Goal: Task Accomplishment & Management: Manage account settings

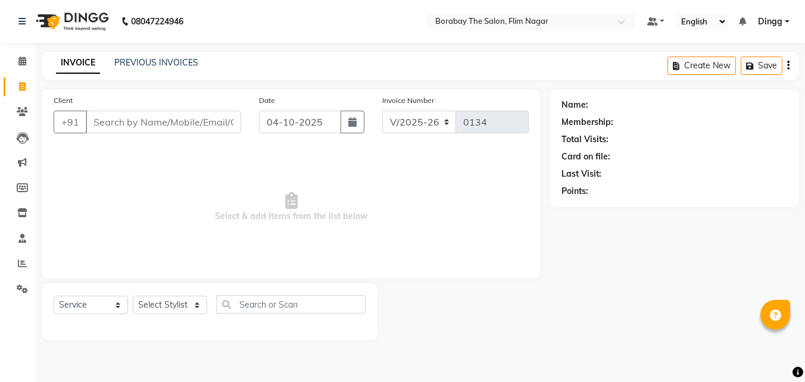
select select "8731"
select select "service"
click at [21, 61] on icon at bounding box center [22, 61] width 8 height 9
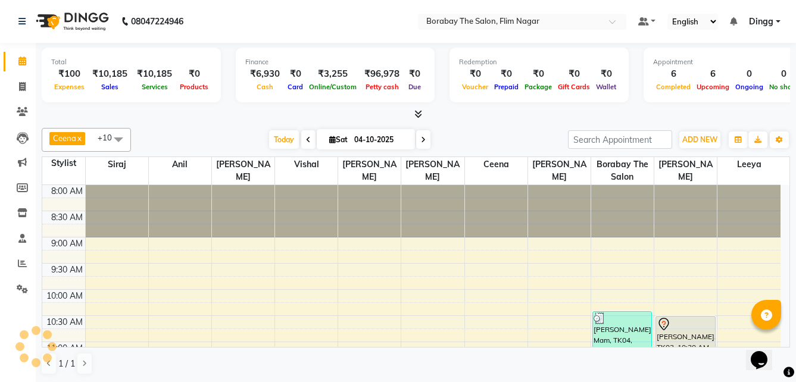
scroll to position [315, 0]
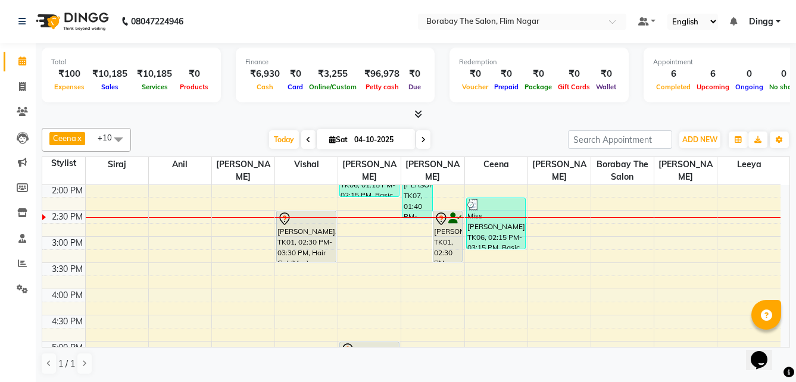
click at [426, 142] on span at bounding box center [423, 139] width 14 height 18
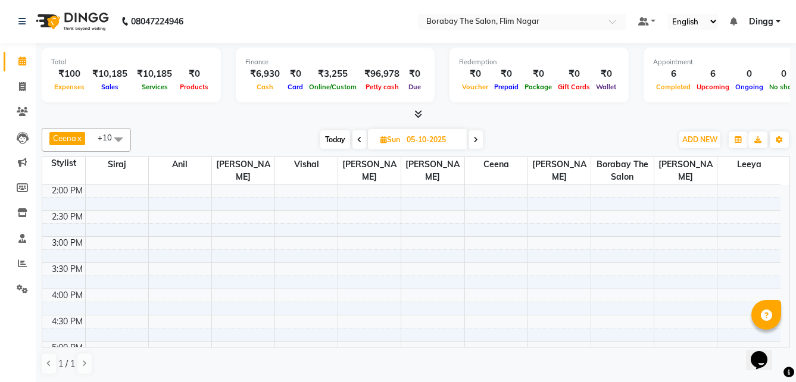
click at [477, 144] on span at bounding box center [476, 139] width 14 height 18
type input "[DATE]"
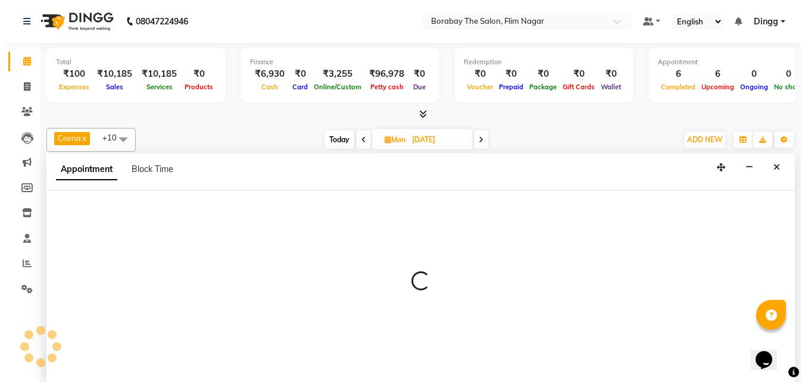
scroll to position [1, 0]
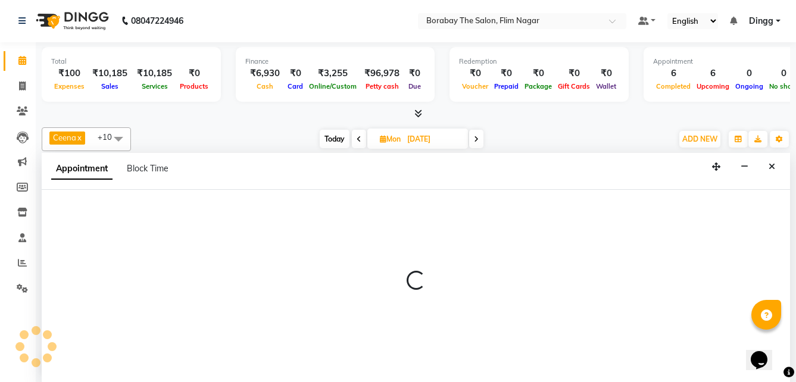
select select "88639"
select select "690"
select select "tentative"
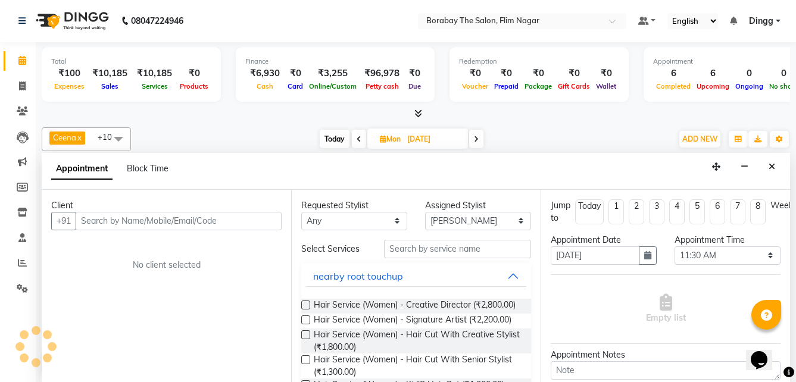
click at [198, 221] on input "text" at bounding box center [179, 221] width 206 height 18
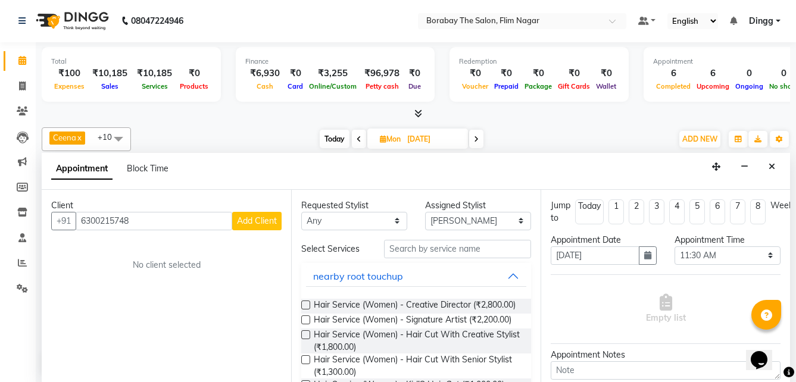
type input "6300215748"
click at [250, 223] on span "Add Client" at bounding box center [257, 221] width 40 height 11
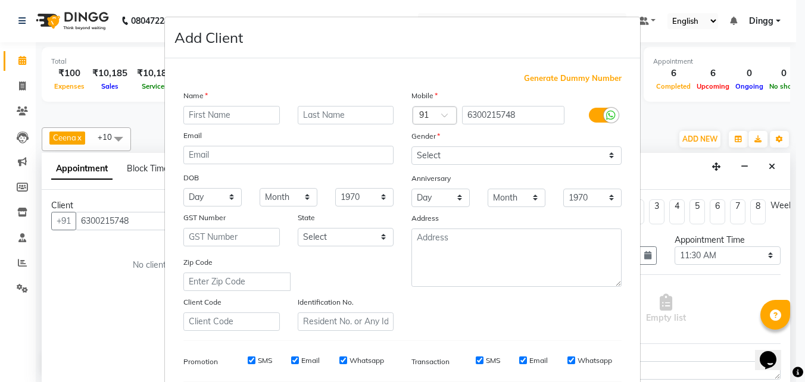
click at [233, 122] on input "text" at bounding box center [231, 115] width 97 height 18
type input "Miss [PERSON_NAME]"
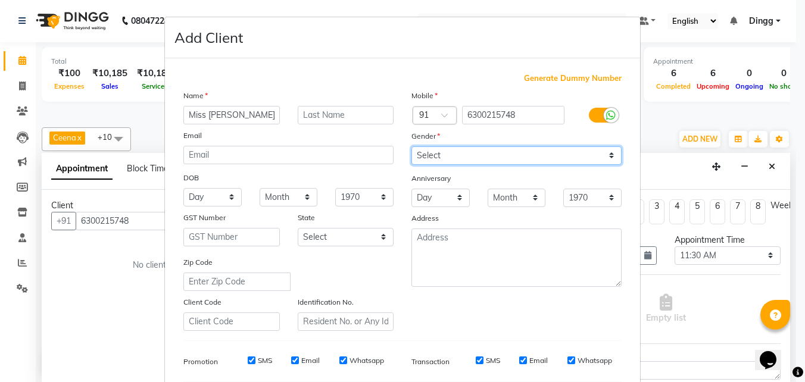
click at [468, 157] on select "Select [DEMOGRAPHIC_DATA] [DEMOGRAPHIC_DATA] Other Prefer Not To Say" at bounding box center [517, 156] width 210 height 18
select select "[DEMOGRAPHIC_DATA]"
click at [412, 147] on select "Select [DEMOGRAPHIC_DATA] [DEMOGRAPHIC_DATA] Other Prefer Not To Say" at bounding box center [517, 156] width 210 height 18
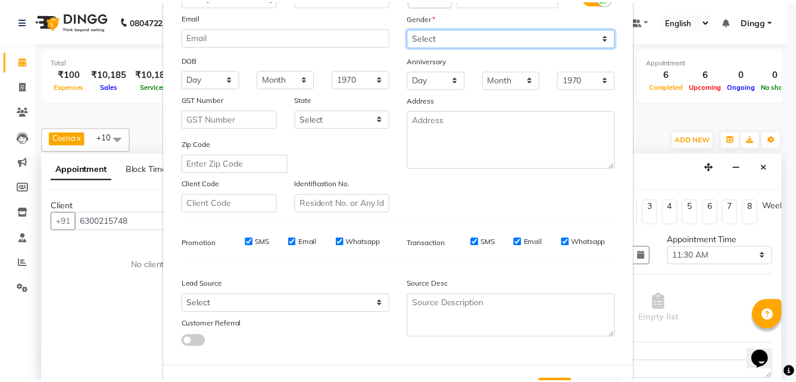
scroll to position [167, 0]
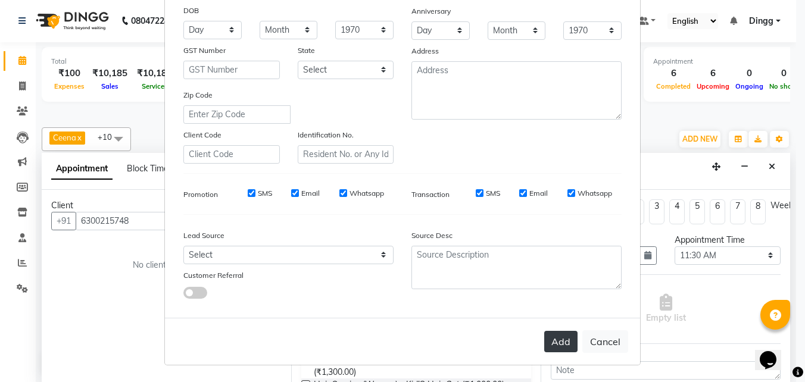
click at [558, 348] on button "Add" at bounding box center [560, 341] width 33 height 21
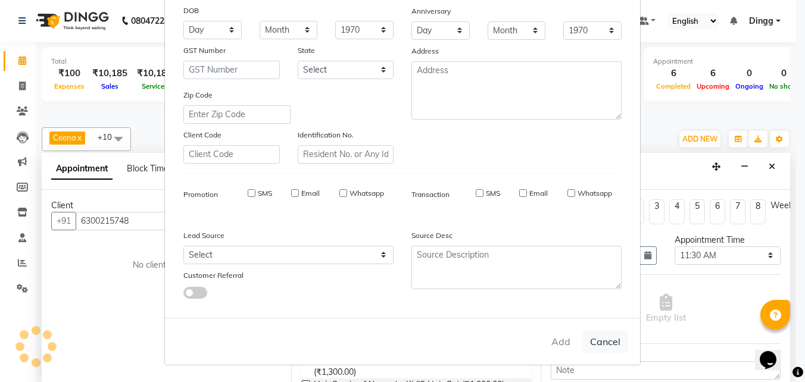
select select
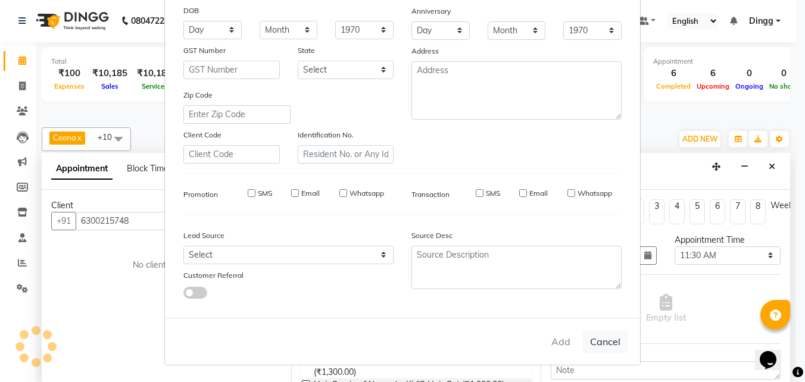
select select
checkbox input "false"
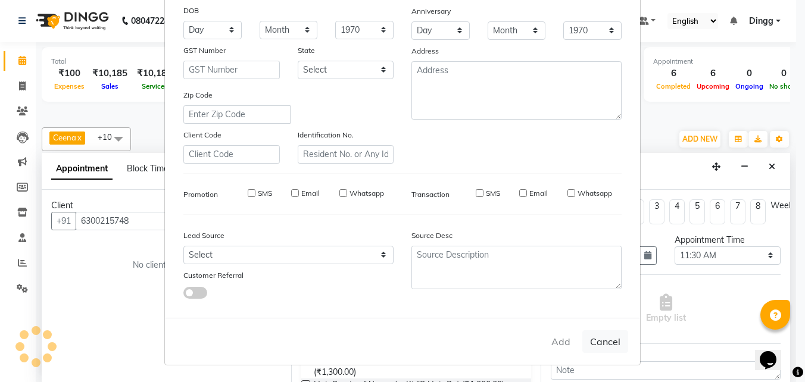
checkbox input "false"
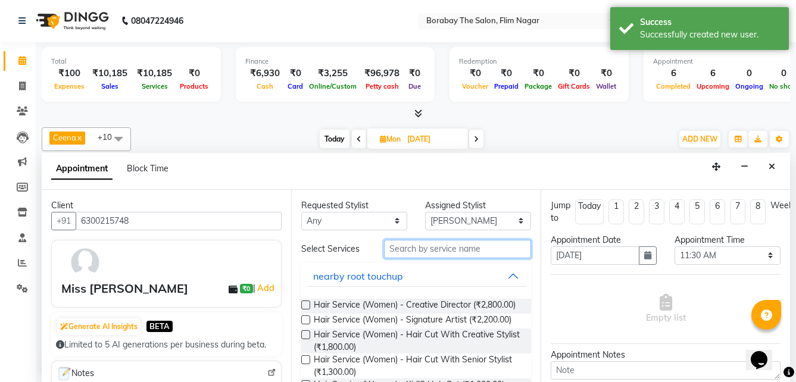
click at [428, 250] on input "text" at bounding box center [457, 249] width 147 height 18
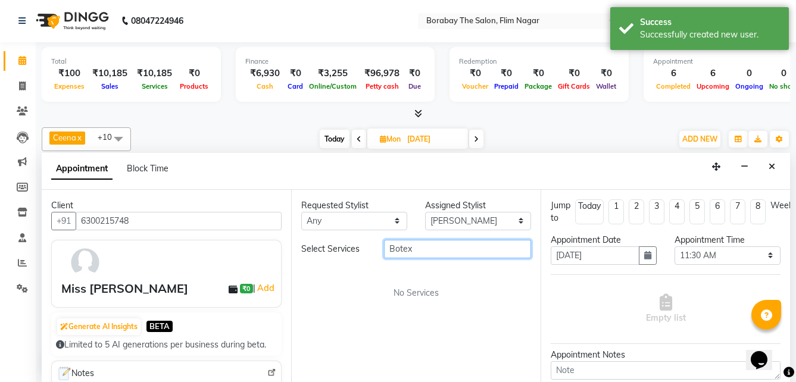
click at [434, 252] on input "Botex" at bounding box center [457, 249] width 147 height 18
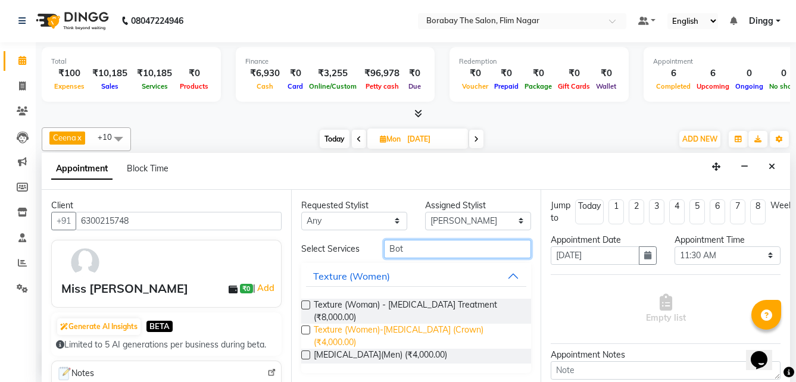
type input "Bot"
click at [377, 324] on span "Texture (Women)-[MEDICAL_DATA] (Crown) (₹4,000.00)" at bounding box center [418, 336] width 208 height 25
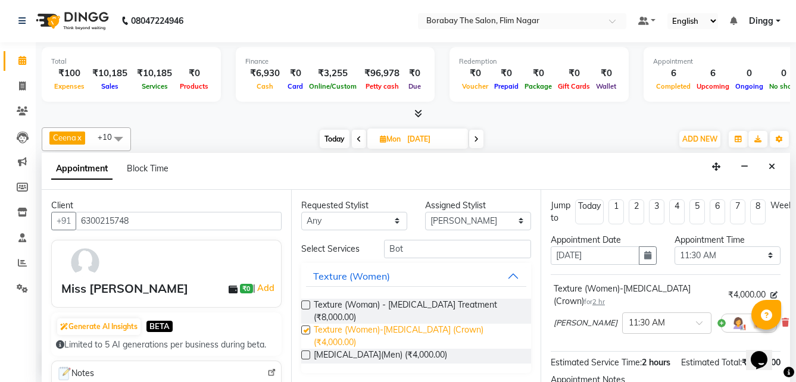
checkbox input "false"
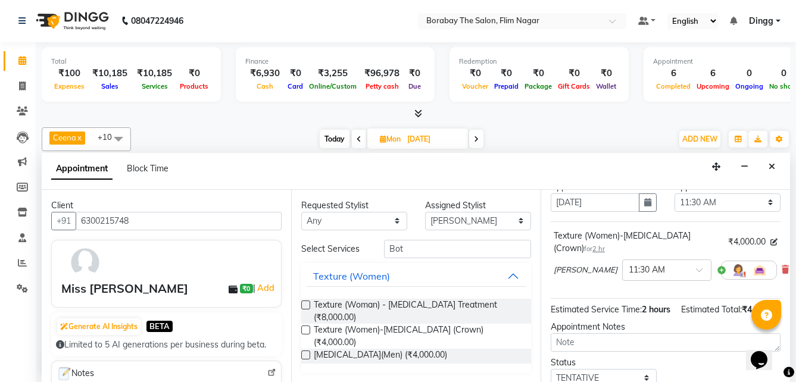
scroll to position [142, 0]
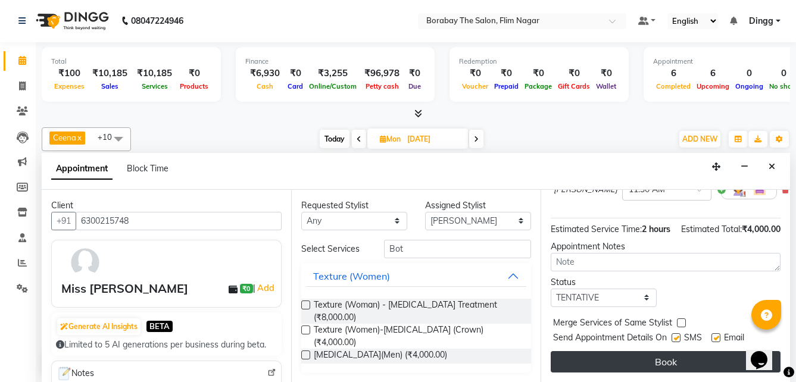
click at [661, 353] on button "Book" at bounding box center [666, 361] width 230 height 21
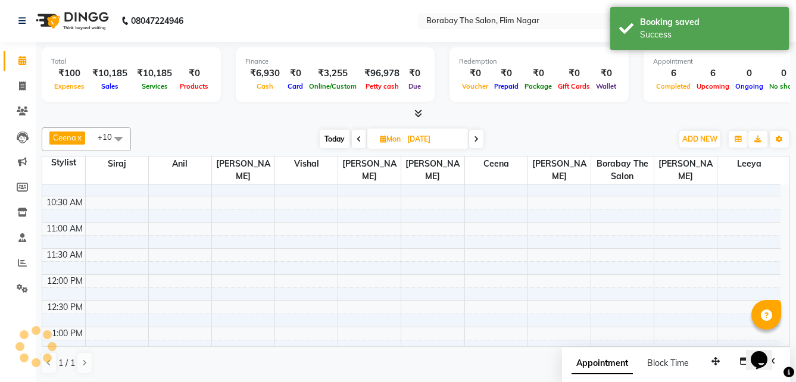
scroll to position [0, 0]
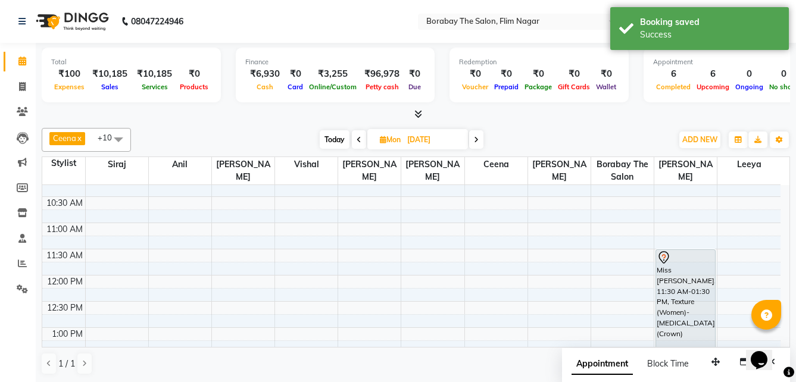
click at [340, 140] on span "Today" at bounding box center [335, 139] width 30 height 18
type input "04-10-2025"
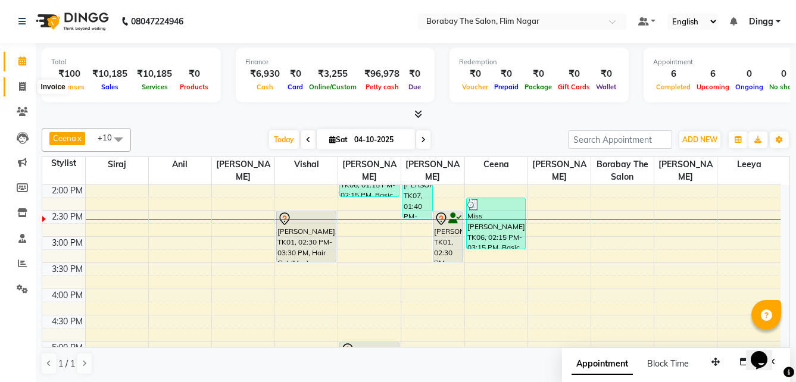
click at [23, 88] on icon at bounding box center [22, 86] width 7 height 9
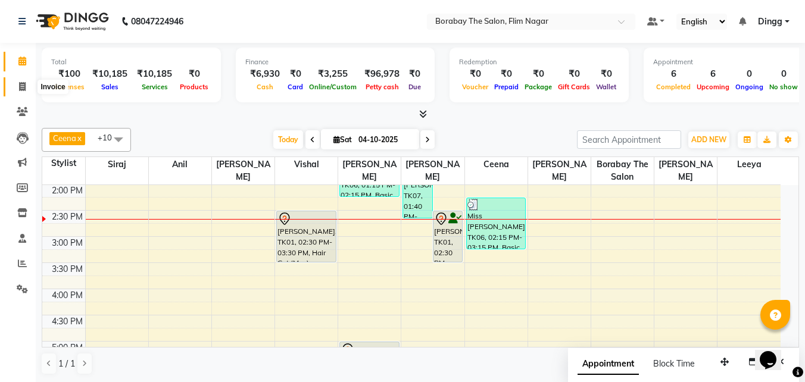
select select "service"
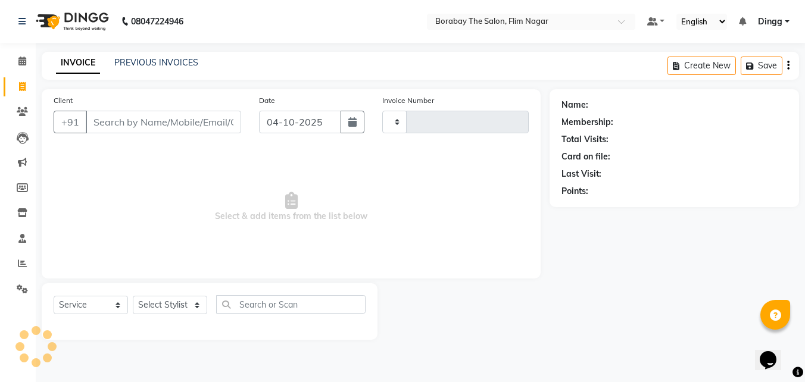
type input "0134"
select select "8731"
click at [163, 117] on input "Client" at bounding box center [163, 122] width 155 height 23
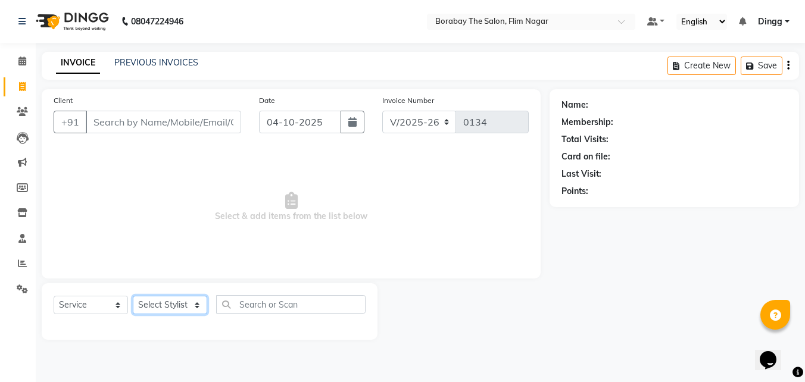
click at [179, 306] on select "Select Stylist" at bounding box center [170, 305] width 74 height 18
select select "88482"
click at [133, 296] on select "Select Stylist [PERSON_NAME] [PERSON_NAME] [PERSON_NAME] Borabay the salon [PER…" at bounding box center [170, 305] width 74 height 18
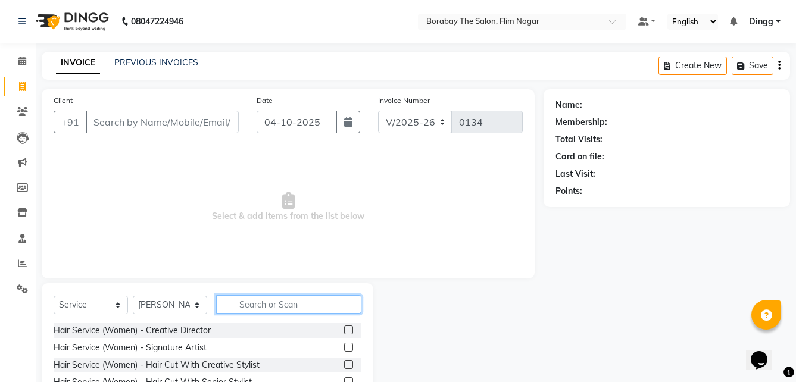
click at [281, 297] on input "text" at bounding box center [288, 304] width 145 height 18
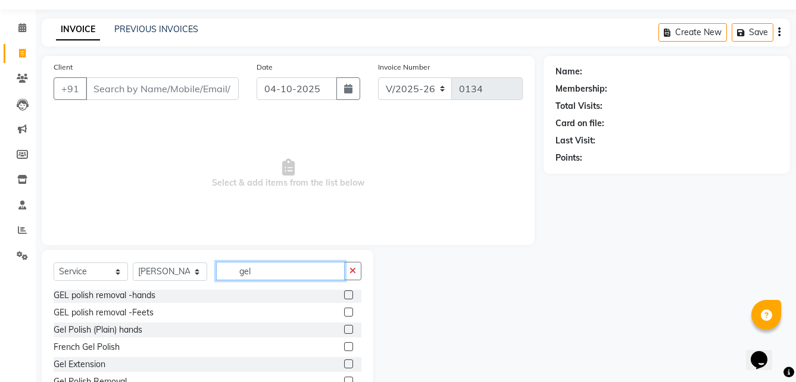
scroll to position [60, 0]
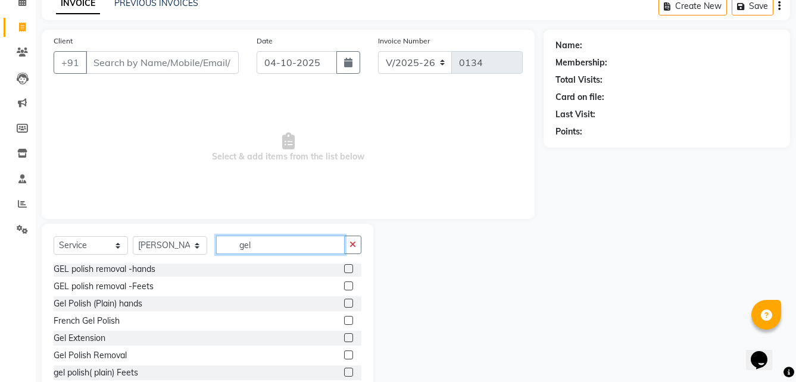
type input "gel"
click at [344, 306] on label at bounding box center [348, 303] width 9 height 9
click at [344, 306] on input "checkbox" at bounding box center [348, 304] width 8 height 8
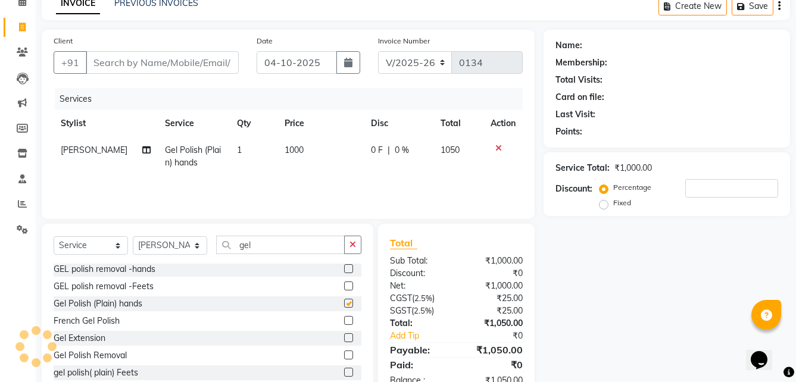
checkbox input "false"
click at [498, 150] on icon at bounding box center [499, 148] width 7 height 8
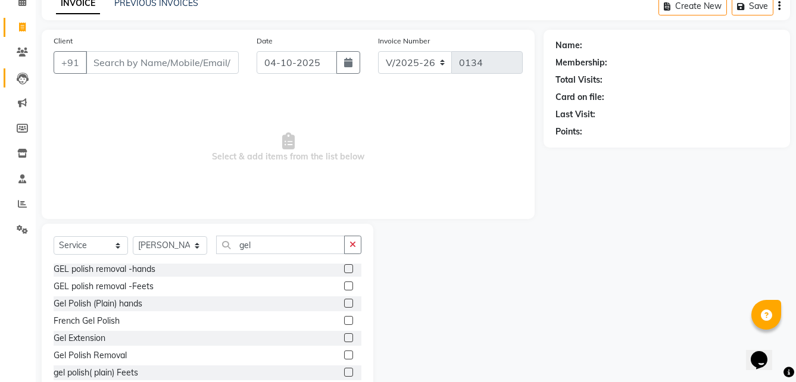
scroll to position [0, 0]
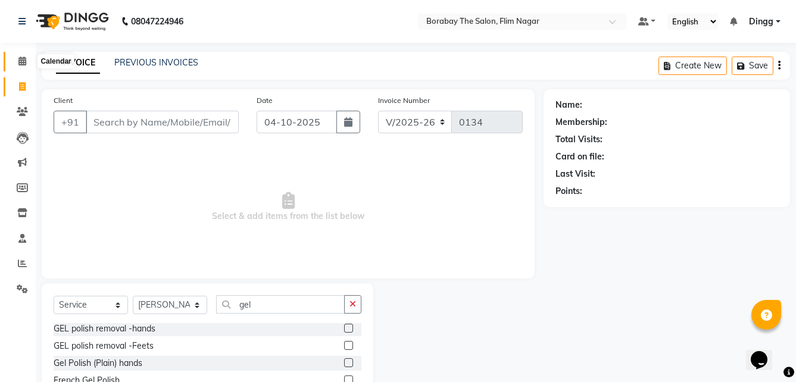
click at [21, 61] on icon at bounding box center [22, 61] width 8 height 9
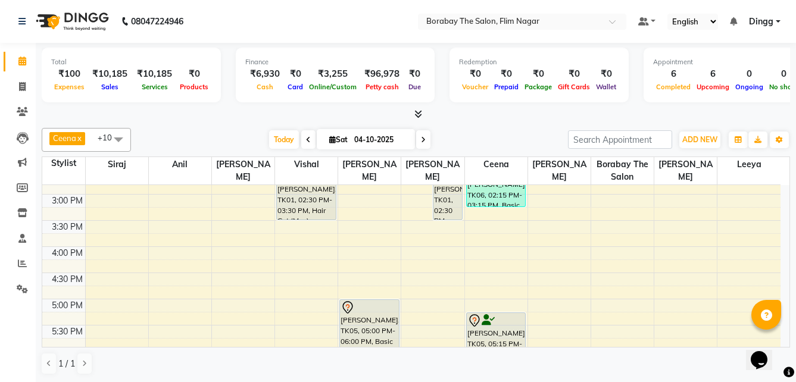
scroll to position [298, 0]
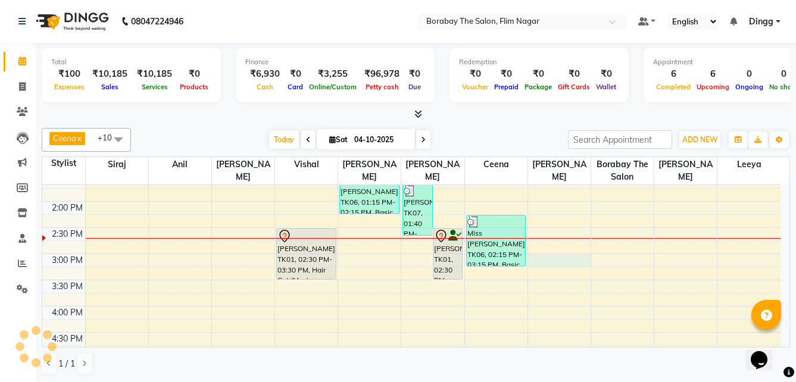
click at [551, 256] on div "8:00 AM 8:30 AM 9:00 AM 9:30 AM 10:00 AM 10:30 AM 11:00 AM 11:30 AM 12:00 PM 12…" at bounding box center [411, 227] width 739 height 681
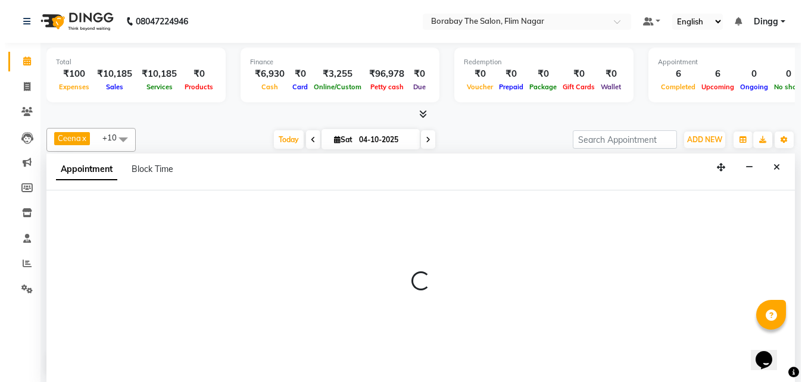
scroll to position [1, 0]
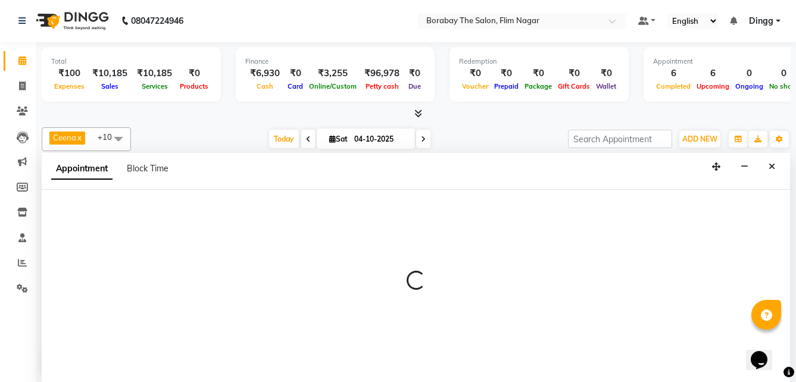
select select "88482"
select select "900"
select select "tentative"
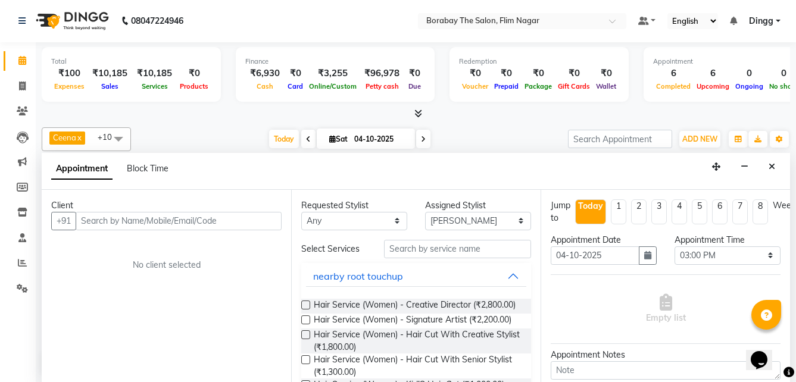
click at [230, 223] on input "text" at bounding box center [179, 221] width 206 height 18
click at [121, 220] on input "text" at bounding box center [179, 221] width 206 height 18
type input "9676619858"
click at [253, 212] on button "Add Client" at bounding box center [256, 221] width 49 height 18
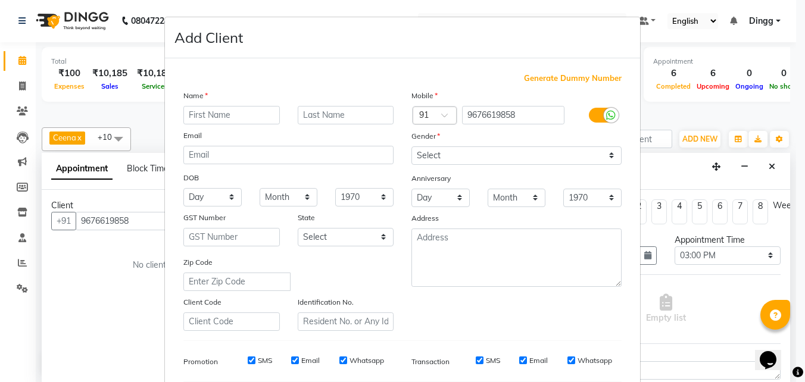
click at [243, 111] on input "text" at bounding box center [231, 115] width 97 height 18
type input "Miss [PERSON_NAME]"
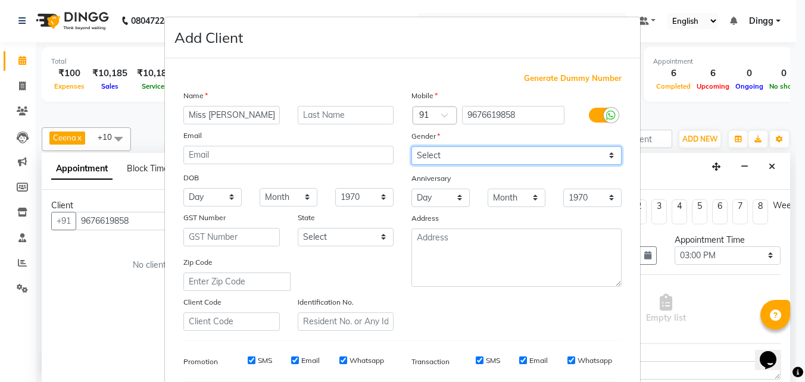
click at [458, 160] on select "Select [DEMOGRAPHIC_DATA] [DEMOGRAPHIC_DATA] Other Prefer Not To Say" at bounding box center [517, 156] width 210 height 18
select select "[DEMOGRAPHIC_DATA]"
click at [412, 147] on select "Select [DEMOGRAPHIC_DATA] [DEMOGRAPHIC_DATA] Other Prefer Not To Say" at bounding box center [517, 156] width 210 height 18
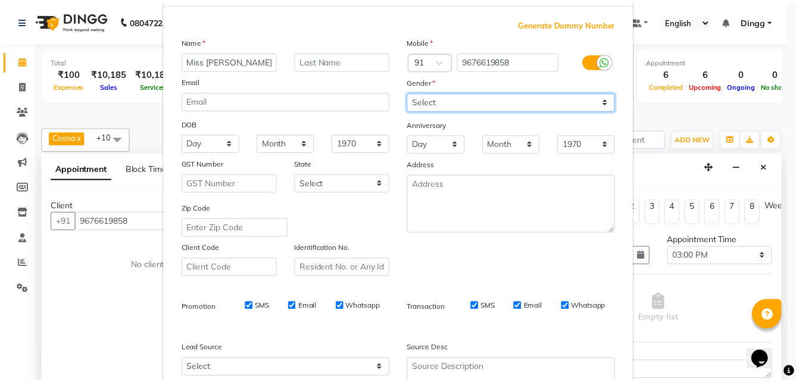
scroll to position [167, 0]
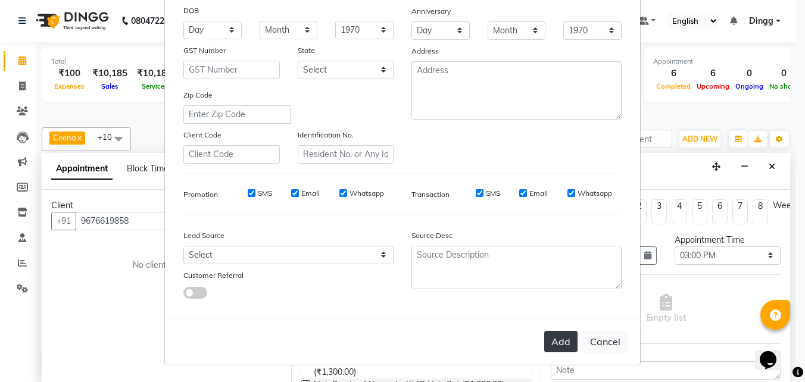
click at [544, 339] on button "Add" at bounding box center [560, 341] width 33 height 21
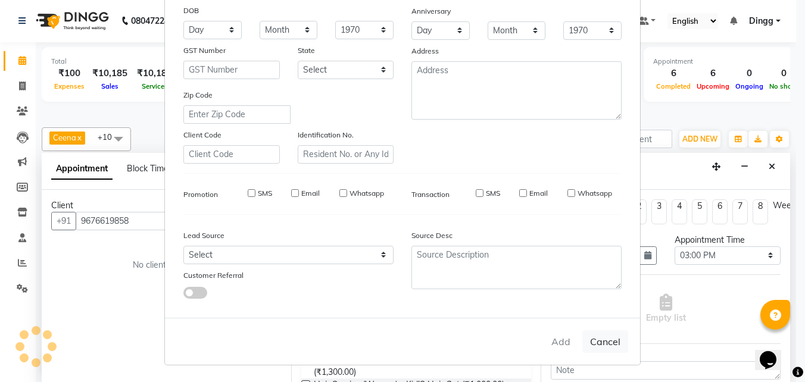
select select
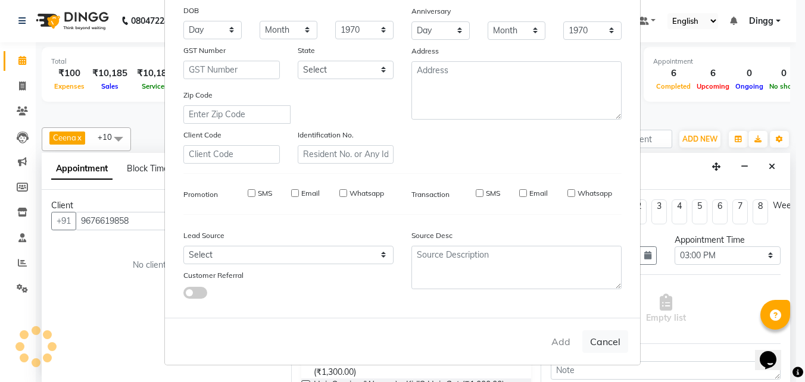
select select
checkbox input "false"
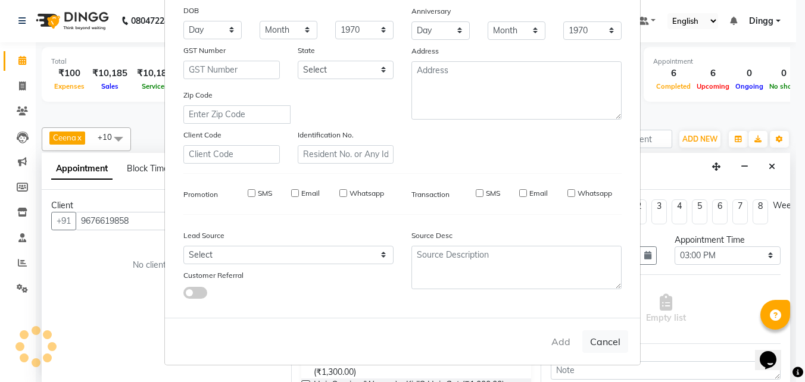
checkbox input "false"
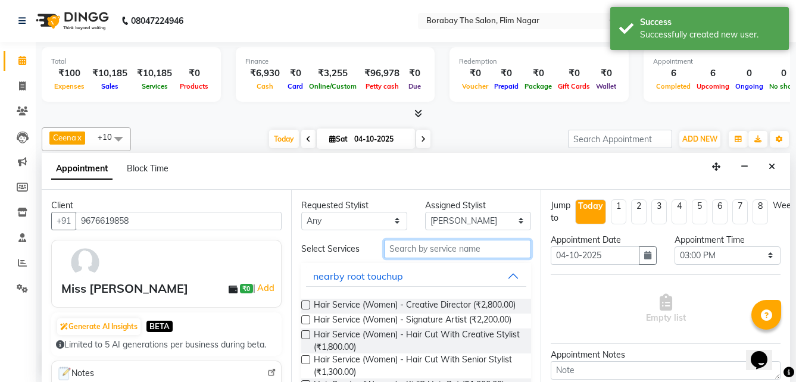
click at [453, 248] on input "text" at bounding box center [457, 249] width 147 height 18
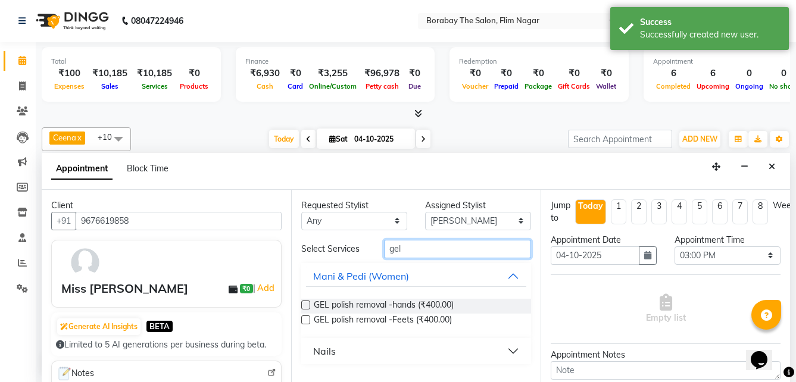
type input "gel"
click at [399, 352] on button "Nails" at bounding box center [416, 351] width 220 height 21
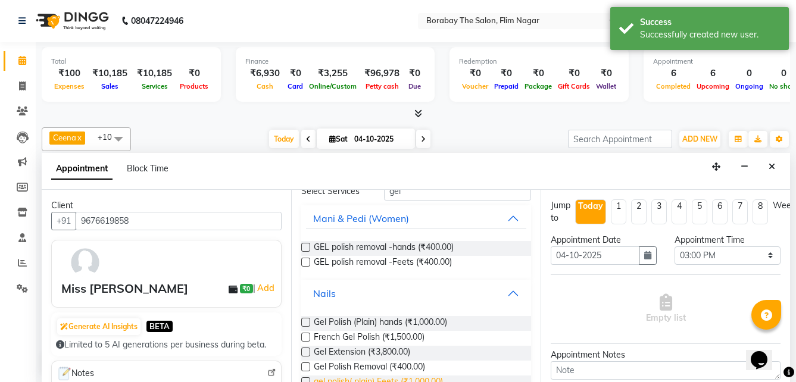
scroll to position [85, 0]
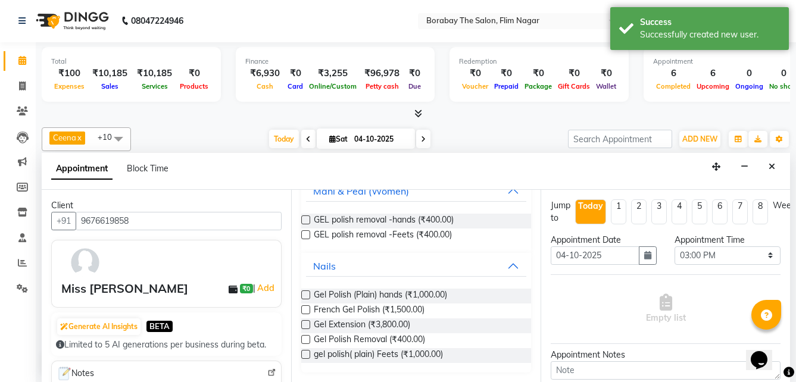
click at [304, 294] on label at bounding box center [305, 295] width 9 height 9
click at [304, 294] on input "checkbox" at bounding box center [305, 296] width 8 height 8
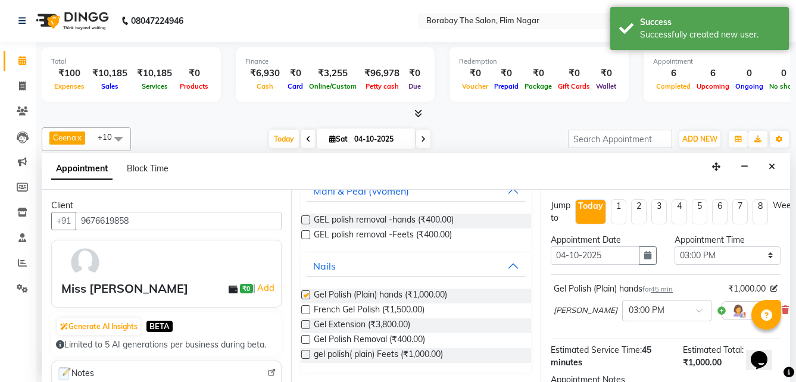
checkbox input "false"
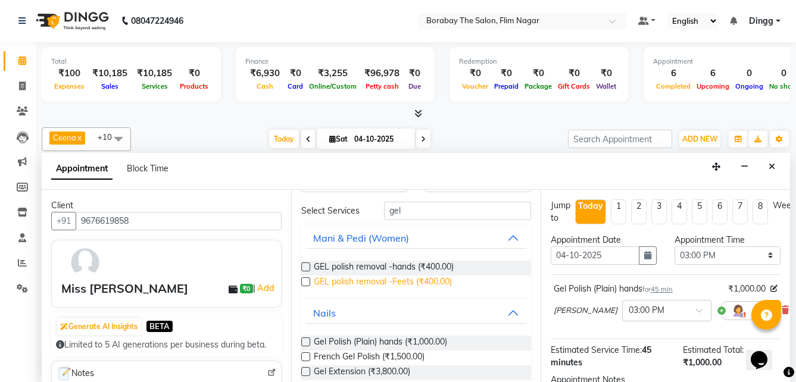
scroll to position [0, 0]
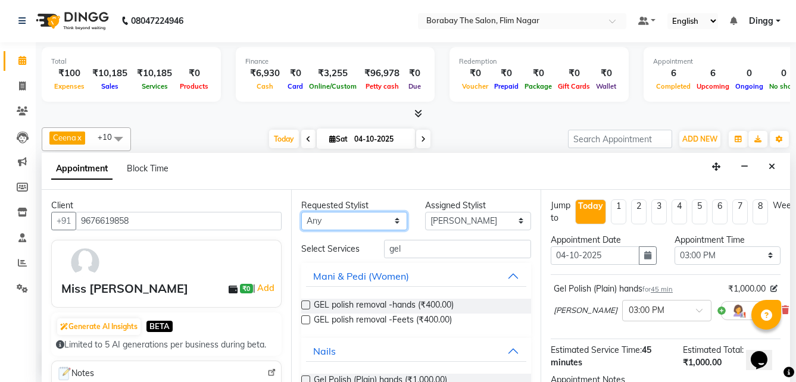
click at [394, 220] on select "Any [PERSON_NAME] [PERSON_NAME] [PERSON_NAME] Borabay the salon [PERSON_NAME] […" at bounding box center [354, 221] width 106 height 18
select select "88642"
click at [301, 212] on select "Any [PERSON_NAME] [PERSON_NAME] [PERSON_NAME] Borabay the salon [PERSON_NAME] […" at bounding box center [354, 221] width 106 height 18
select select "88642"
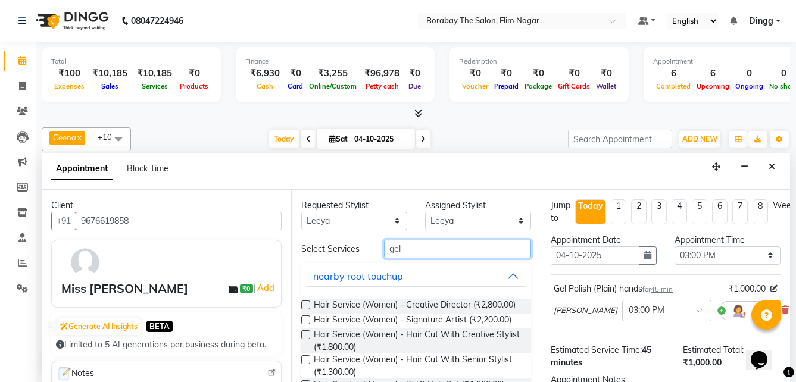
click at [406, 253] on input "gel" at bounding box center [457, 249] width 147 height 18
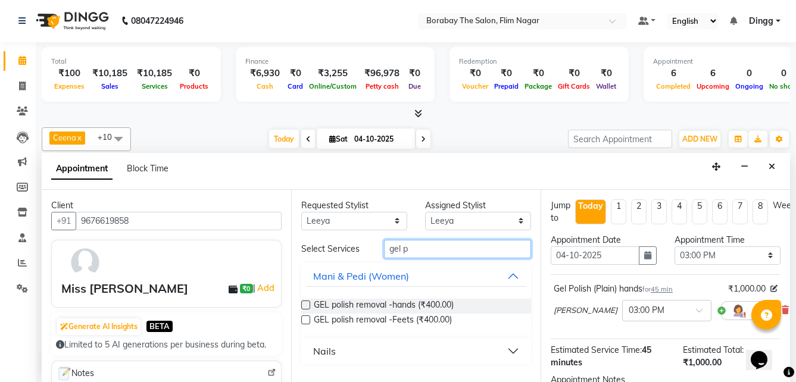
type input "gel p"
click at [383, 352] on button "Nails" at bounding box center [416, 351] width 220 height 21
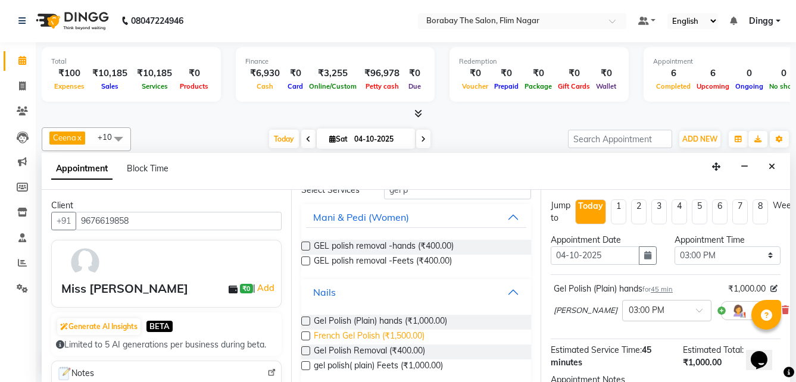
scroll to position [60, 0]
click at [309, 320] on label at bounding box center [305, 320] width 9 height 9
click at [309, 320] on input "checkbox" at bounding box center [305, 322] width 8 height 8
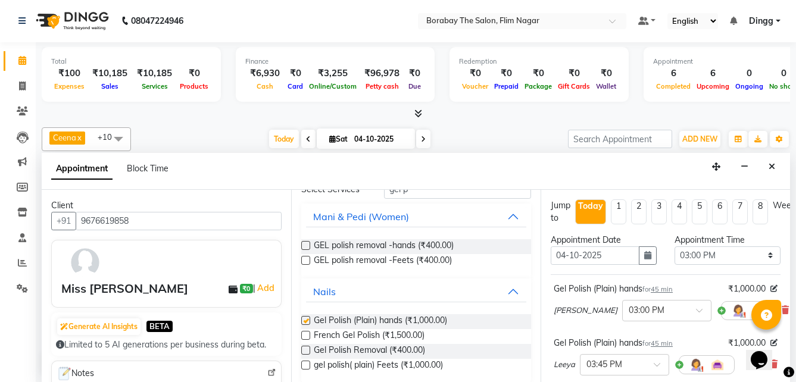
checkbox input "false"
click at [655, 365] on span at bounding box center [661, 368] width 15 height 13
click at [658, 363] on span at bounding box center [661, 368] width 15 height 13
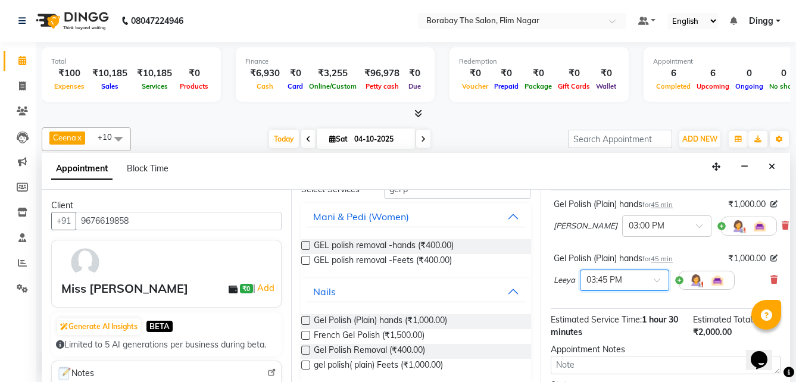
scroll to position [119, 0]
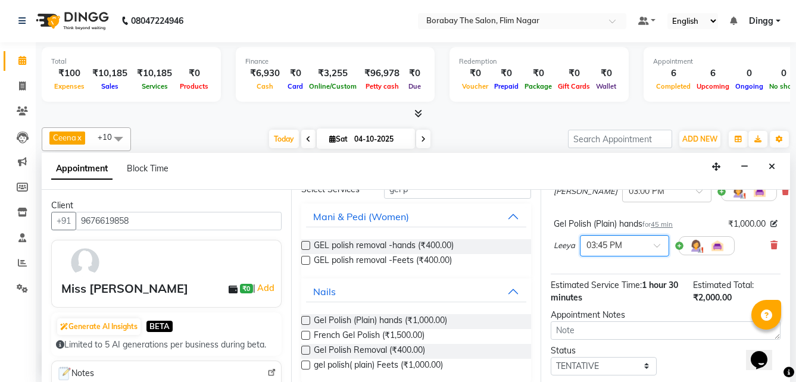
click at [654, 241] on div at bounding box center [625, 245] width 88 height 13
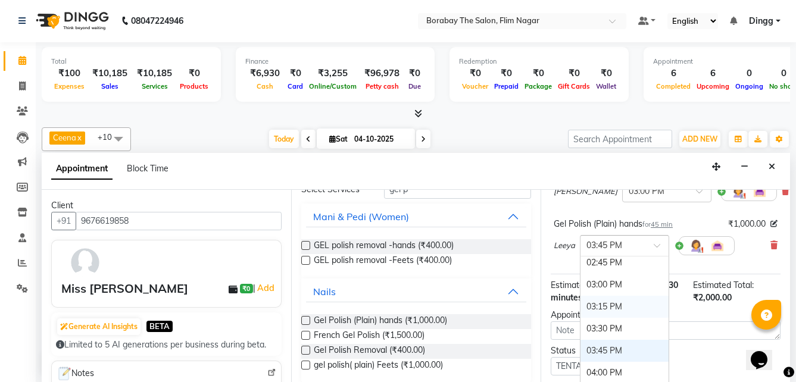
scroll to position [536, 0]
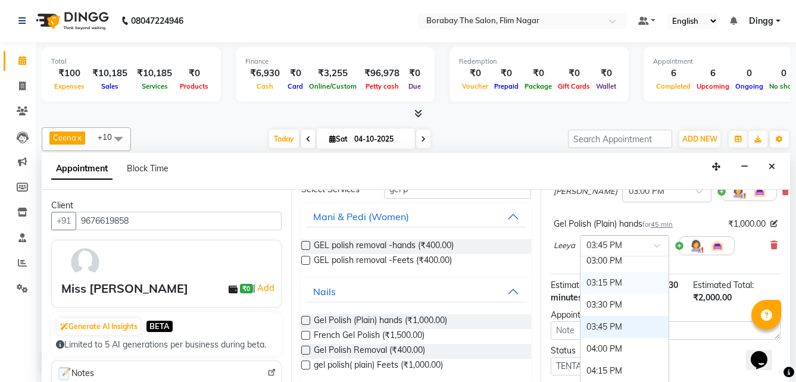
click at [609, 285] on div "03:15 PM" at bounding box center [625, 283] width 88 height 22
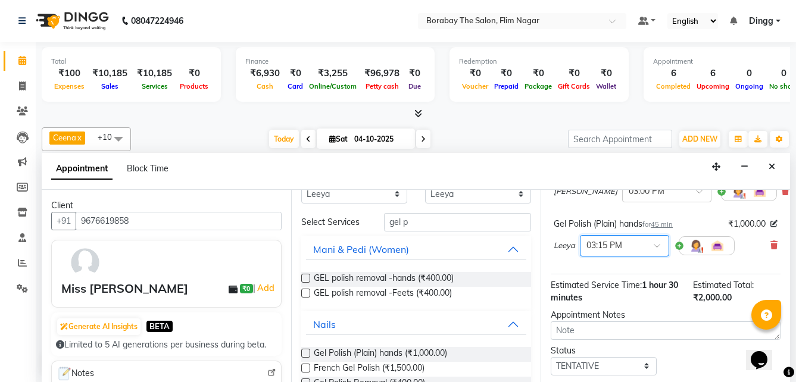
scroll to position [0, 0]
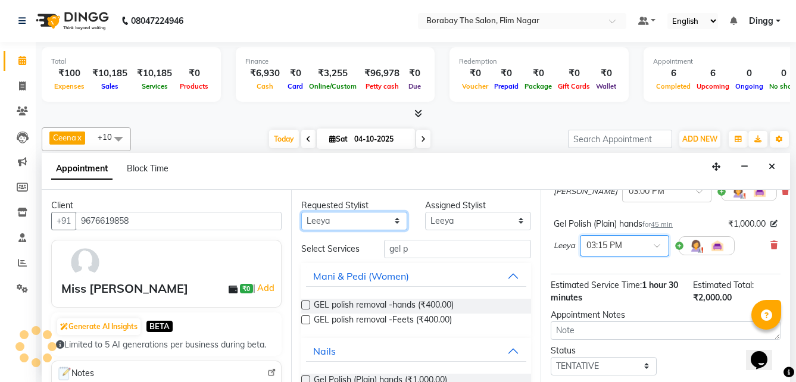
click at [393, 219] on select "Any [PERSON_NAME] [PERSON_NAME] [PERSON_NAME] Borabay the salon [PERSON_NAME] […" at bounding box center [354, 221] width 106 height 18
select select "88480"
click at [301, 212] on select "Any [PERSON_NAME] [PERSON_NAME] [PERSON_NAME] Borabay the salon [PERSON_NAME] […" at bounding box center [354, 221] width 106 height 18
select select "88480"
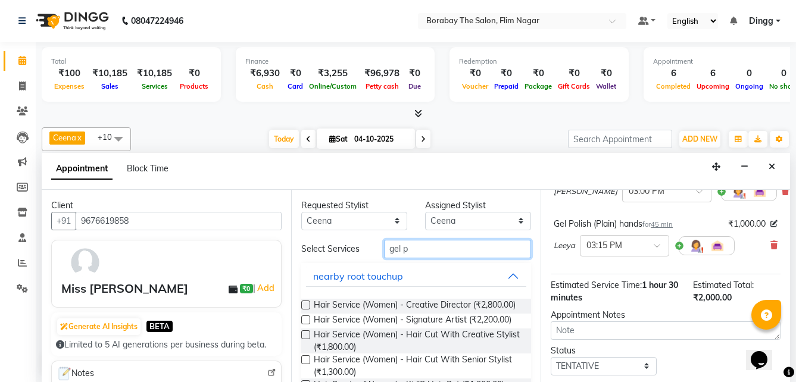
click at [432, 250] on input "gel p" at bounding box center [457, 249] width 147 height 18
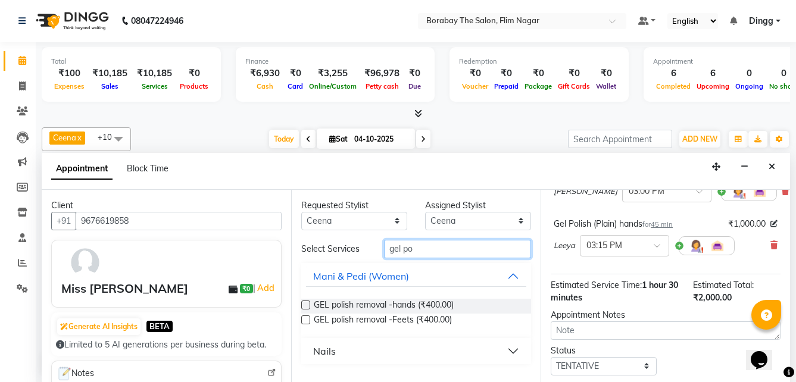
type input "gel po"
click at [389, 352] on button "Nails" at bounding box center [416, 351] width 220 height 21
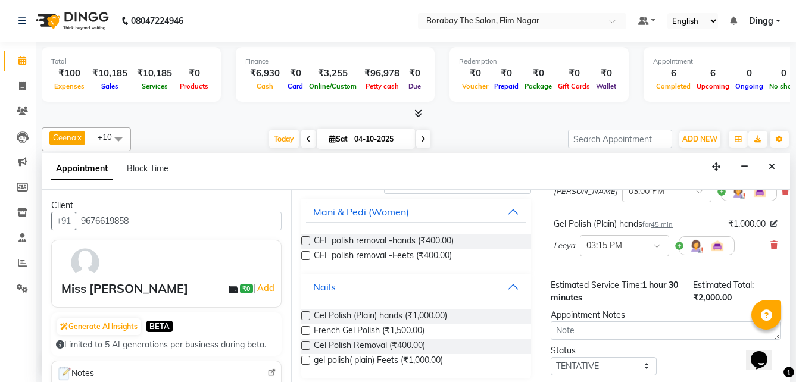
scroll to position [70, 0]
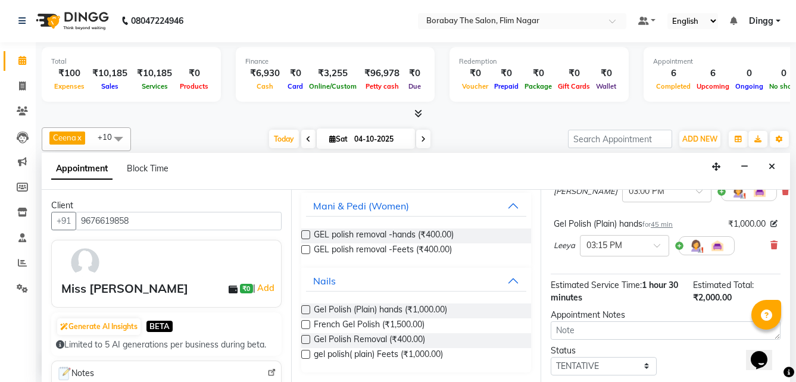
click at [303, 310] on label at bounding box center [305, 310] width 9 height 9
click at [303, 310] on input "checkbox" at bounding box center [305, 311] width 8 height 8
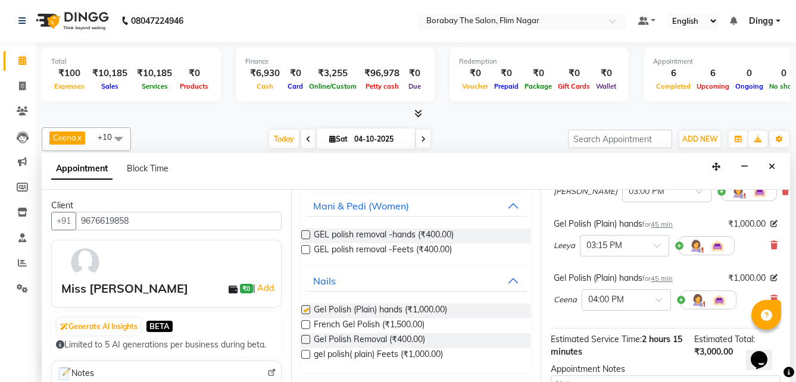
checkbox input "false"
click at [659, 300] on span at bounding box center [663, 303] width 15 height 13
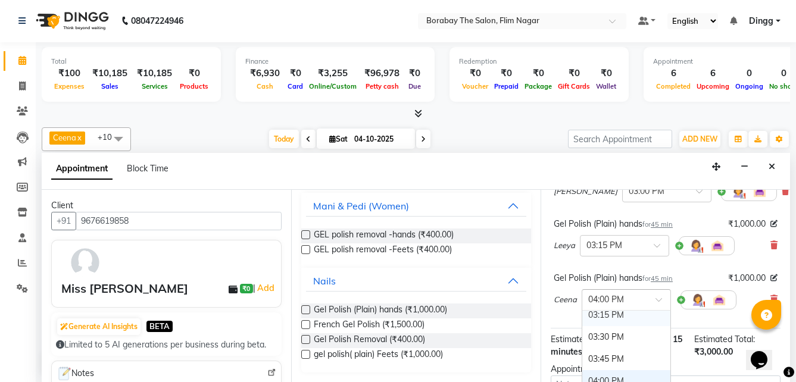
click at [611, 319] on div "03:15 PM" at bounding box center [627, 315] width 88 height 22
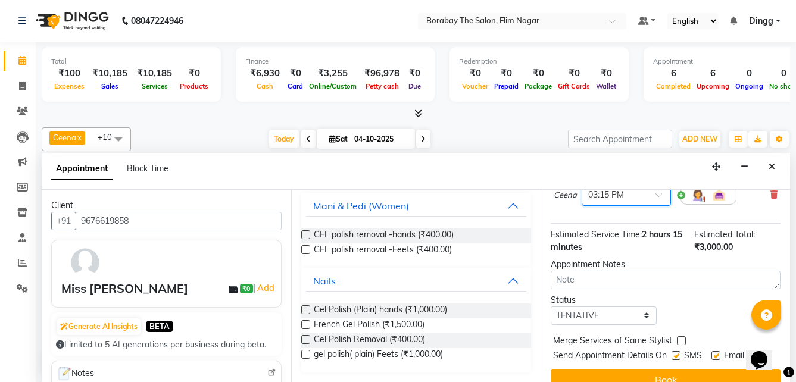
scroll to position [263, 0]
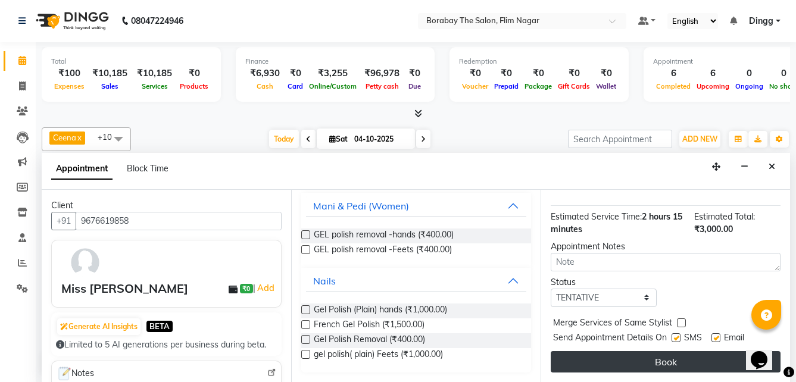
click at [637, 353] on button "Book" at bounding box center [666, 361] width 230 height 21
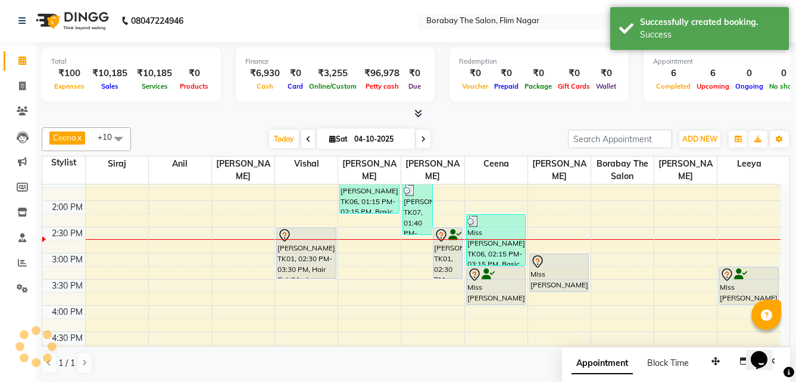
scroll to position [0, 0]
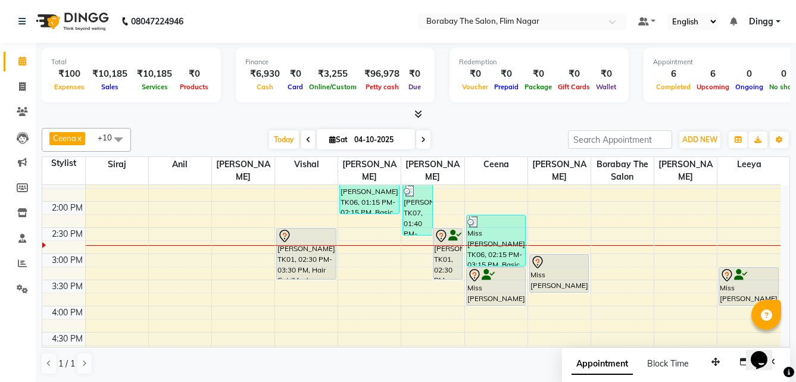
click at [129, 291] on div "8:00 AM 8:30 AM 9:00 AM 9:30 AM 10:00 AM 10:30 AM 11:00 AM 11:30 AM 12:00 PM 12…" at bounding box center [411, 227] width 739 height 681
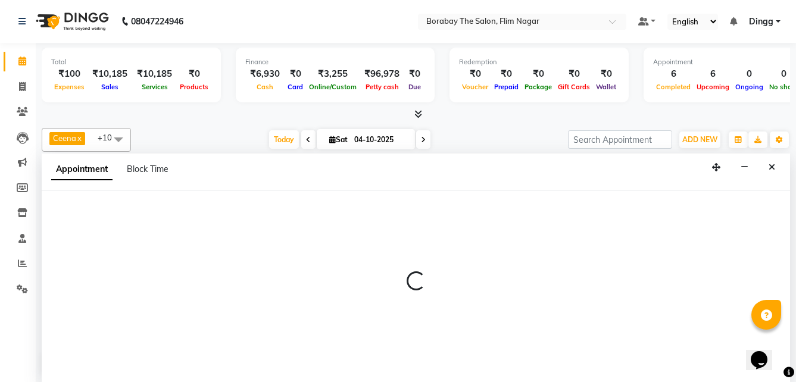
scroll to position [1, 0]
select select "88468"
select select "tentative"
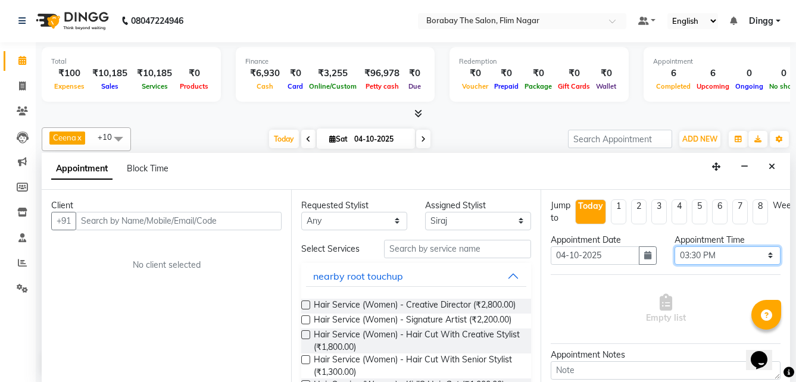
click at [734, 254] on select "Select 09:00 AM 09:15 AM 09:30 AM 09:45 AM 10:00 AM 10:15 AM 10:30 AM 10:45 AM …" at bounding box center [728, 256] width 106 height 18
select select "945"
click at [675, 247] on select "Select 09:00 AM 09:15 AM 09:30 AM 09:45 AM 10:00 AM 10:15 AM 10:30 AM 10:45 AM …" at bounding box center [728, 256] width 106 height 18
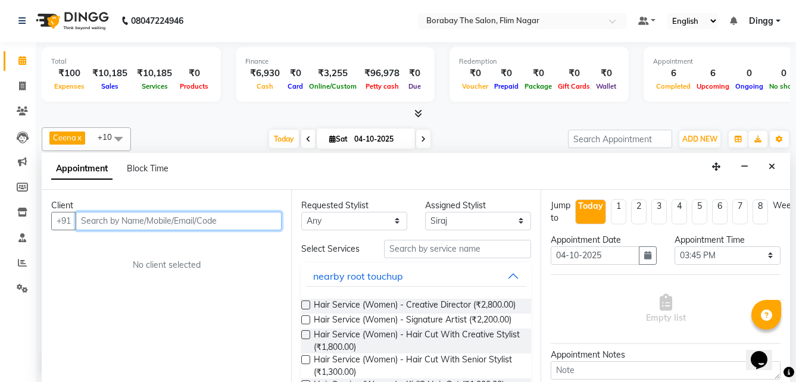
click at [205, 222] on input "text" at bounding box center [179, 221] width 206 height 18
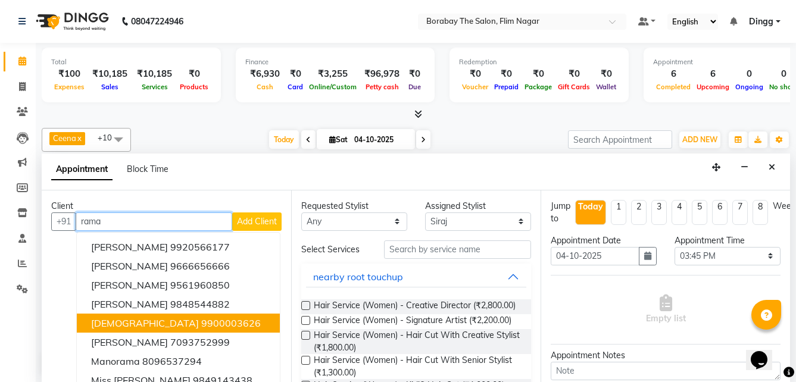
scroll to position [51, 0]
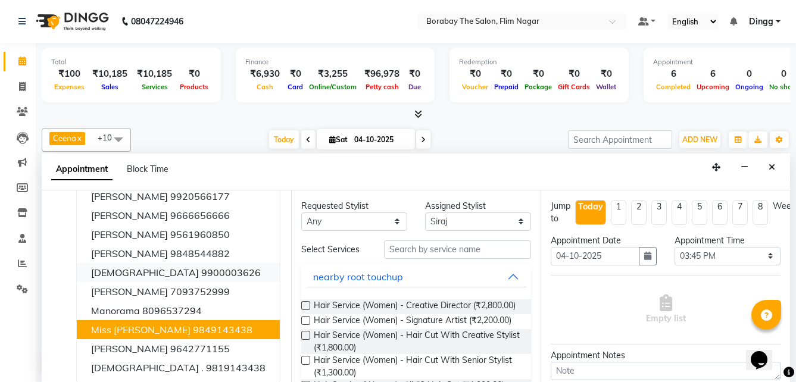
click at [193, 327] on ngb-highlight "9849143438" at bounding box center [223, 330] width 60 height 12
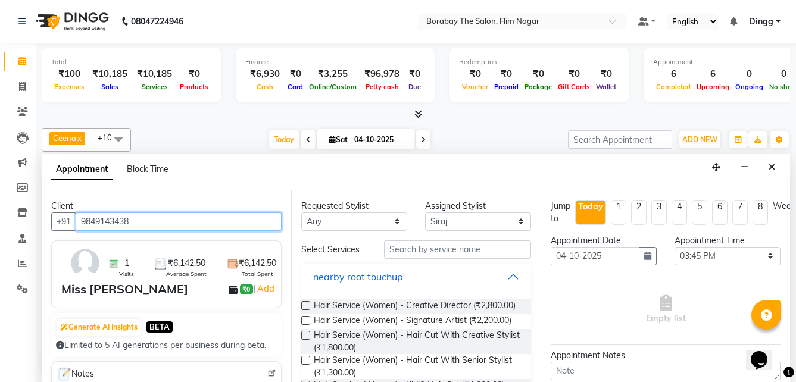
type input "9849143438"
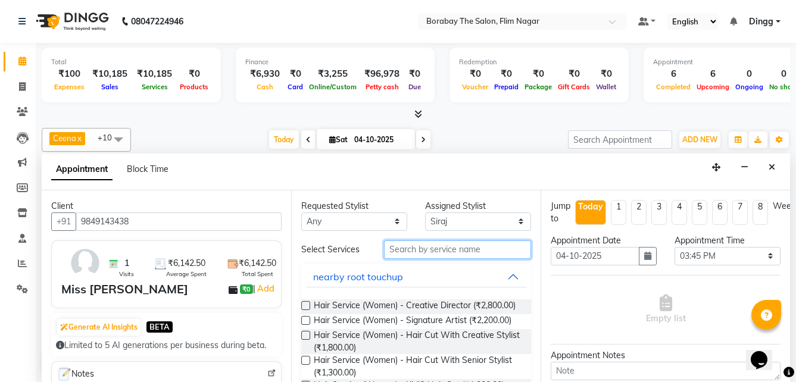
click at [421, 252] on input "text" at bounding box center [457, 250] width 147 height 18
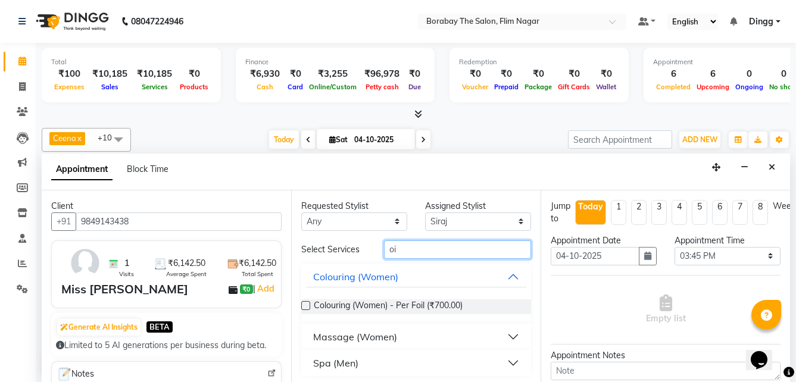
type input "o"
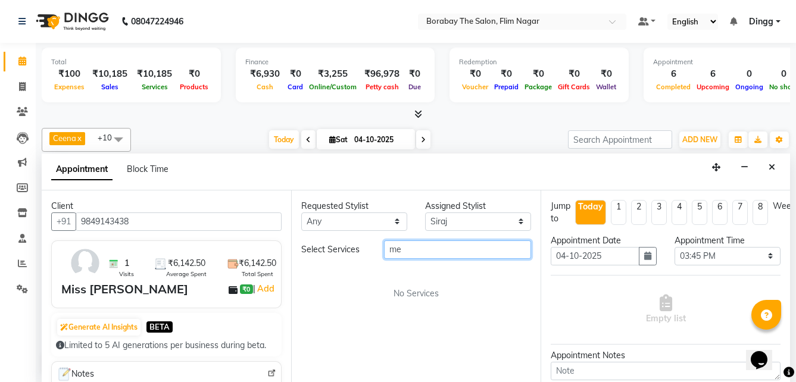
type input "m"
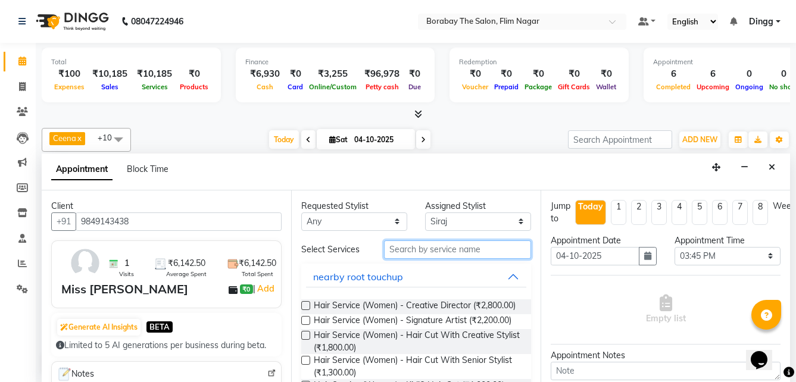
type input "o"
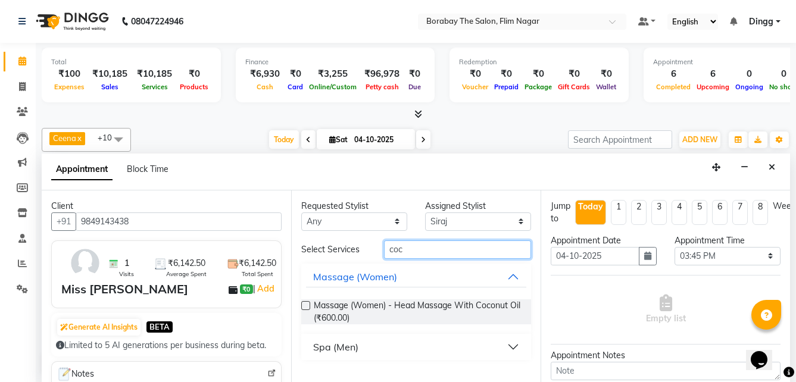
type input "coc"
click at [303, 305] on label at bounding box center [305, 305] width 9 height 9
click at [303, 305] on input "checkbox" at bounding box center [305, 307] width 8 height 8
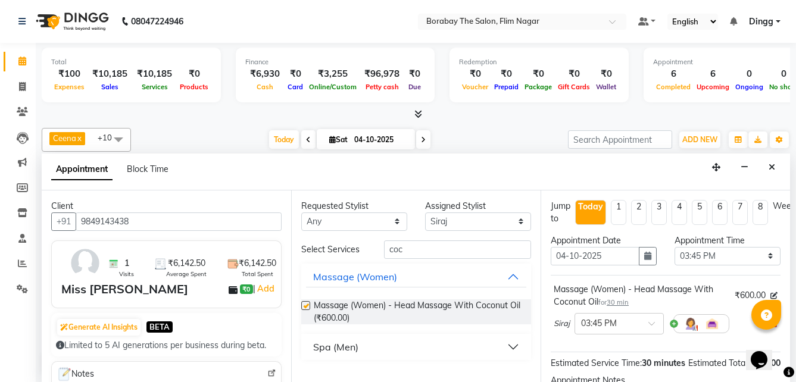
checkbox input "false"
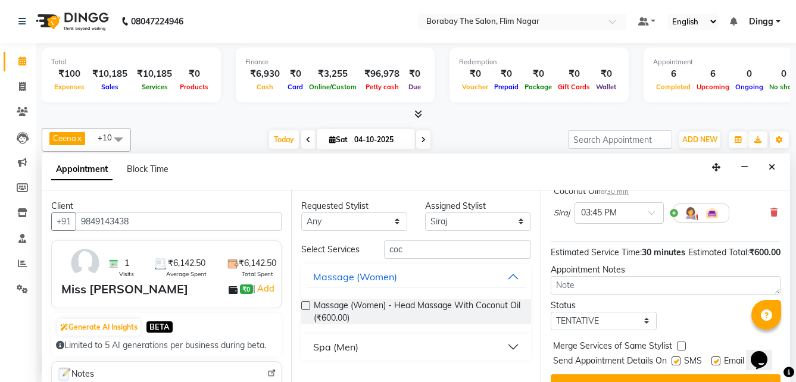
scroll to position [119, 0]
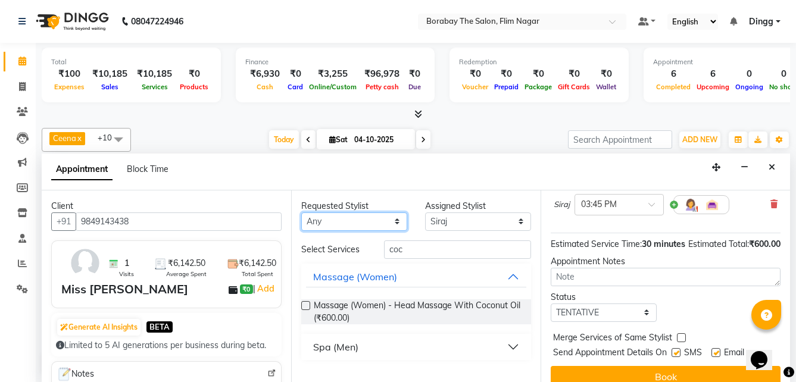
click at [375, 217] on select "Any [PERSON_NAME] [PERSON_NAME] [PERSON_NAME] Borabay the salon [PERSON_NAME] […" at bounding box center [354, 222] width 106 height 18
select select "88470"
click at [301, 213] on select "Any [PERSON_NAME] [PERSON_NAME] [PERSON_NAME] Borabay the salon [PERSON_NAME] […" at bounding box center [354, 222] width 106 height 18
select select "88470"
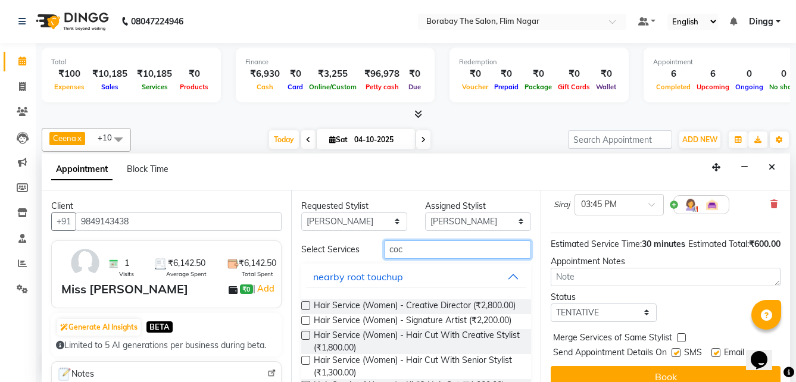
click at [400, 246] on input "coc" at bounding box center [457, 250] width 147 height 18
type input "c"
type input "coc"
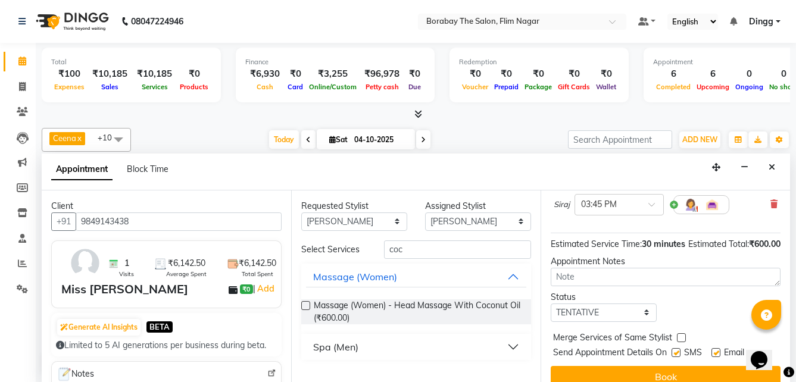
click at [303, 304] on label at bounding box center [305, 305] width 9 height 9
click at [303, 304] on input "checkbox" at bounding box center [305, 307] width 8 height 8
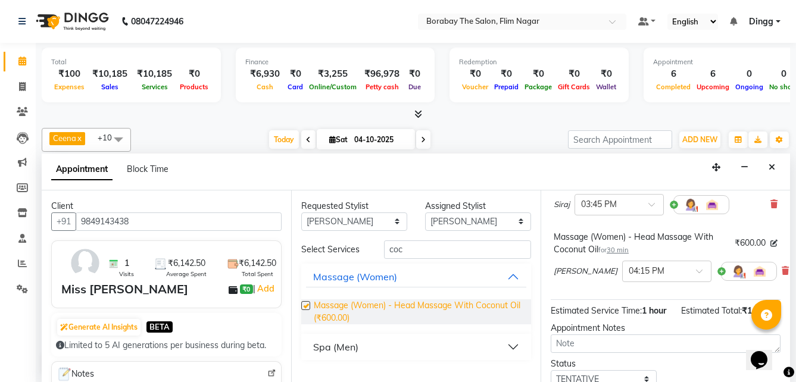
checkbox input "false"
click at [655, 270] on div at bounding box center [667, 270] width 88 height 13
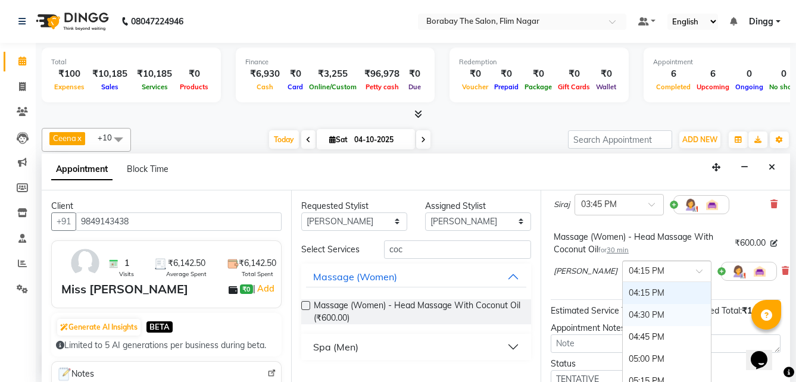
scroll to position [580, 0]
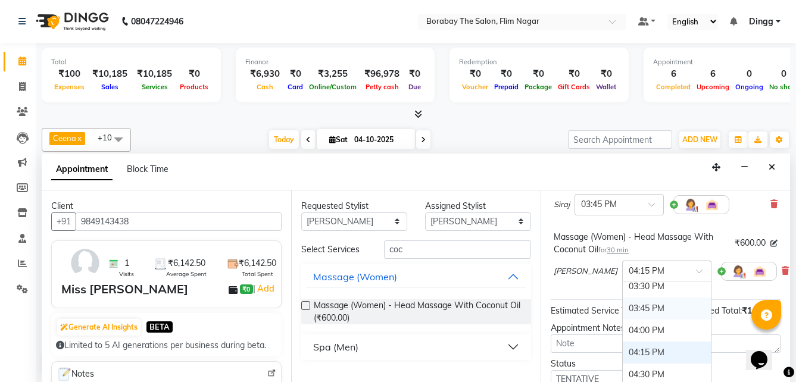
click at [623, 312] on div "03:45 PM" at bounding box center [667, 309] width 88 height 22
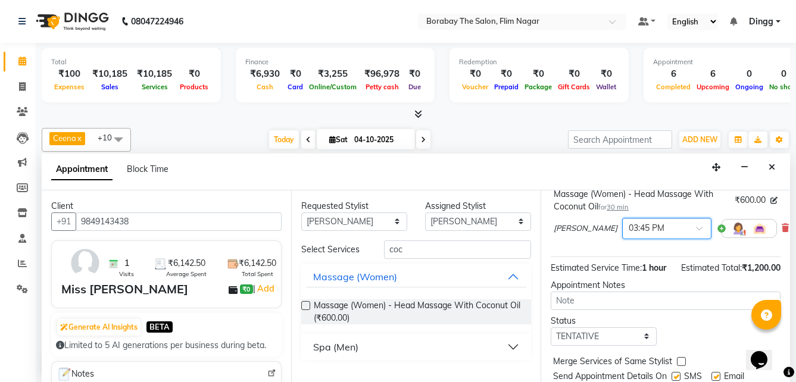
scroll to position [234, 0]
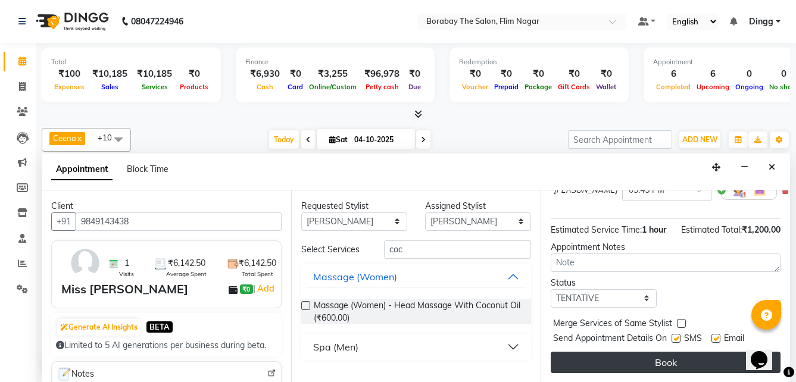
click at [627, 354] on button "Book" at bounding box center [666, 362] width 230 height 21
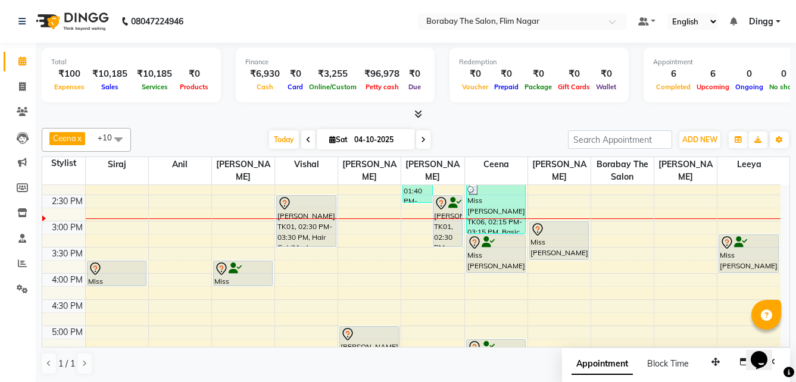
scroll to position [357, 0]
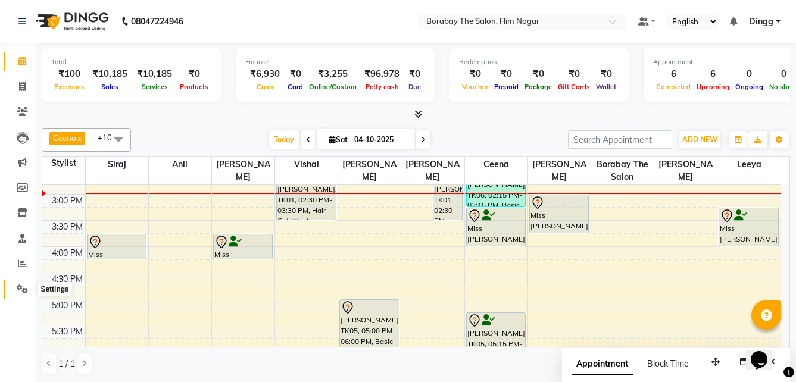
click at [17, 287] on icon at bounding box center [22, 289] width 11 height 9
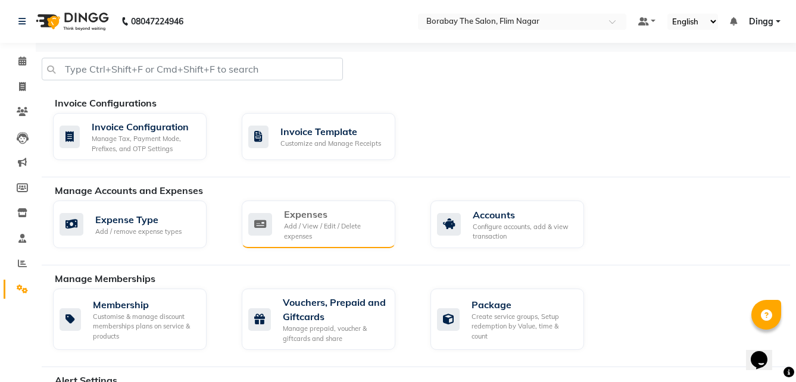
click at [356, 235] on div "Add / View / Edit / Delete expenses" at bounding box center [335, 232] width 102 height 20
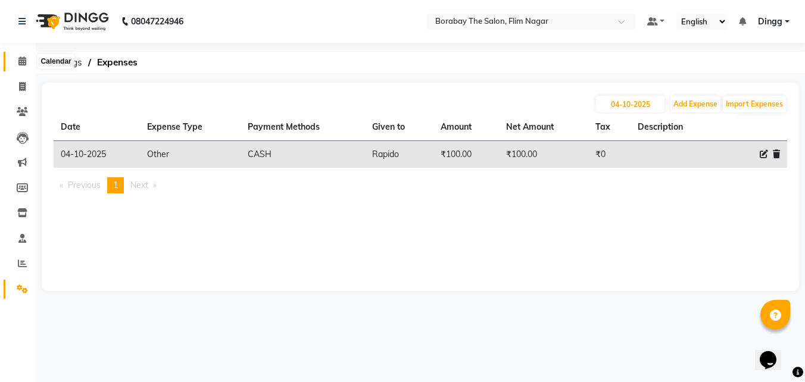
click at [22, 64] on icon at bounding box center [22, 61] width 8 height 9
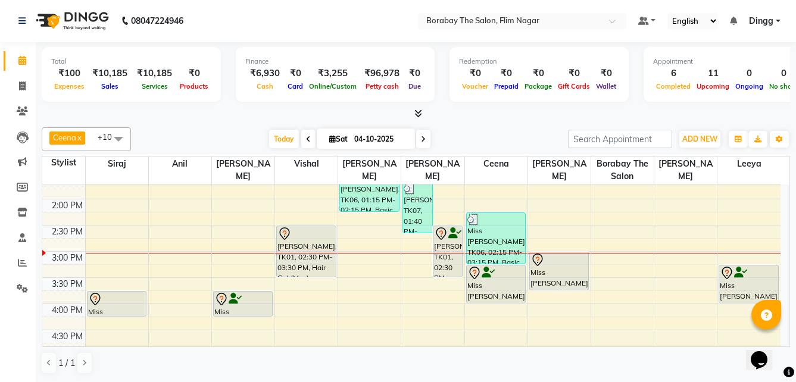
scroll to position [281, 0]
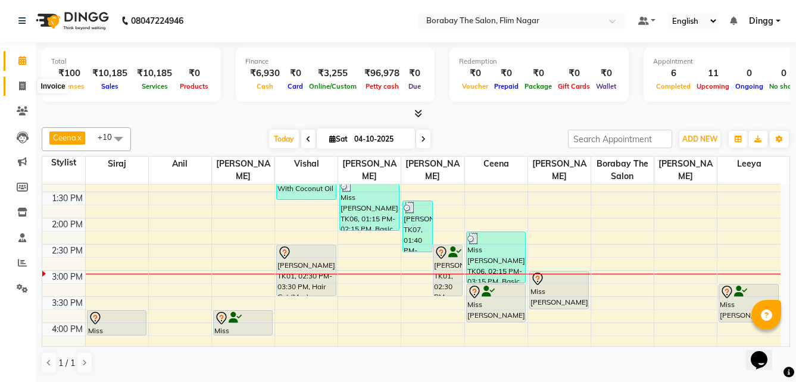
click at [24, 86] on icon at bounding box center [22, 86] width 7 height 9
select select "service"
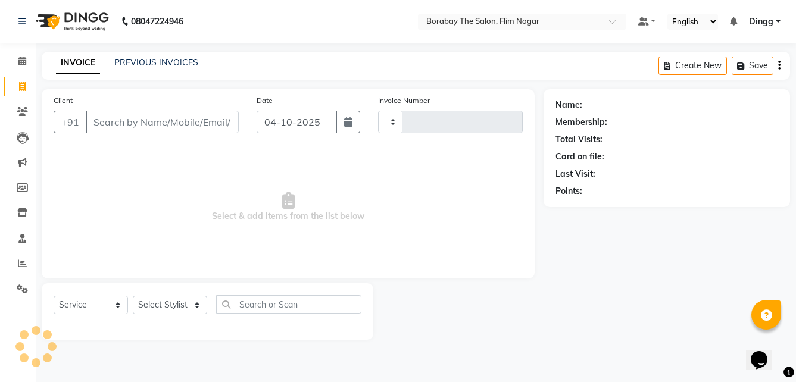
type input "0134"
select select "8731"
click at [126, 123] on input "Client" at bounding box center [163, 122] width 155 height 23
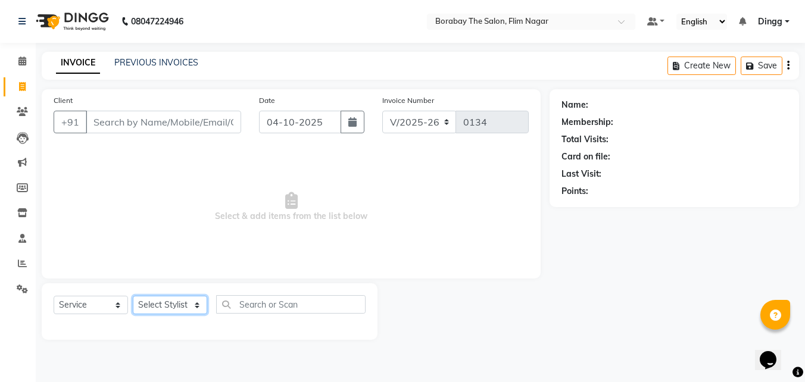
click at [182, 304] on select "Select Stylist [PERSON_NAME] [PERSON_NAME] [PERSON_NAME] Borabay the salon [PER…" at bounding box center [170, 305] width 74 height 18
click at [91, 309] on select "Select Service Product Membership Package Voucher Prepaid Gift Card" at bounding box center [91, 305] width 74 height 18
click at [54, 296] on select "Select Service Product Membership Package Voucher Prepaid Gift Card" at bounding box center [91, 305] width 74 height 18
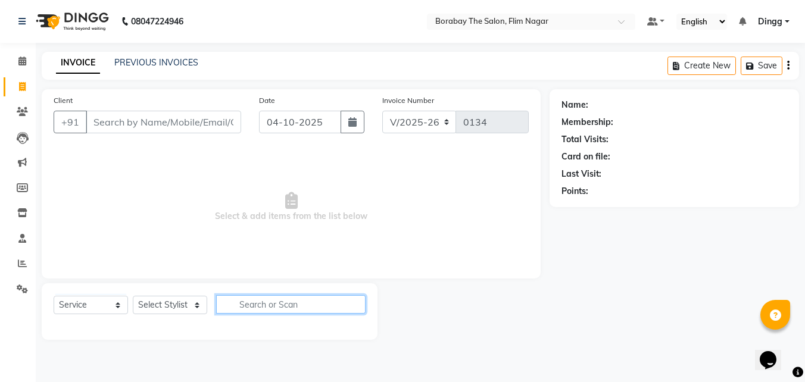
click at [306, 306] on input "text" at bounding box center [291, 304] width 150 height 18
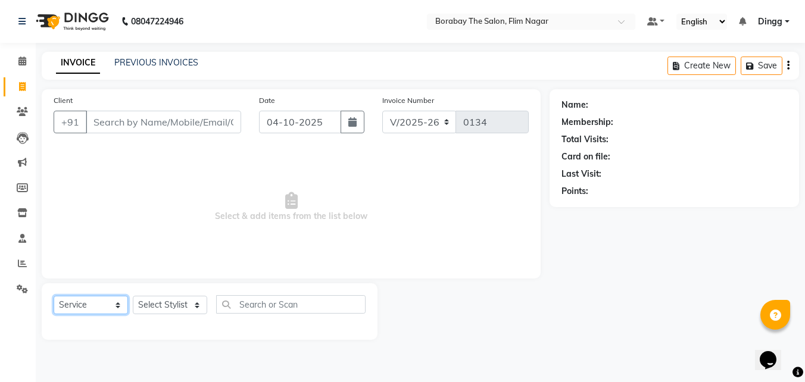
click at [113, 306] on select "Select Service Product Membership Package Voucher Prepaid Gift Card" at bounding box center [91, 305] width 74 height 18
click at [54, 296] on select "Select Service Product Membership Package Voucher Prepaid Gift Card" at bounding box center [91, 305] width 74 height 18
click at [173, 304] on select "Select Stylist [PERSON_NAME] [PERSON_NAME] [PERSON_NAME] Borabay the salon [PER…" at bounding box center [170, 305] width 74 height 18
select select "88469"
click at [133, 296] on select "Select Stylist [PERSON_NAME] [PERSON_NAME] [PERSON_NAME] Borabay the salon [PER…" at bounding box center [170, 305] width 74 height 18
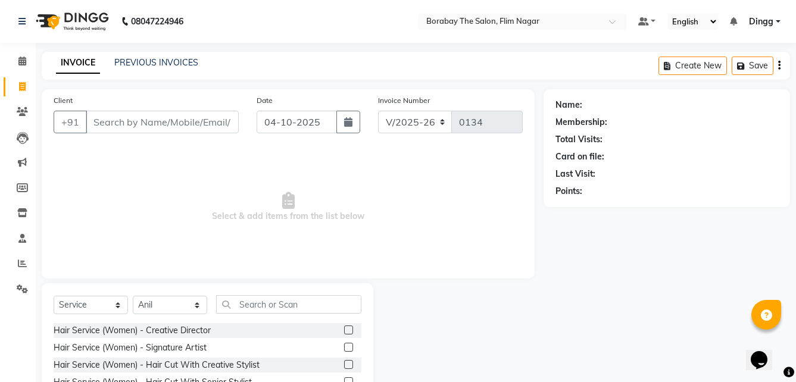
drag, startPoint x: 254, startPoint y: 338, endPoint x: 259, endPoint y: 322, distance: 16.2
click at [259, 324] on div "Hair Service (Women) - Creative Director" at bounding box center [208, 330] width 308 height 15
click at [263, 307] on input "text" at bounding box center [288, 304] width 145 height 18
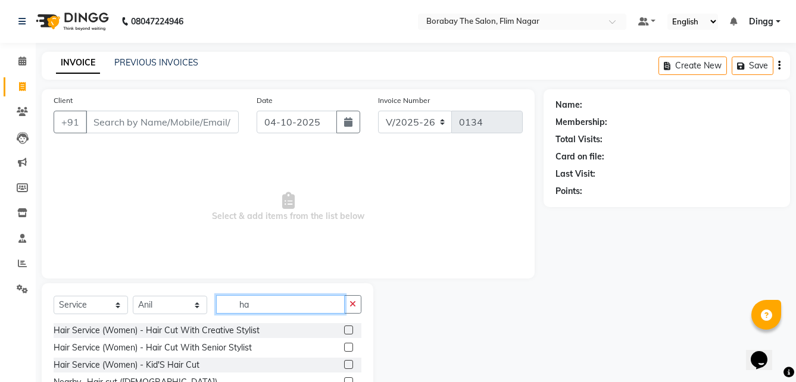
type input "h"
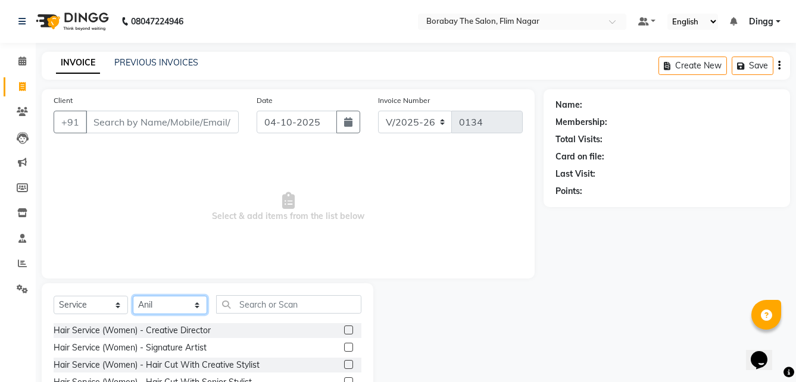
click at [176, 304] on select "Select Stylist [PERSON_NAME] [PERSON_NAME] [PERSON_NAME] Borabay the salon [PER…" at bounding box center [170, 305] width 74 height 18
click at [95, 298] on select "Select Service Product Membership Package Voucher Prepaid Gift Card" at bounding box center [91, 305] width 74 height 18
click at [183, 216] on span "Select & add items from the list below" at bounding box center [288, 207] width 469 height 119
click at [20, 64] on icon at bounding box center [22, 61] width 8 height 9
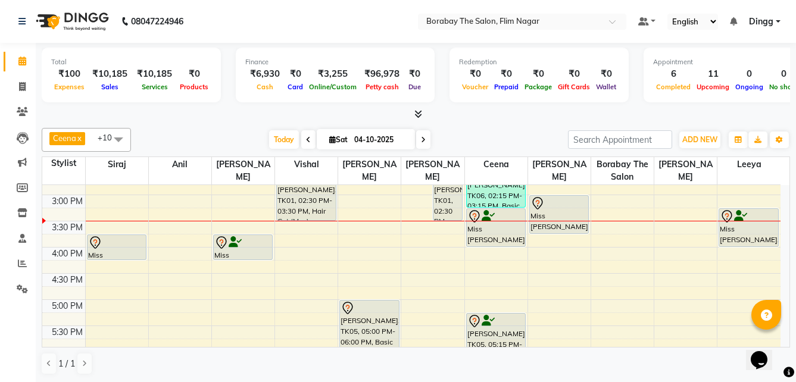
scroll to position [357, 0]
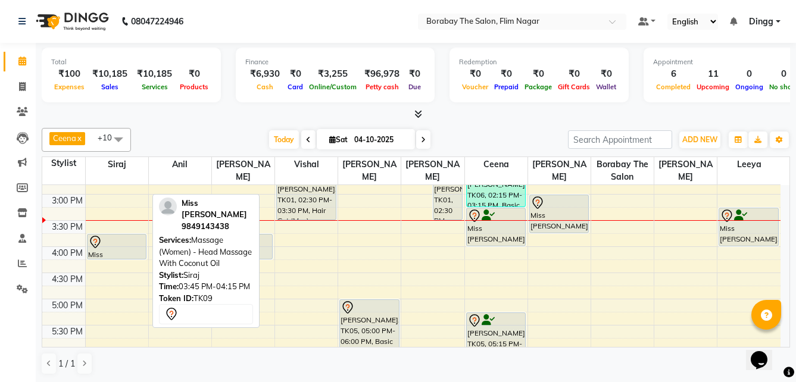
click at [125, 248] on div at bounding box center [117, 242] width 58 height 14
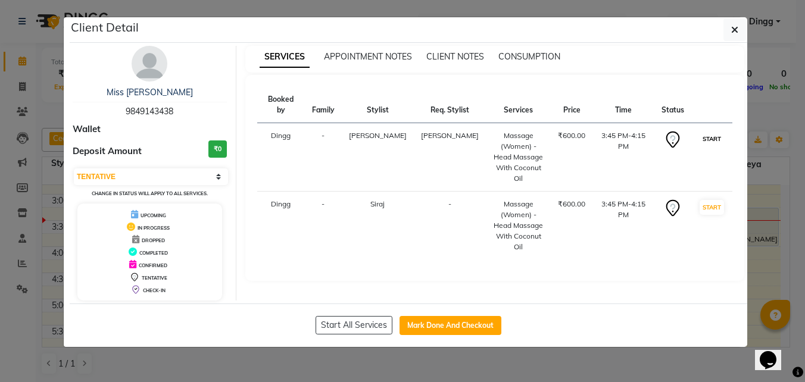
click at [709, 132] on button "START" at bounding box center [712, 139] width 24 height 15
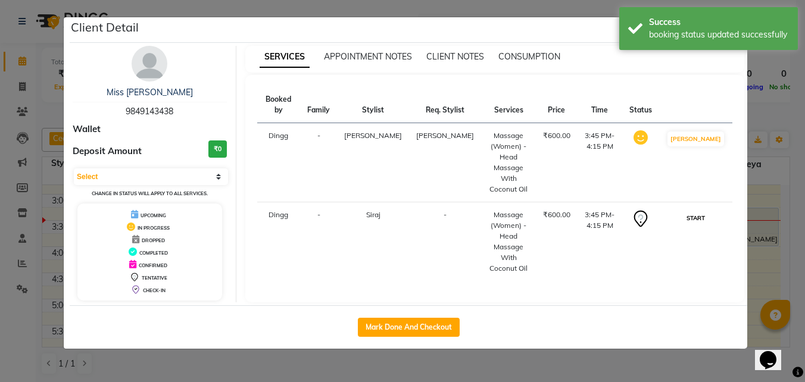
click at [708, 211] on button "START" at bounding box center [696, 218] width 24 height 15
select select "1"
click at [661, 361] on ngb-modal-window "Client Detail Miss [PERSON_NAME] 9849143438 Wallet Deposit Amount ₹0 Select IN …" at bounding box center [402, 191] width 805 height 382
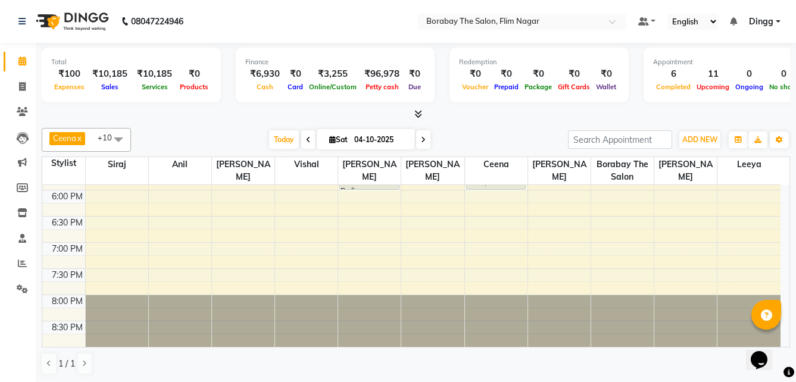
scroll to position [400, 0]
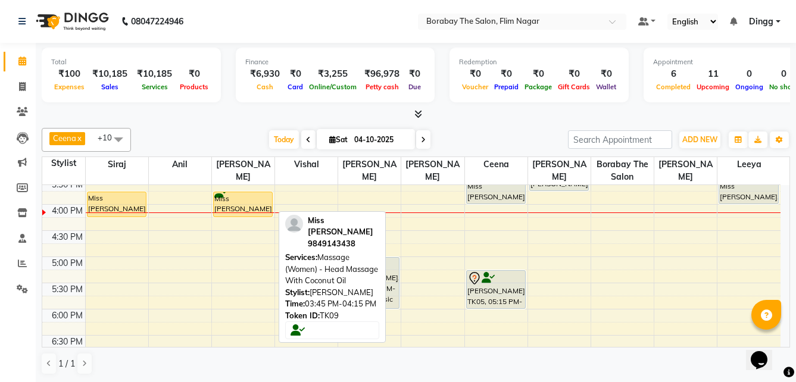
click at [245, 203] on div "Miss [PERSON_NAME], TK09, 03:45 PM-04:15 PM, Massage (Women) - Head Massage Wit…" at bounding box center [243, 204] width 59 height 24
select select "1"
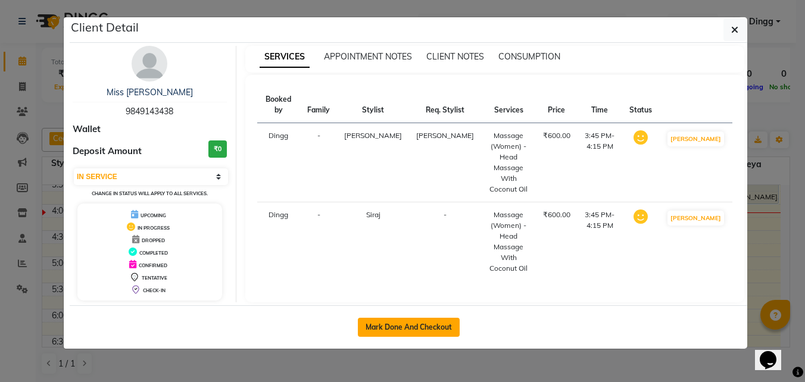
click at [416, 325] on button "Mark Done And Checkout" at bounding box center [409, 327] width 102 height 19
select select "service"
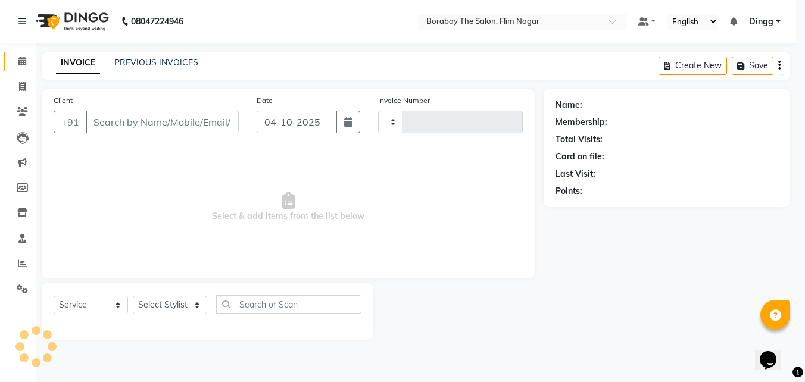
type input "0134"
select select "8731"
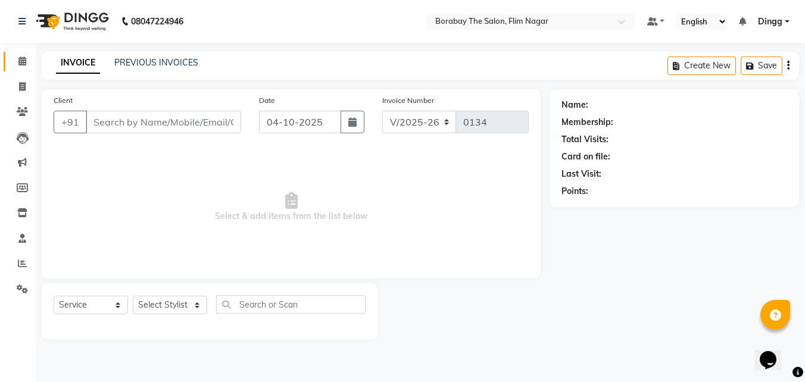
type input "9849143438"
select select "88470"
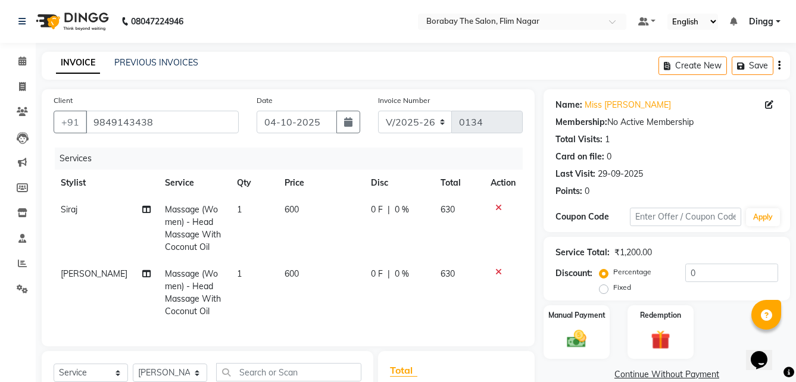
click at [298, 209] on td "600" at bounding box center [321, 229] width 86 height 64
select select "88468"
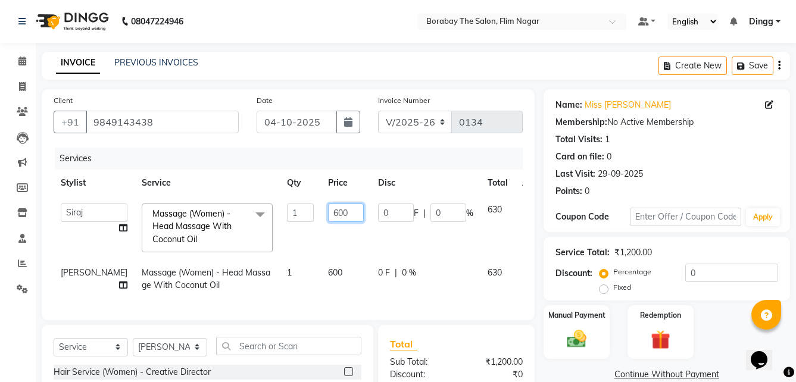
click at [328, 215] on input "600" at bounding box center [346, 213] width 36 height 18
type input "6"
type input "700"
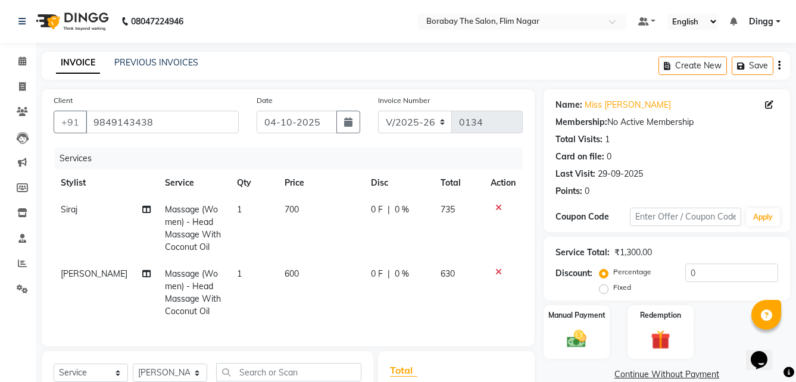
click at [309, 267] on td "600" at bounding box center [321, 293] width 86 height 64
select select "88470"
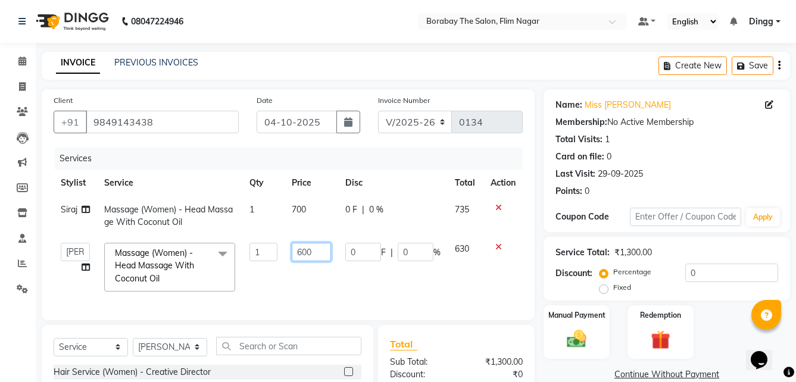
click at [319, 248] on input "600" at bounding box center [311, 252] width 39 height 18
type input "6"
type input "700"
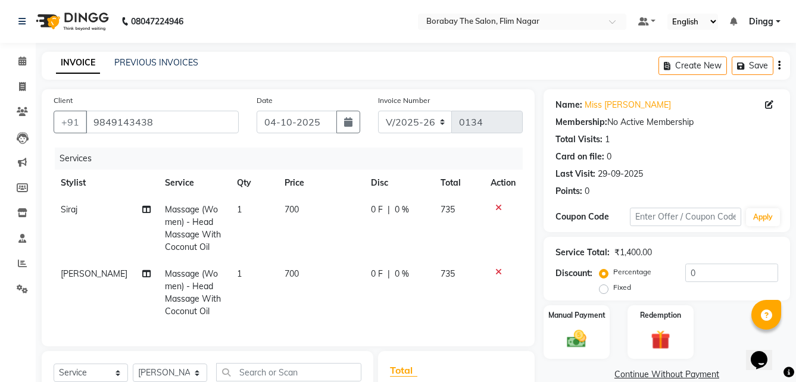
click at [324, 279] on td "700" at bounding box center [321, 293] width 86 height 64
select select "88470"
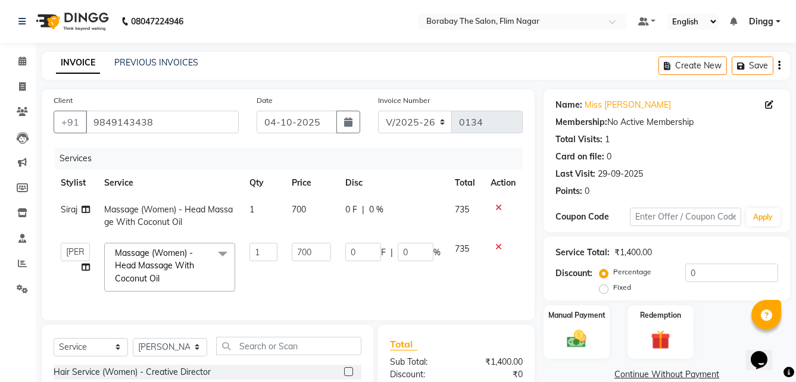
click at [312, 207] on td "700" at bounding box center [312, 216] width 54 height 39
select select "88468"
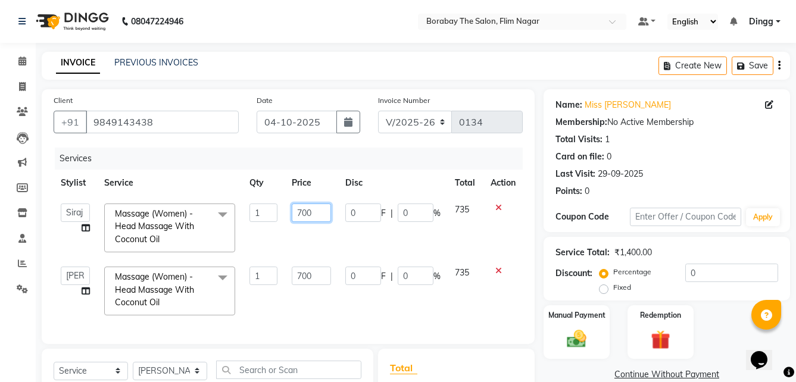
click at [316, 209] on input "700" at bounding box center [311, 213] width 39 height 18
type input "7"
type input "0"
type input "1000"
click at [312, 245] on tbody "[PERSON_NAME] [PERSON_NAME] [PERSON_NAME] Borabay the salon [PERSON_NAME] [PERS…" at bounding box center [288, 260] width 469 height 126
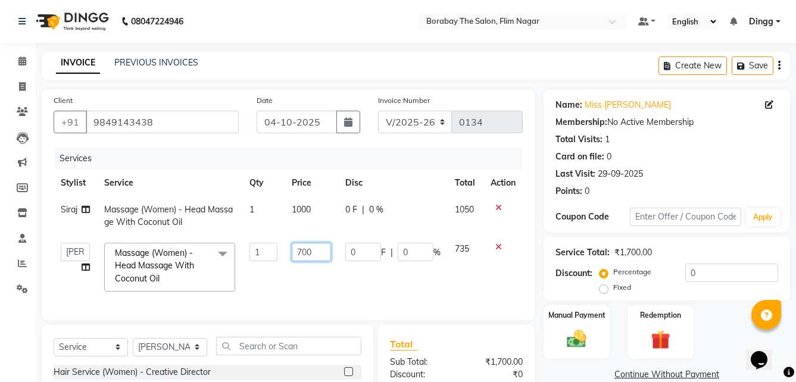
click at [314, 254] on input "700" at bounding box center [311, 252] width 39 height 18
type input "7"
type input "1000"
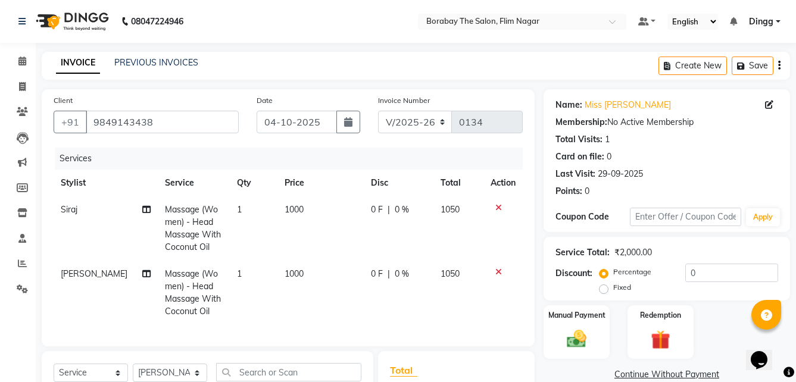
click at [312, 269] on td "1000" at bounding box center [321, 293] width 86 height 64
select select "88470"
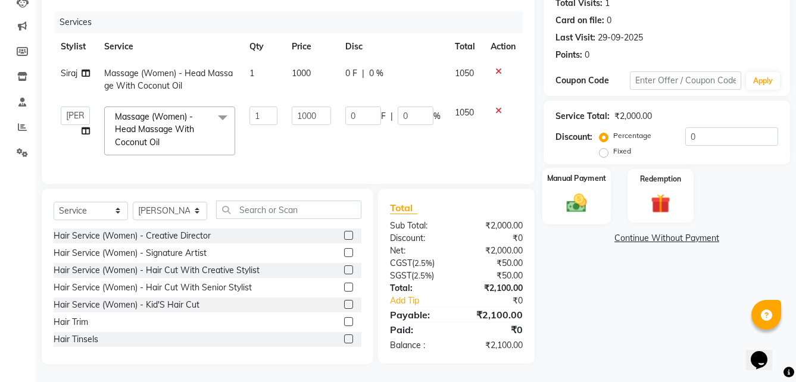
scroll to position [145, 0]
click at [572, 202] on img at bounding box center [577, 202] width 33 height 23
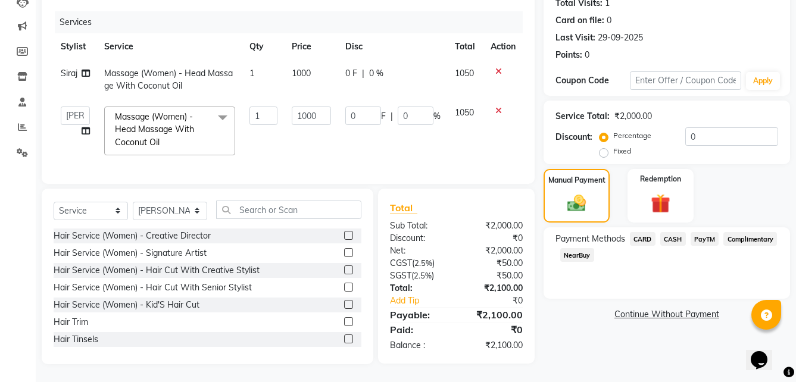
click at [710, 232] on span "PayTM" at bounding box center [705, 239] width 29 height 14
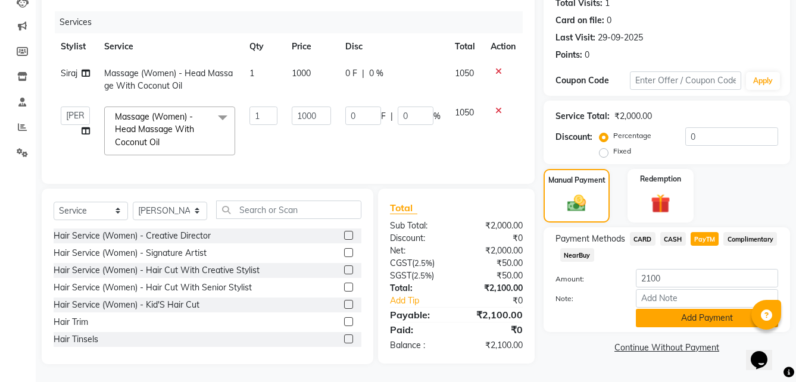
click at [665, 309] on button "Add Payment" at bounding box center [707, 318] width 142 height 18
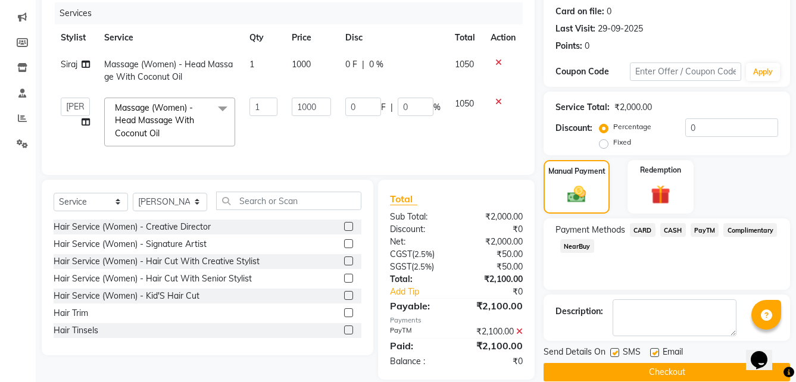
scroll to position [170, 0]
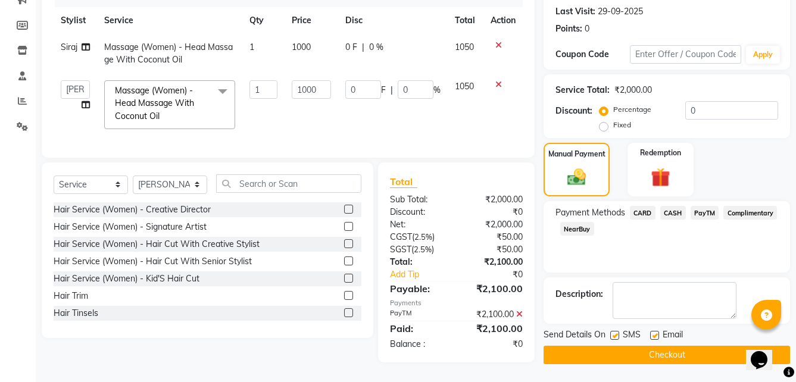
click at [605, 348] on button "Checkout" at bounding box center [667, 355] width 247 height 18
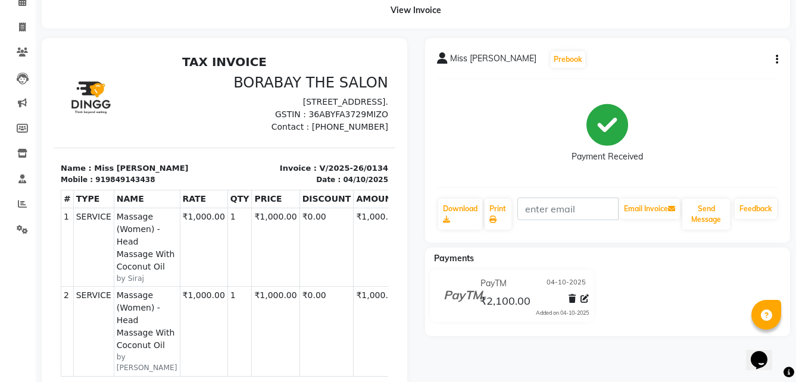
scroll to position [179, 0]
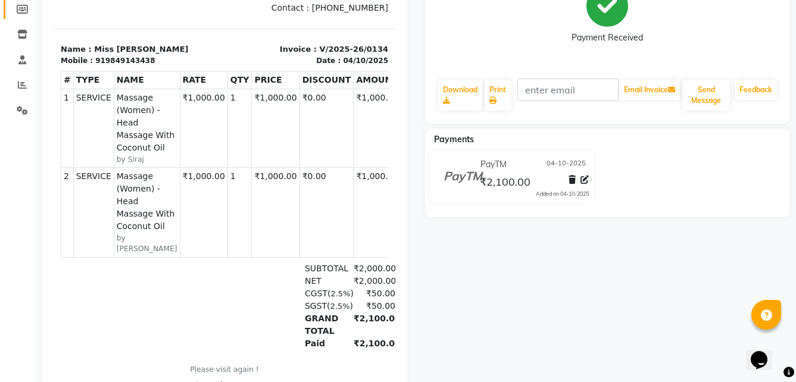
select select "8731"
select select "service"
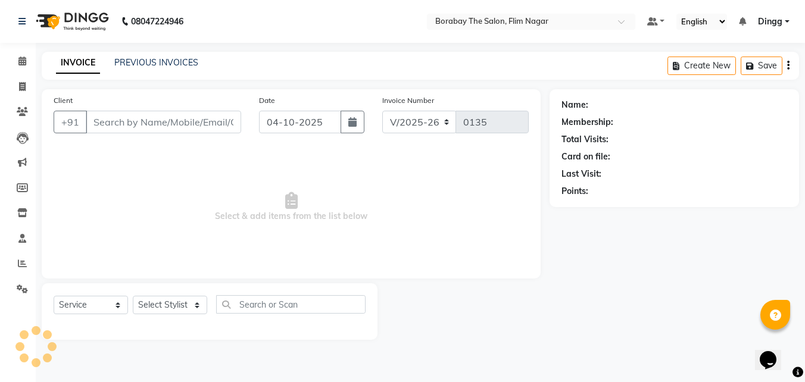
type input "9849143438"
select select "88470"
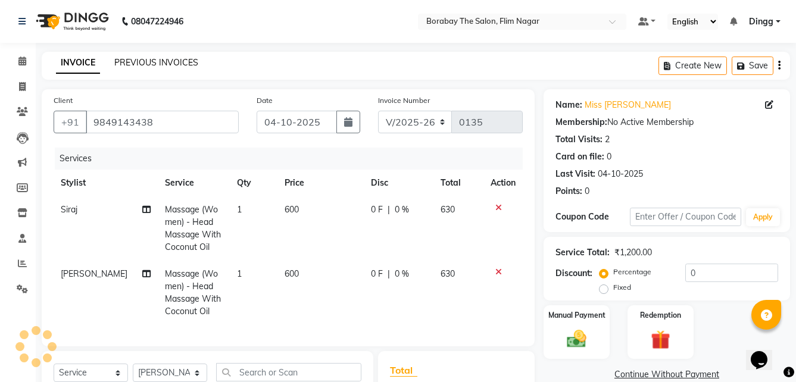
click at [145, 61] on link "PREVIOUS INVOICES" at bounding box center [156, 62] width 84 height 11
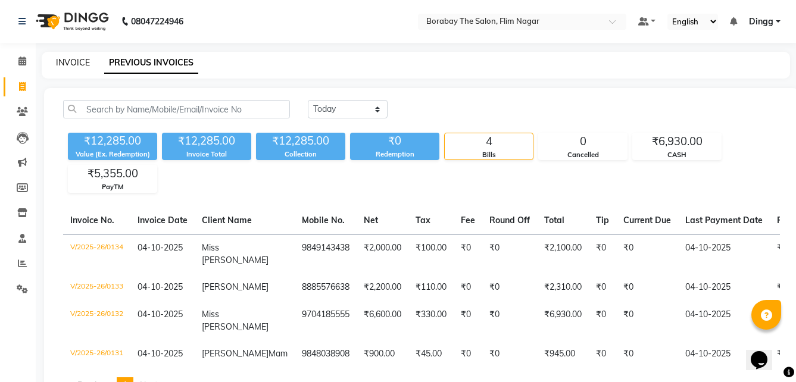
click at [60, 64] on link "INVOICE" at bounding box center [73, 62] width 34 height 11
select select "service"
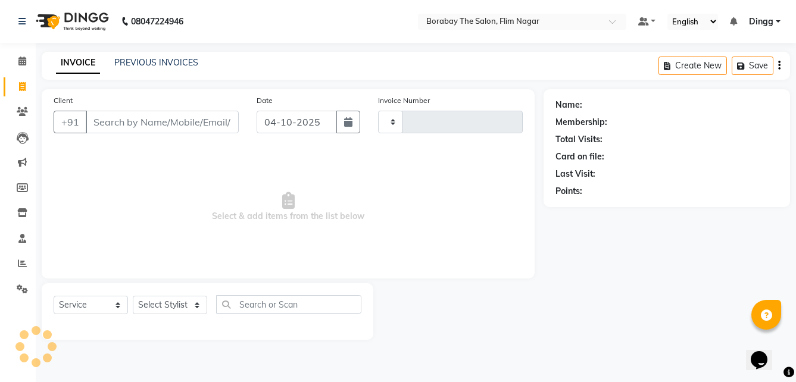
type input "0135"
select select "8731"
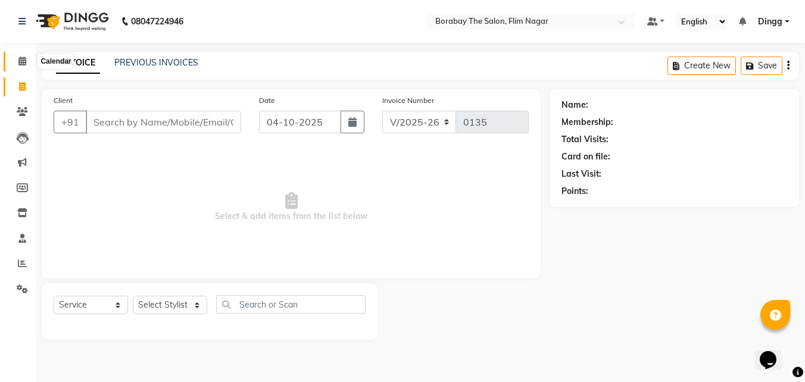
click at [24, 61] on icon at bounding box center [22, 61] width 8 height 9
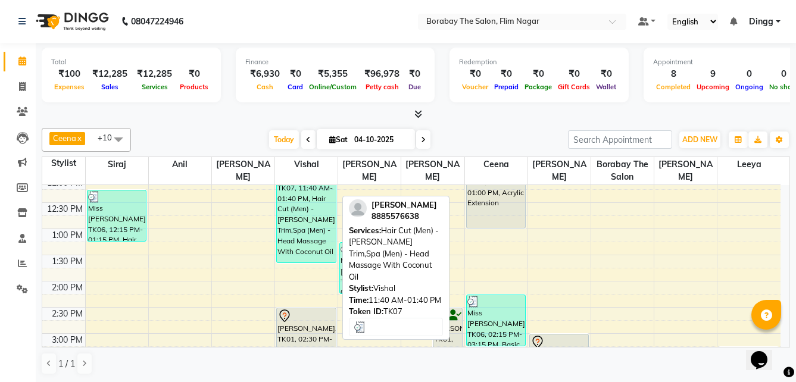
scroll to position [298, 0]
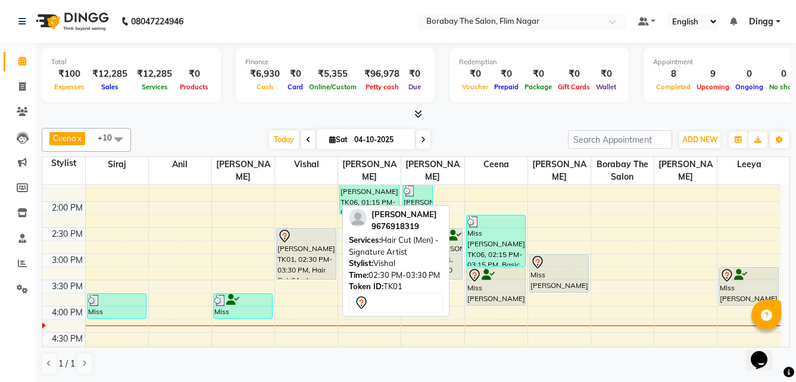
click at [306, 262] on div "[PERSON_NAME], TK01, 02:30 PM-03:30 PM, Hair Cut (Men) - Signature Artist" at bounding box center [306, 254] width 59 height 51
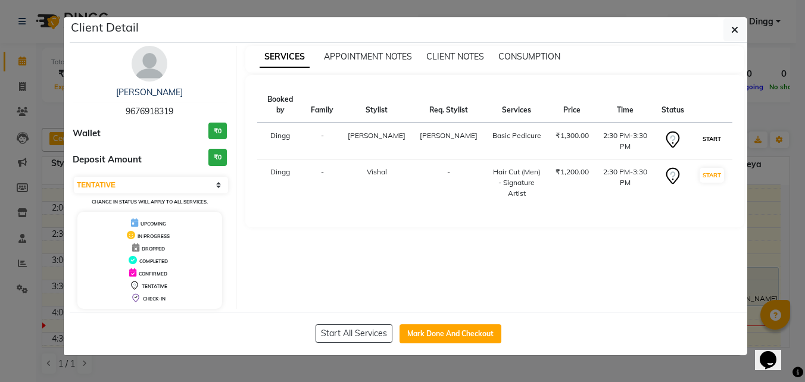
click at [715, 132] on button "START" at bounding box center [712, 139] width 24 height 15
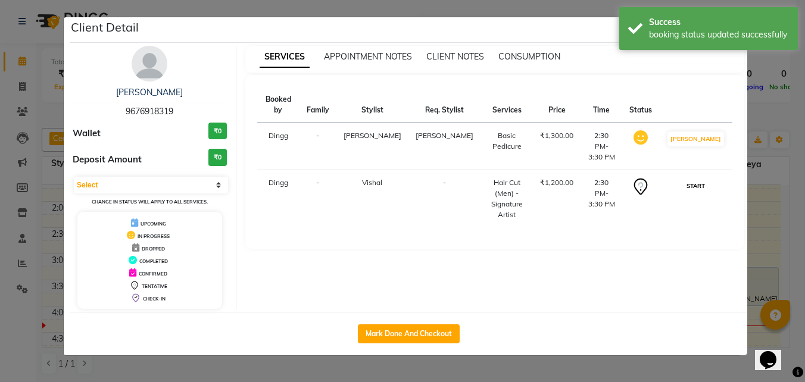
click at [708, 179] on button "START" at bounding box center [696, 186] width 24 height 15
select select "1"
click at [410, 332] on button "Mark Done And Checkout" at bounding box center [409, 334] width 102 height 19
select select "service"
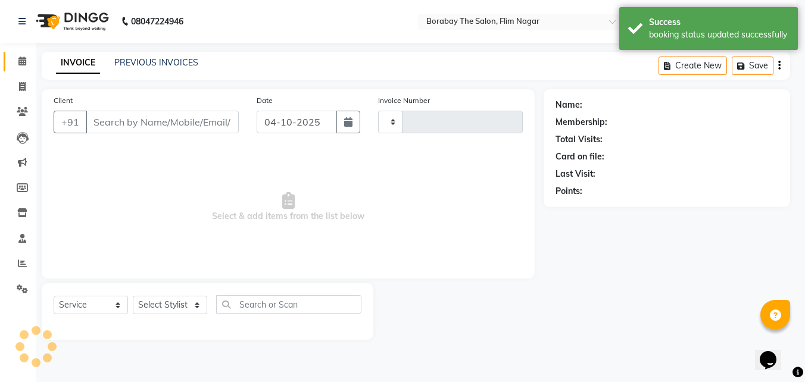
type input "0135"
select select "8731"
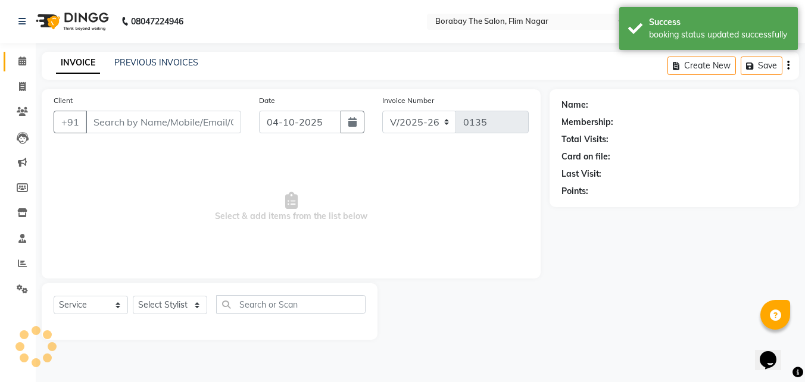
type input "9676918319"
select select "88475"
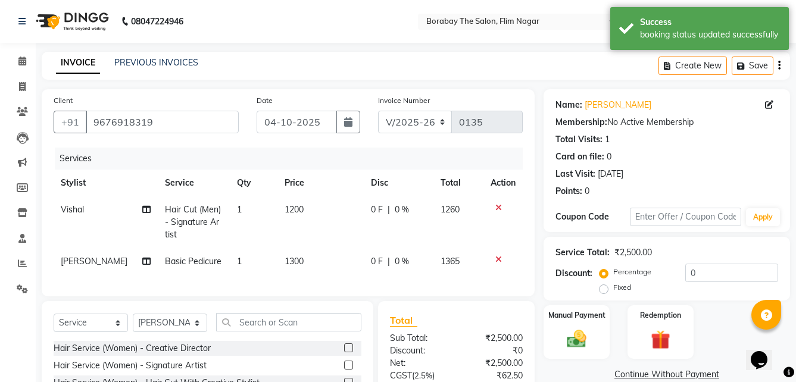
click at [496, 257] on icon at bounding box center [499, 260] width 7 height 8
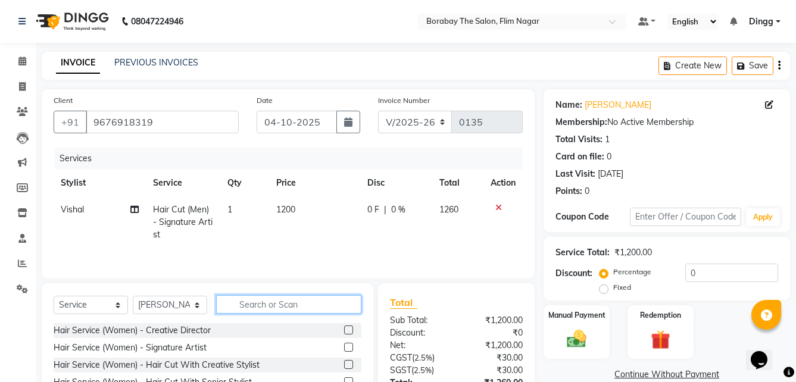
click at [250, 303] on input "text" at bounding box center [288, 304] width 145 height 18
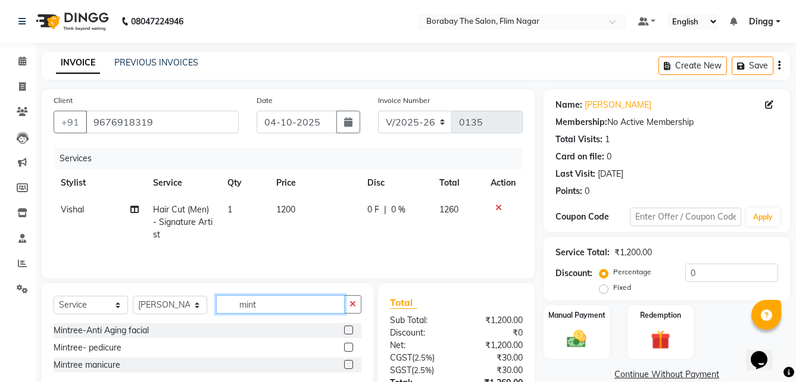
type input "mint"
click at [347, 344] on label at bounding box center [348, 347] width 9 height 9
click at [347, 344] on input "checkbox" at bounding box center [348, 348] width 8 height 8
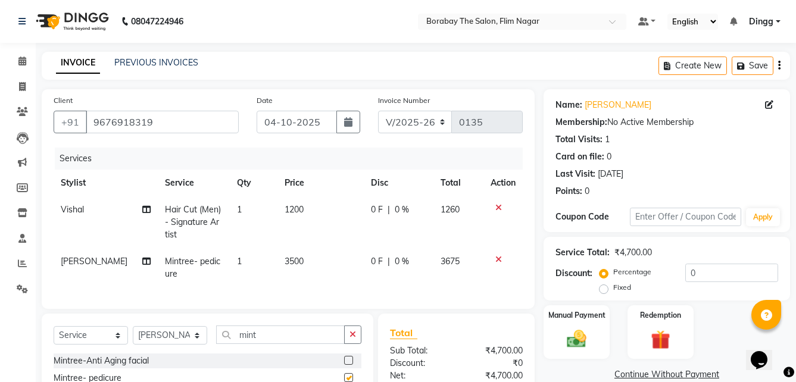
checkbox input "false"
click at [161, 343] on select "Select Stylist [PERSON_NAME] [PERSON_NAME] [PERSON_NAME] Borabay the salon [PER…" at bounding box center [170, 335] width 74 height 18
select select "88471"
click at [133, 335] on select "Select Stylist [PERSON_NAME] [PERSON_NAME] [PERSON_NAME] Borabay the salon [PER…" at bounding box center [170, 335] width 74 height 18
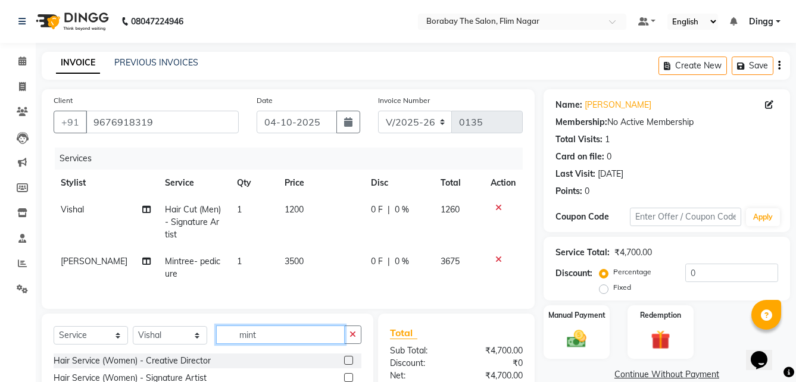
click at [282, 344] on input "mint" at bounding box center [280, 335] width 129 height 18
type input "m"
type input "o"
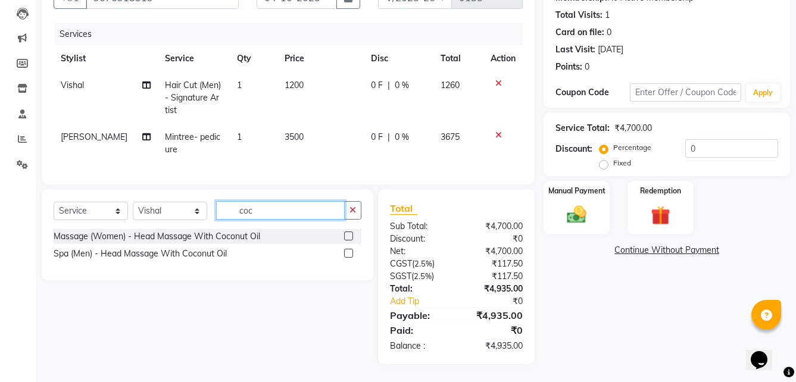
type input "coc"
click at [348, 253] on label at bounding box center [348, 253] width 9 height 9
click at [348, 253] on input "checkbox" at bounding box center [348, 254] width 8 height 8
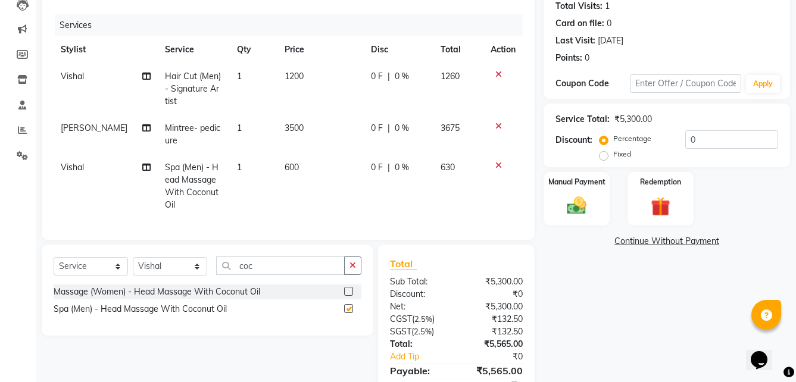
checkbox input "false"
click at [307, 167] on td "600" at bounding box center [321, 186] width 86 height 64
select select "88471"
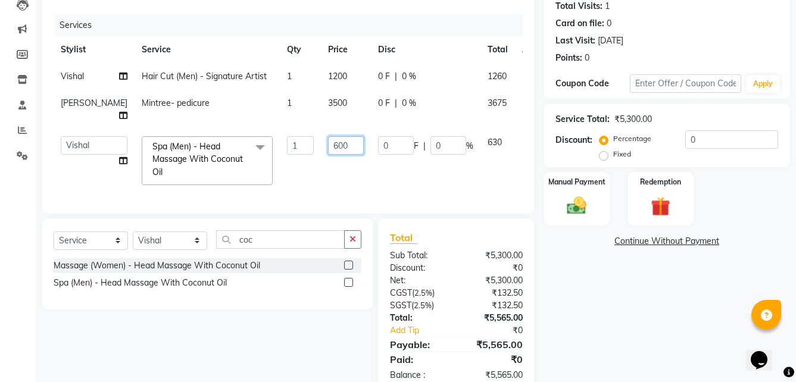
click at [328, 141] on input "600" at bounding box center [346, 145] width 36 height 18
type input "6"
type input "1000"
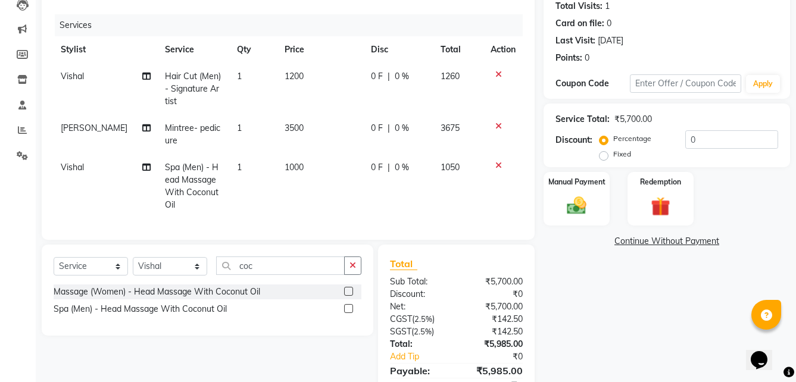
click at [270, 167] on tr "Vishal Spa (Men) - Head Massage With Coconut Oil 1 1000 0 F | 0 % 1050" at bounding box center [288, 186] width 469 height 64
click at [256, 262] on input "coc" at bounding box center [280, 266] width 129 height 18
type input "c"
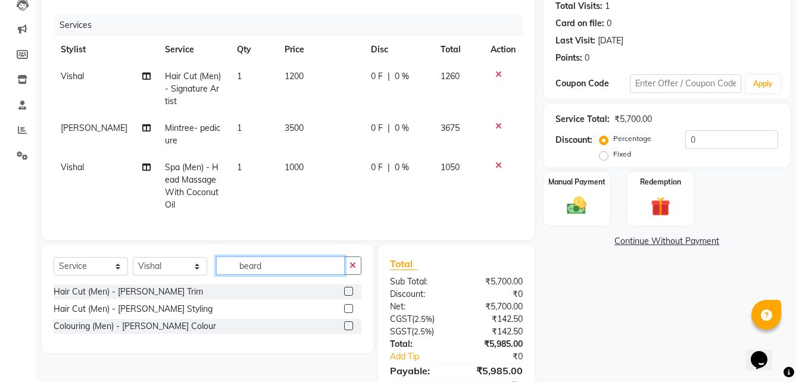
type input "beard"
click at [347, 288] on label at bounding box center [348, 291] width 9 height 9
click at [347, 288] on input "checkbox" at bounding box center [348, 292] width 8 height 8
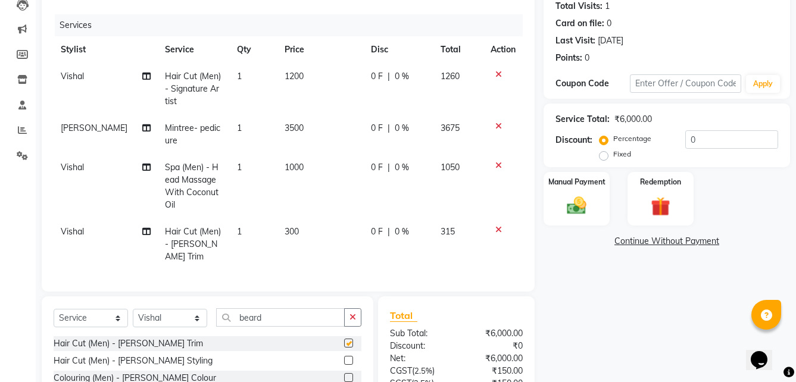
checkbox input "false"
click at [307, 227] on td "300" at bounding box center [321, 245] width 86 height 52
select select "88471"
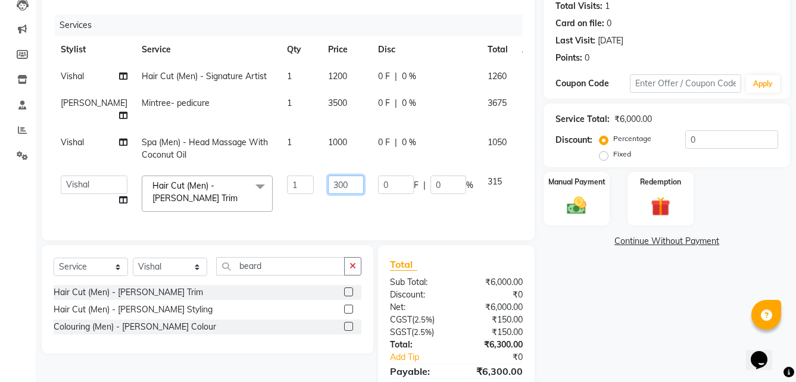
click at [328, 182] on input "300" at bounding box center [346, 185] width 36 height 18
type input "3"
type input "500"
click at [321, 217] on td "500" at bounding box center [346, 194] width 50 height 51
select select "88471"
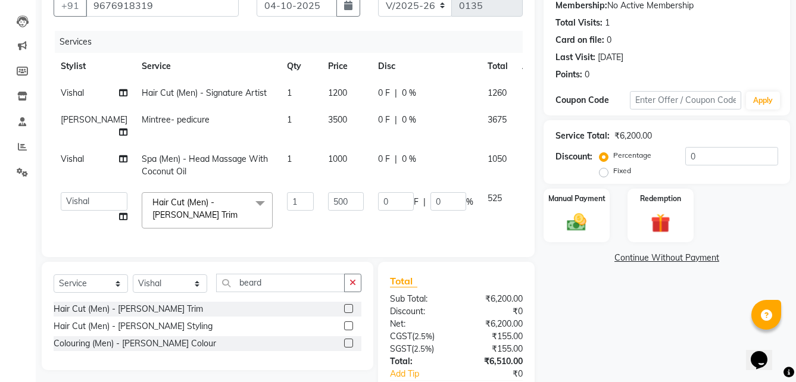
scroll to position [198, 0]
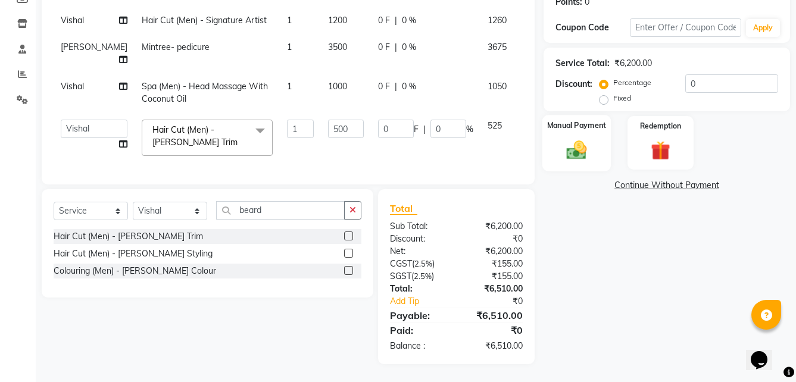
click at [599, 150] on div "Manual Payment" at bounding box center [577, 143] width 69 height 56
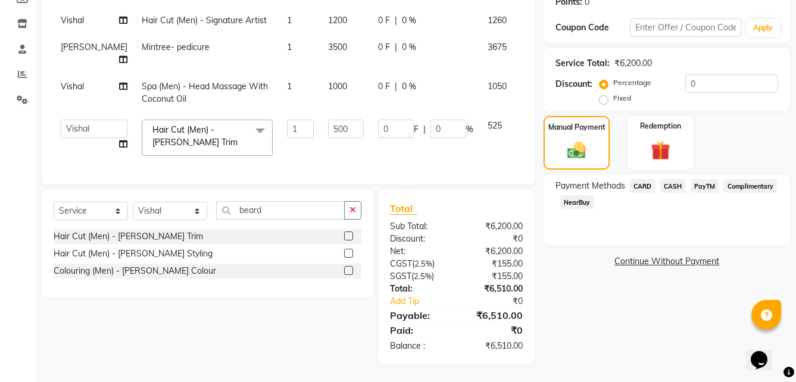
click at [707, 182] on span "PayTM" at bounding box center [705, 186] width 29 height 14
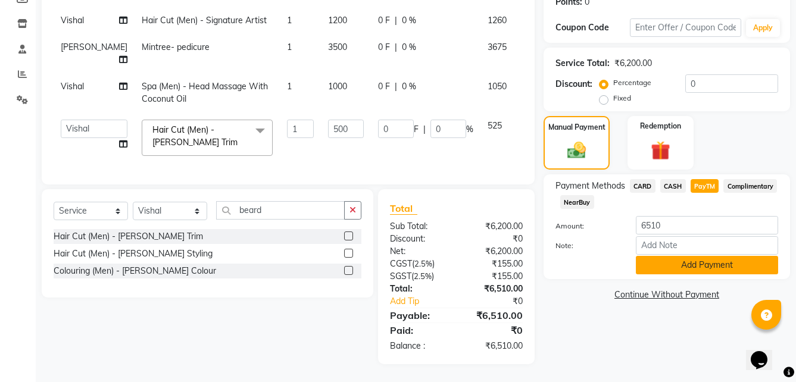
click at [691, 259] on button "Add Payment" at bounding box center [707, 265] width 142 height 18
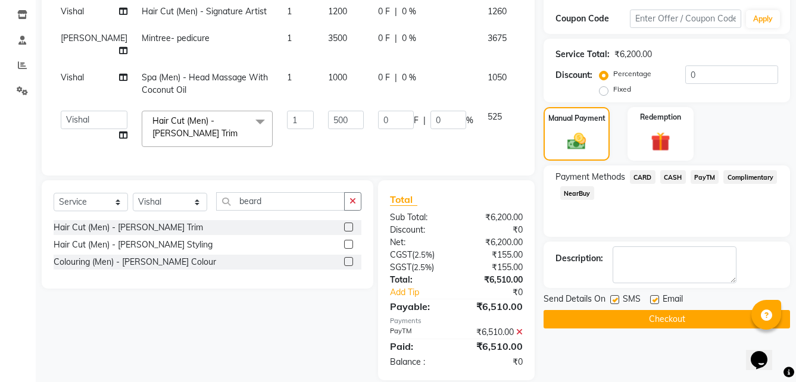
click at [712, 177] on span "PayTM" at bounding box center [705, 177] width 29 height 14
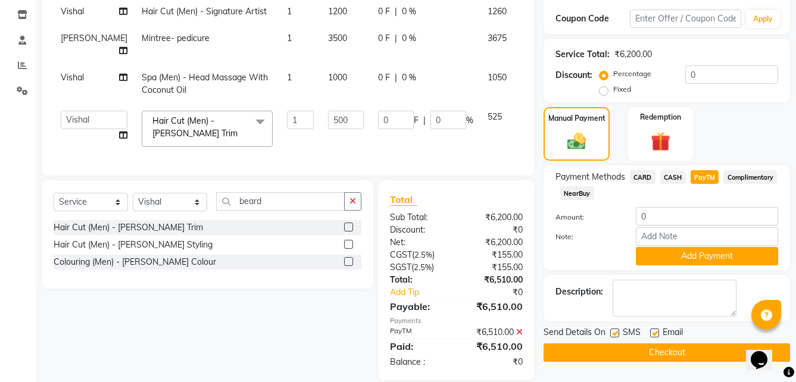
click at [681, 353] on button "Checkout" at bounding box center [667, 353] width 247 height 18
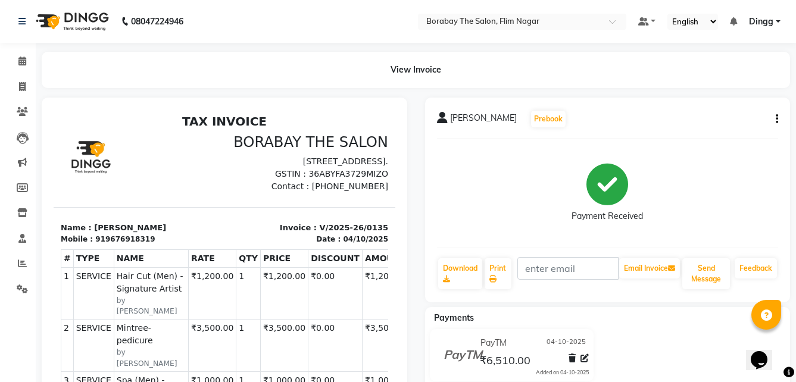
click at [354, 211] on div "TAX INVOICE BORABAY THE SALON [STREET_ADDRESS]. GSTIN : 36ABYFA3729MIZO Contact…" at bounding box center [225, 380] width 342 height 533
click at [24, 88] on icon at bounding box center [22, 86] width 7 height 9
select select "service"
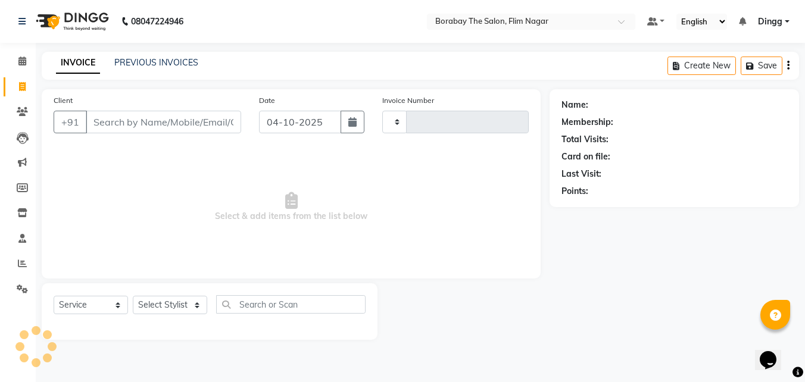
type input "0136"
select select "8731"
click at [21, 66] on span at bounding box center [22, 62] width 21 height 14
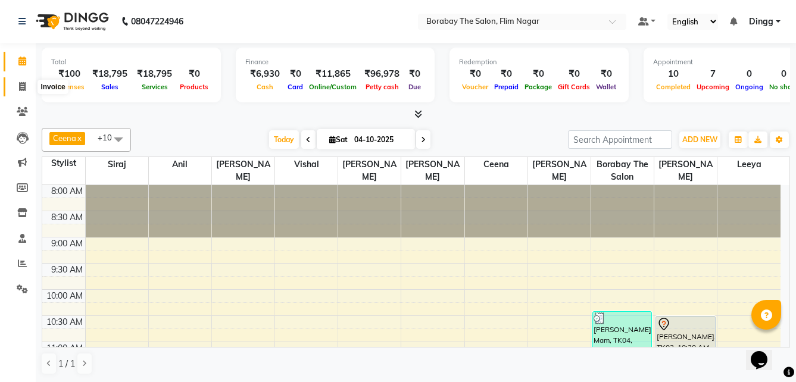
click at [27, 87] on span at bounding box center [22, 87] width 21 height 14
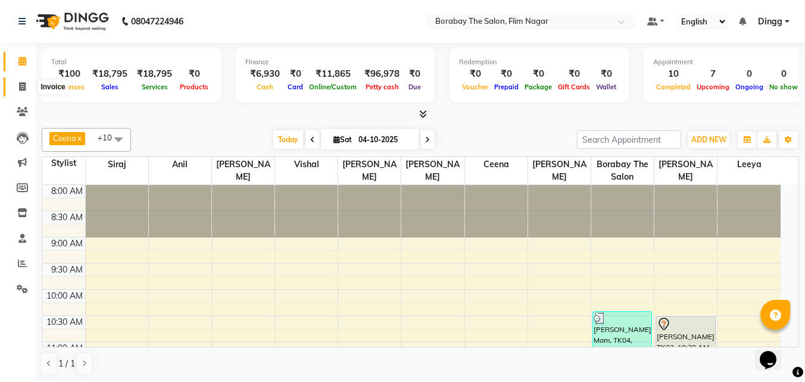
select select "service"
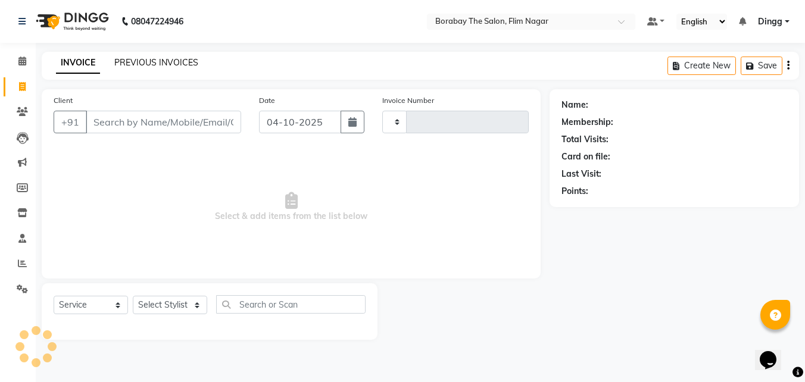
type input "0136"
select select "8731"
click at [150, 59] on link "PREVIOUS INVOICES" at bounding box center [156, 62] width 84 height 11
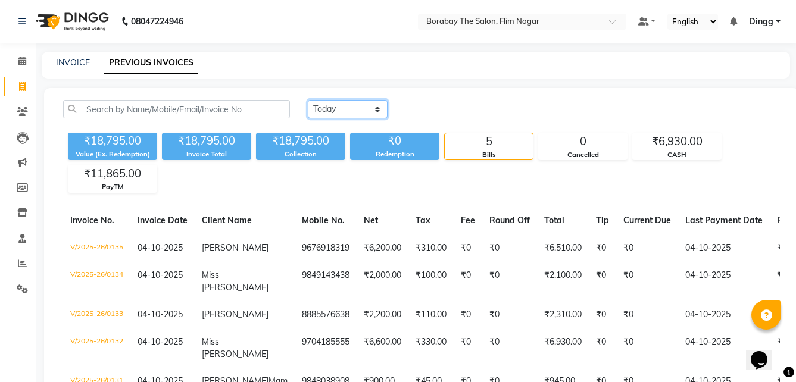
click at [378, 106] on select "[DATE] [DATE] Custom Range" at bounding box center [348, 109] width 80 height 18
select select "yesterday"
click at [308, 100] on select "[DATE] [DATE] Custom Range" at bounding box center [348, 109] width 80 height 18
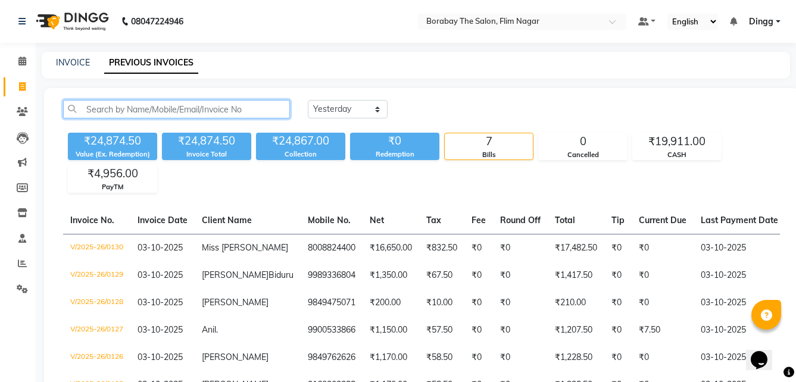
click at [194, 114] on input "text" at bounding box center [176, 109] width 227 height 18
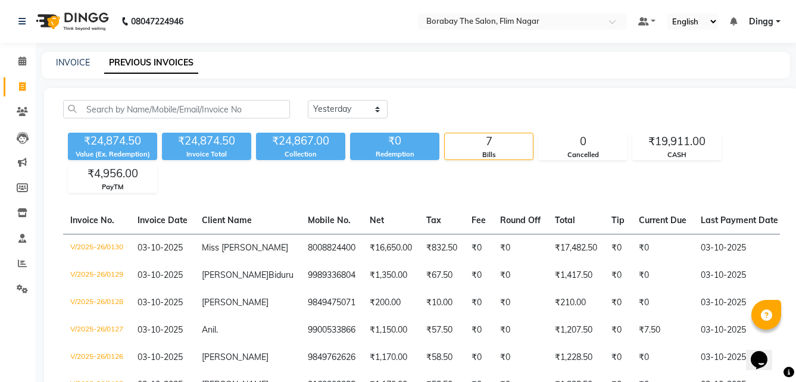
click at [313, 189] on div "₹24,874.50 Value (Ex. Redemption) ₹24,874.50 Invoice Total ₹24,867.00 Collectio…" at bounding box center [421, 160] width 717 height 65
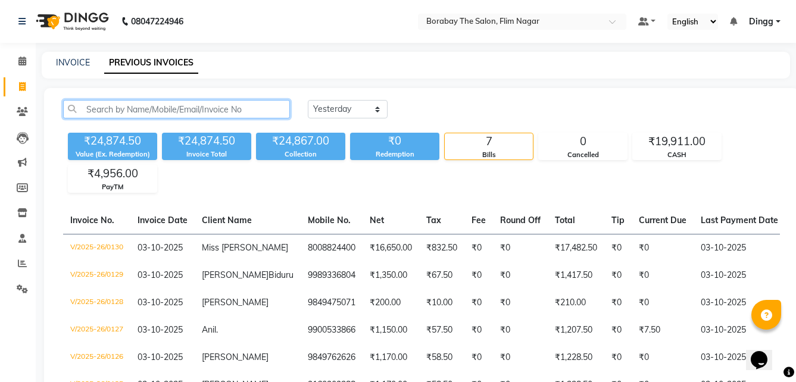
click at [223, 109] on input "text" at bounding box center [176, 109] width 227 height 18
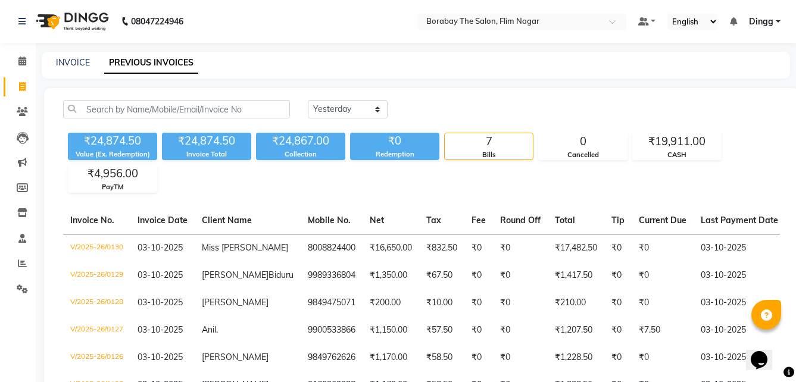
click at [328, 195] on div "[DATE] [DATE] Custom Range ₹24,874.50 Value (Ex. Redemption) ₹24,874.50 Invoice…" at bounding box center [421, 280] width 755 height 385
click at [18, 287] on icon at bounding box center [22, 289] width 11 height 9
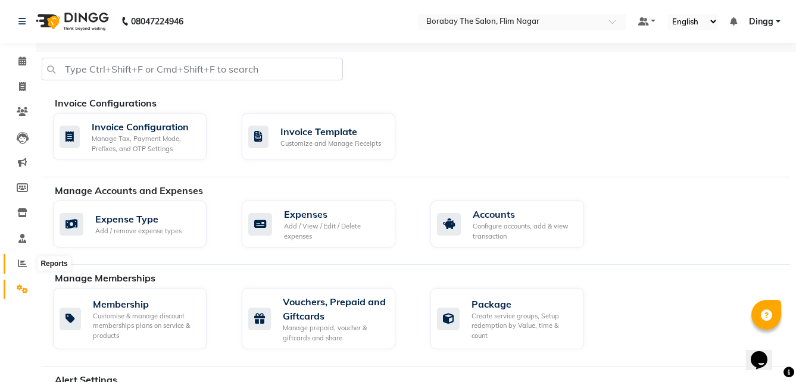
click at [24, 264] on icon at bounding box center [22, 263] width 9 height 9
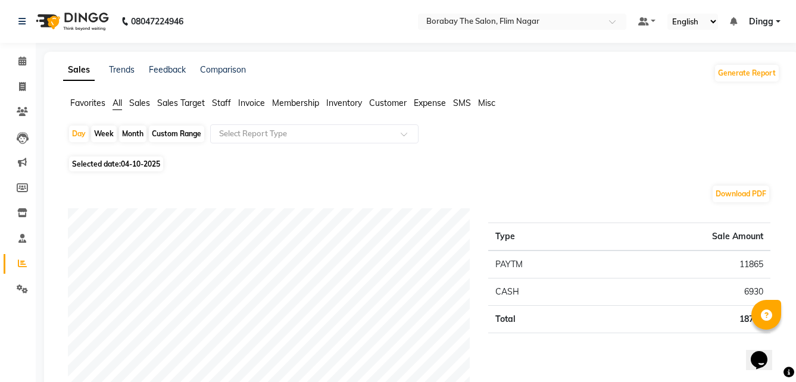
click at [316, 126] on div "Select Report Type" at bounding box center [314, 134] width 209 height 19
click at [229, 102] on span "Staff" at bounding box center [221, 103] width 19 height 11
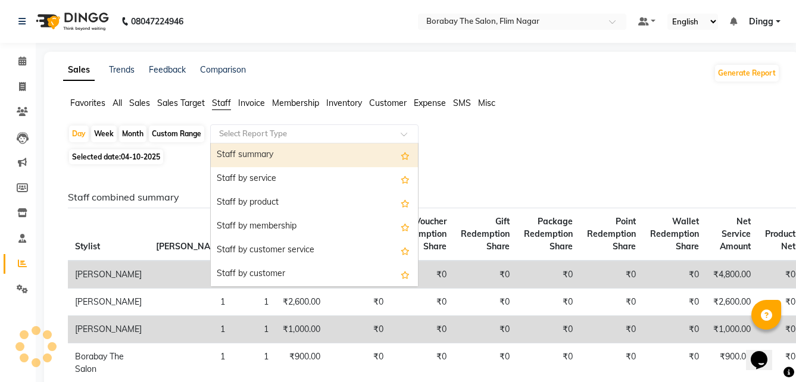
click at [236, 129] on input "text" at bounding box center [303, 134] width 172 height 12
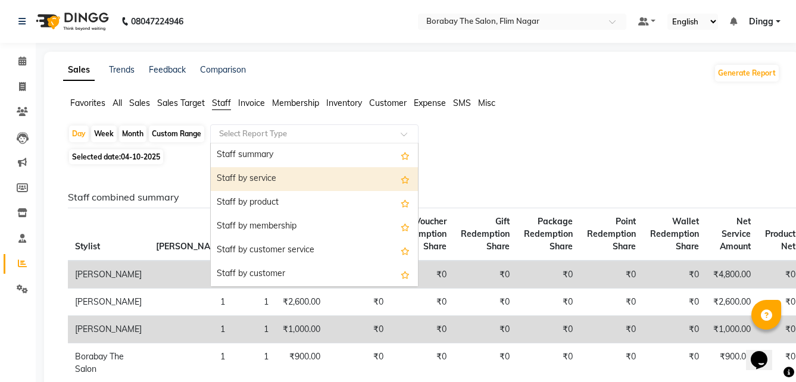
click at [254, 180] on div "Staff by service" at bounding box center [314, 179] width 207 height 24
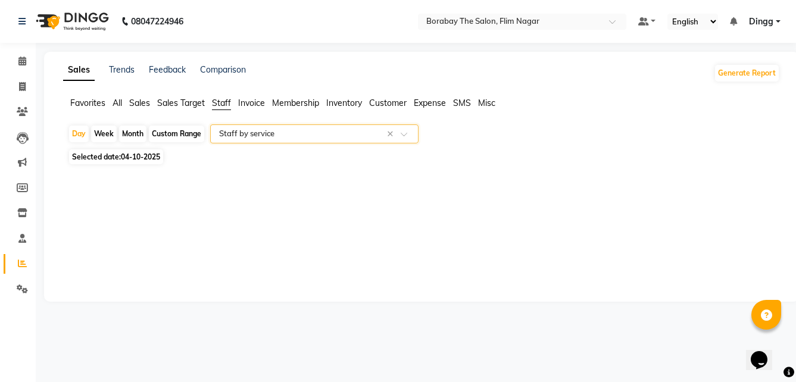
select select "full_report"
select select "csv"
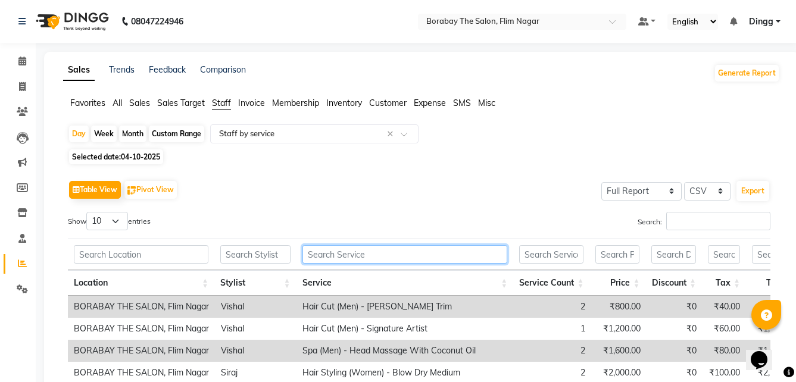
click at [379, 246] on input "text" at bounding box center [406, 254] width 206 height 18
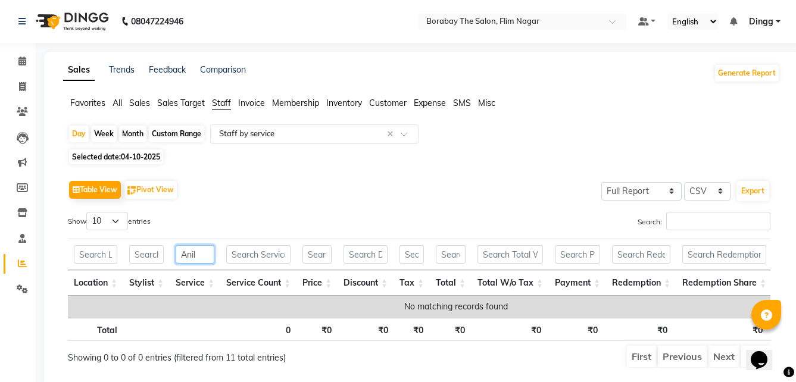
type input "Anil"
click at [404, 136] on span at bounding box center [408, 138] width 15 height 12
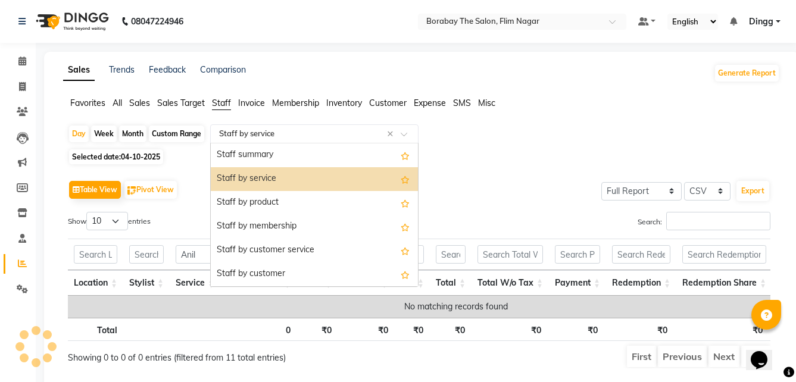
click at [537, 153] on div "Selected date: [DATE]" at bounding box center [424, 157] width 712 height 13
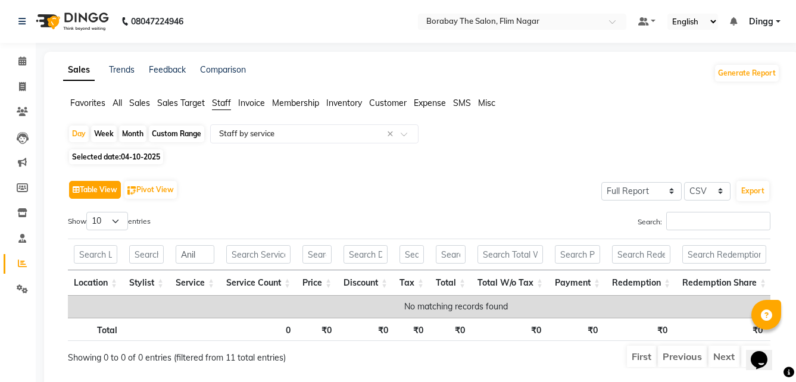
click at [84, 191] on button "Table View" at bounding box center [95, 190] width 52 height 18
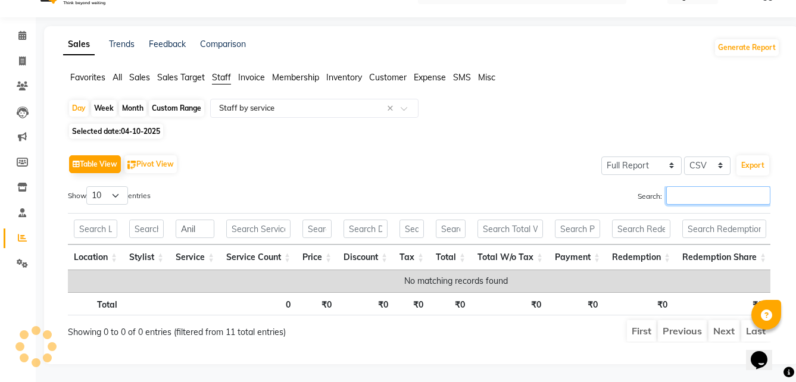
click at [676, 186] on input "Search:" at bounding box center [719, 195] width 104 height 18
type input "c"
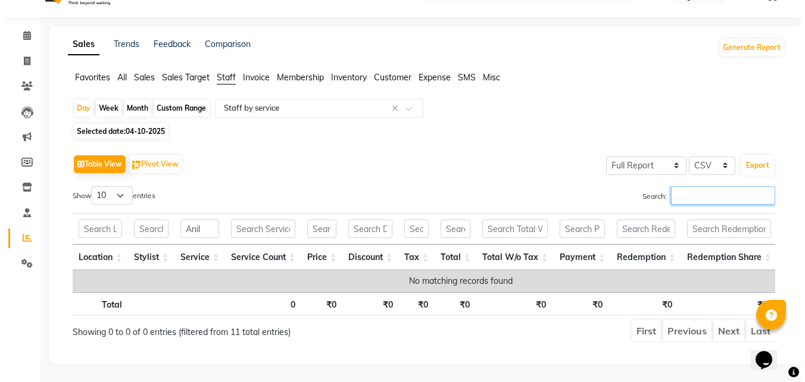
scroll to position [0, 0]
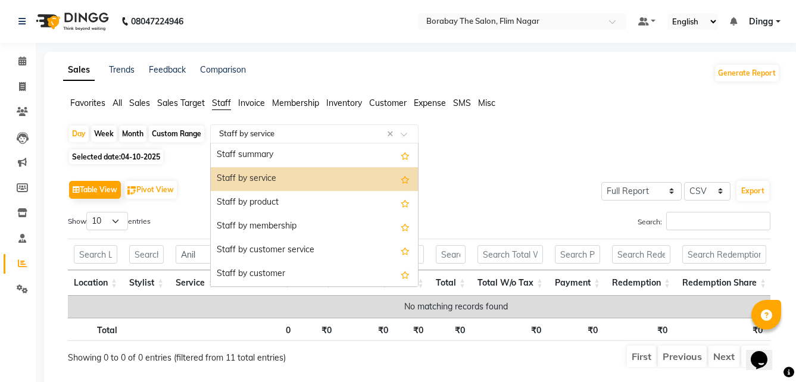
click at [278, 130] on input "text" at bounding box center [303, 134] width 172 height 12
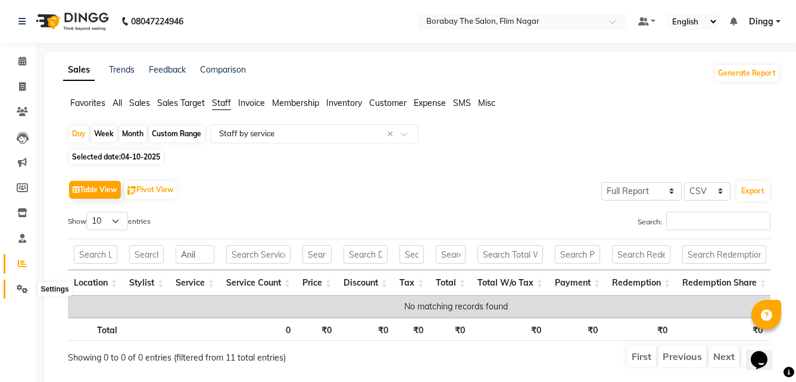
click at [27, 290] on icon at bounding box center [22, 289] width 11 height 9
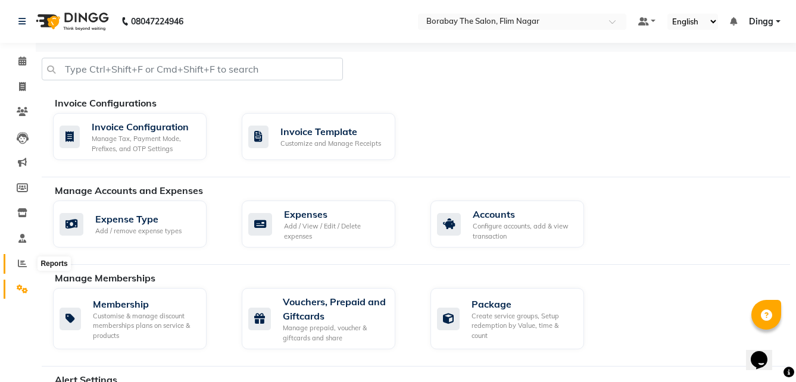
click at [20, 267] on icon at bounding box center [22, 263] width 9 height 9
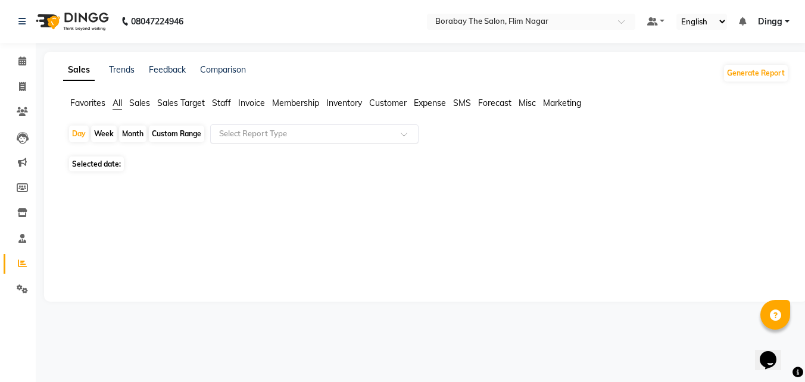
click at [282, 135] on input "text" at bounding box center [303, 134] width 172 height 12
click at [222, 105] on span "Staff" at bounding box center [221, 103] width 19 height 11
click at [222, 101] on span "Staff" at bounding box center [221, 103] width 19 height 11
click at [226, 130] on input "text" at bounding box center [303, 134] width 172 height 12
drag, startPoint x: 295, startPoint y: 238, endPoint x: 270, endPoint y: 191, distance: 53.0
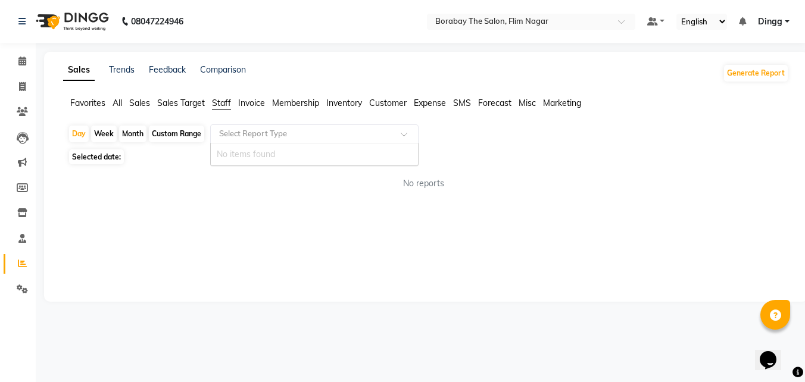
click at [291, 229] on div "Sales Trends Feedback Comparison Generate Report Favorites All Sales Sales Targ…" at bounding box center [426, 177] width 764 height 250
click at [185, 101] on span "Sales Target" at bounding box center [181, 103] width 48 height 11
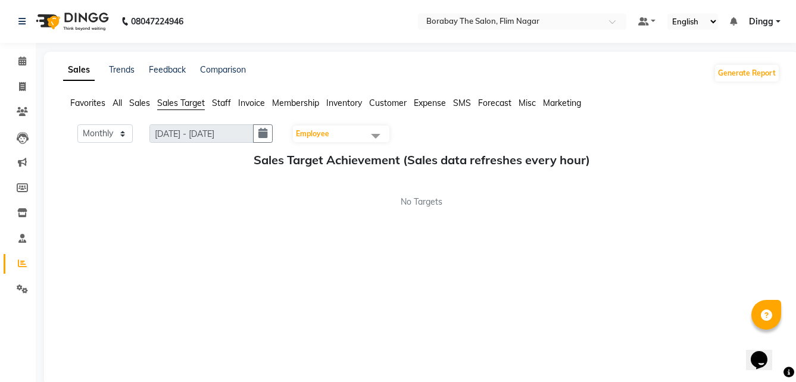
click at [218, 102] on span "Staff" at bounding box center [221, 103] width 19 height 11
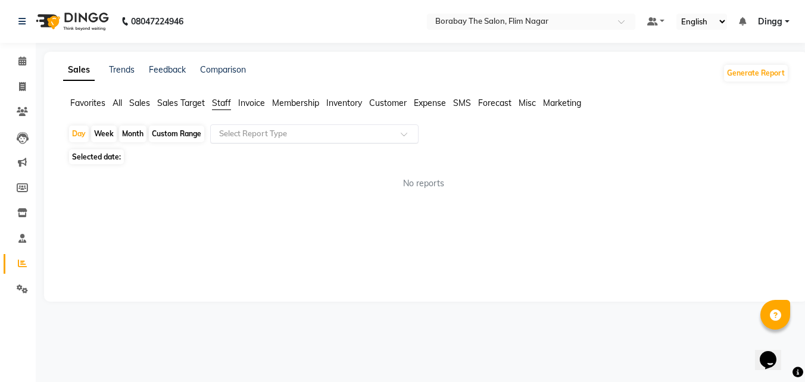
click at [400, 133] on div at bounding box center [314, 134] width 207 height 12
click at [275, 133] on input "text" at bounding box center [303, 134] width 172 height 12
drag, startPoint x: 396, startPoint y: 185, endPoint x: 374, endPoint y: 197, distance: 24.8
click at [395, 185] on div "No reports" at bounding box center [424, 184] width 712 height 13
click at [24, 269] on span at bounding box center [22, 264] width 21 height 14
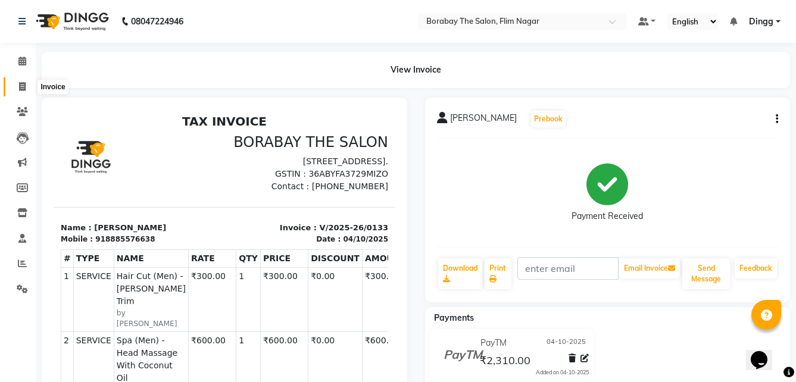
click at [26, 87] on icon at bounding box center [22, 86] width 7 height 9
select select "service"
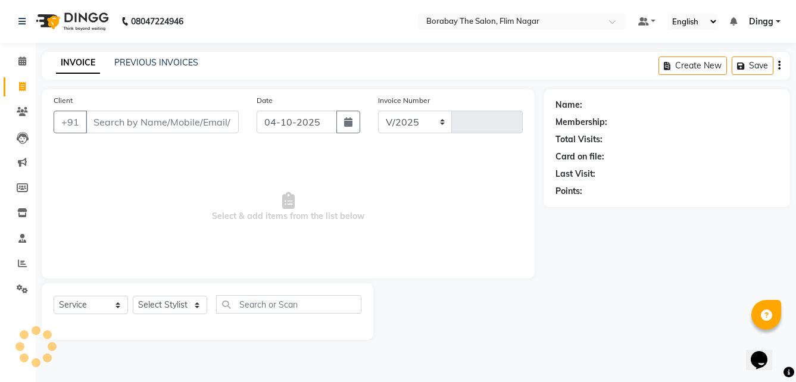
select select "8731"
type input "0135"
click at [169, 61] on link "PREVIOUS INVOICES" at bounding box center [156, 62] width 84 height 11
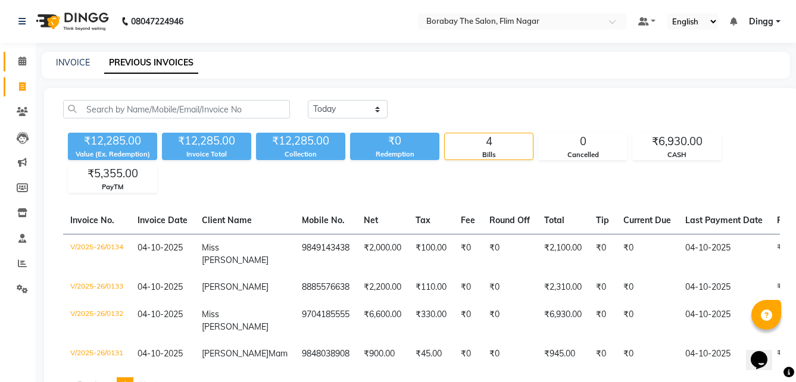
click at [21, 69] on link "Calendar" at bounding box center [18, 62] width 29 height 20
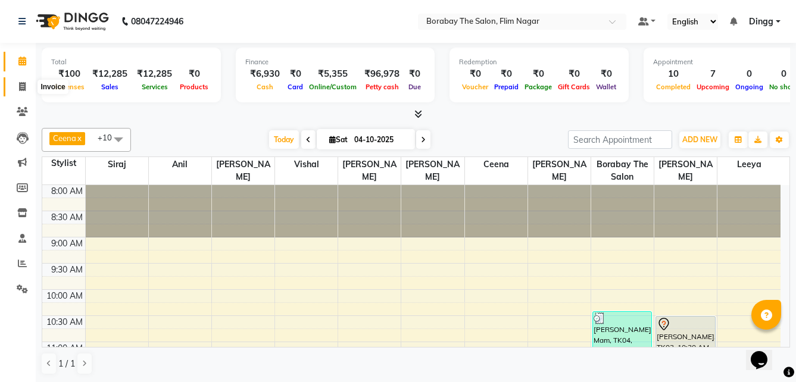
click at [22, 86] on icon at bounding box center [22, 86] width 7 height 9
select select "service"
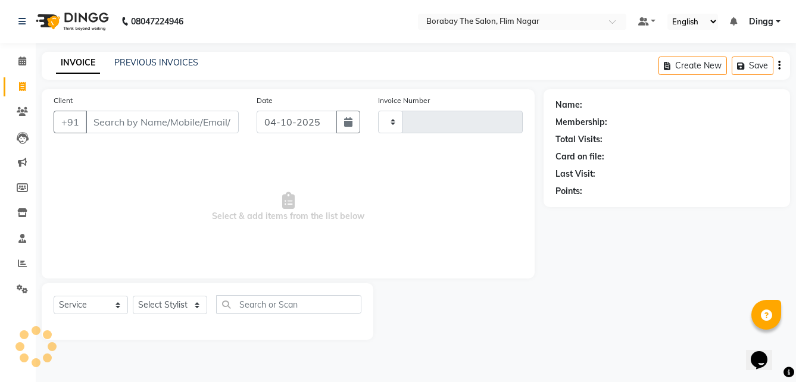
type input "0135"
select select "8731"
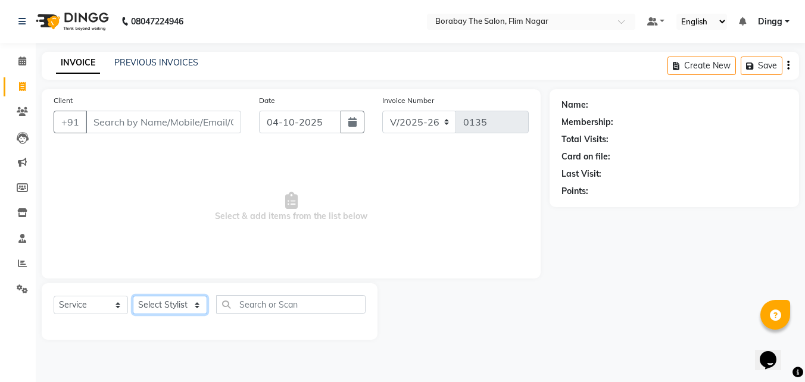
click at [169, 300] on select "Select Stylist [PERSON_NAME] [PERSON_NAME] [PERSON_NAME] Borabay the salon [PER…" at bounding box center [170, 305] width 74 height 18
select select "88593"
click at [133, 296] on select "Select Stylist [PERSON_NAME] [PERSON_NAME] [PERSON_NAME] Borabay the salon [PER…" at bounding box center [170, 305] width 74 height 18
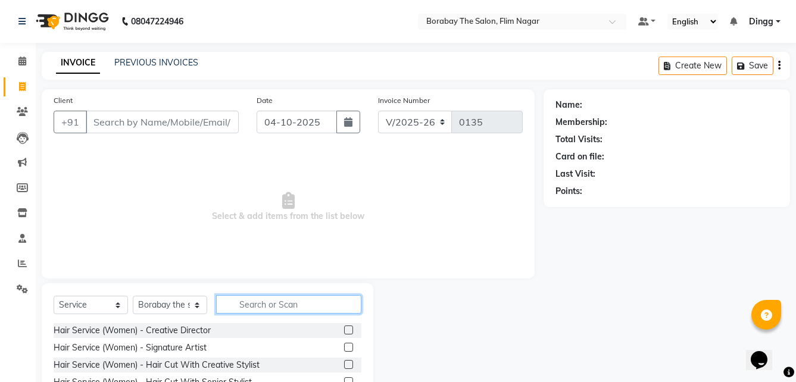
click at [260, 301] on input "text" at bounding box center [288, 304] width 145 height 18
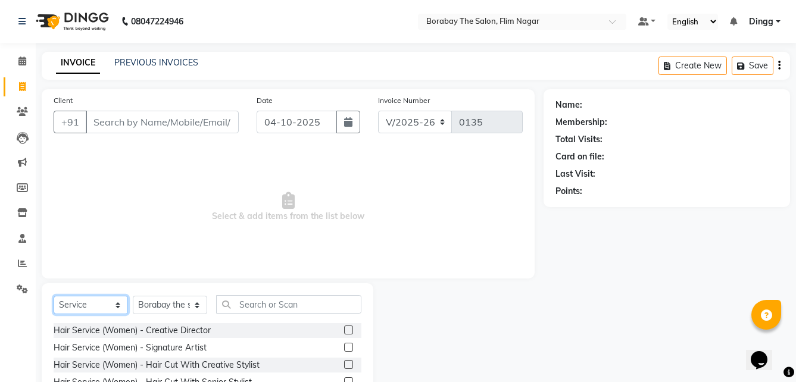
click at [107, 308] on select "Select Service Product Membership Package Voucher Prepaid Gift Card" at bounding box center [91, 305] width 74 height 18
click at [54, 296] on select "Select Service Product Membership Package Voucher Prepaid Gift Card" at bounding box center [91, 305] width 74 height 18
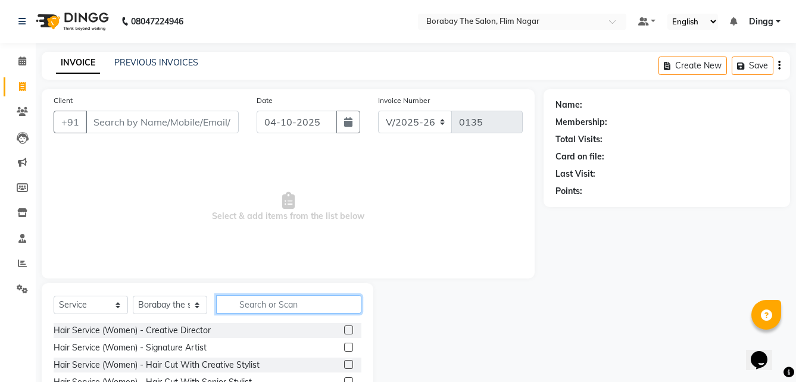
click at [247, 303] on input "text" at bounding box center [288, 304] width 145 height 18
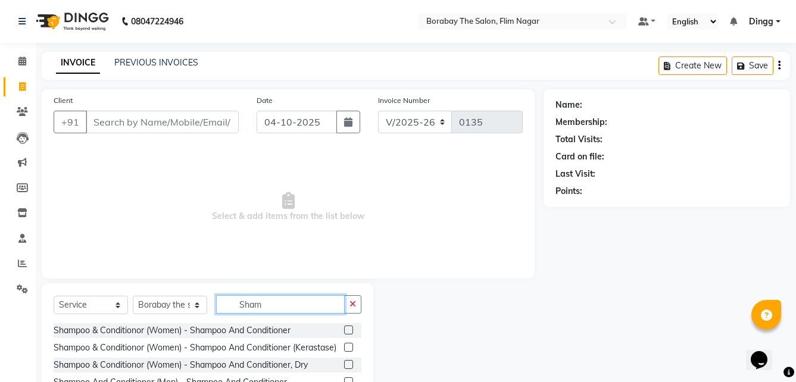
type input "Sham"
click at [348, 331] on label at bounding box center [348, 330] width 9 height 9
click at [348, 331] on input "checkbox" at bounding box center [348, 331] width 8 height 8
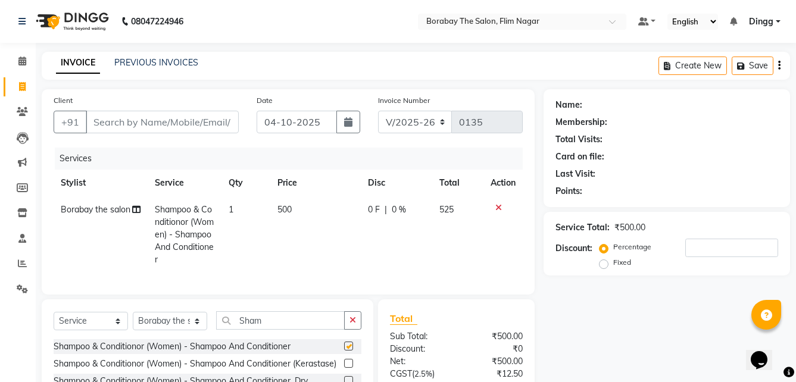
checkbox input "false"
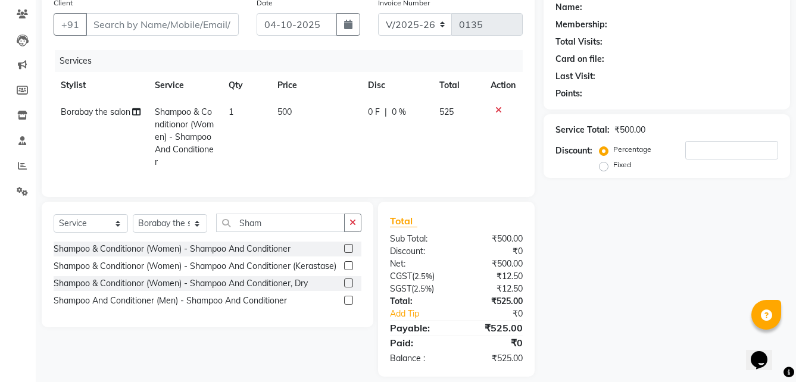
scroll to position [119, 0]
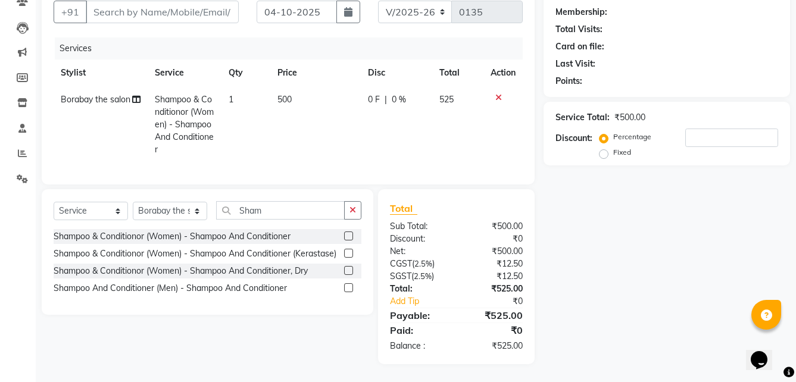
click at [298, 88] on td "500" at bounding box center [315, 124] width 90 height 77
select select "88593"
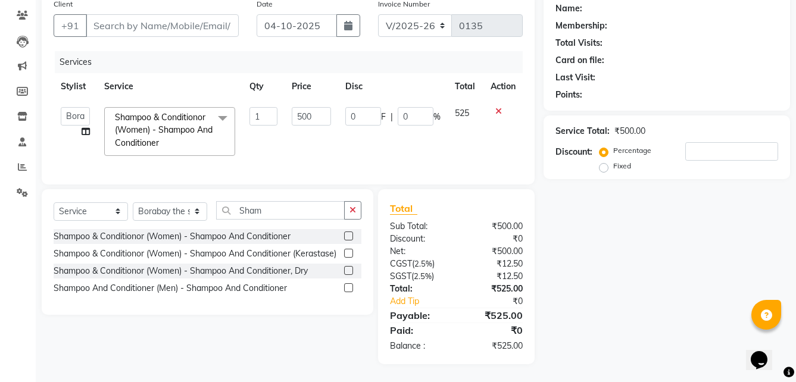
scroll to position [105, 0]
click at [316, 107] on input "500" at bounding box center [311, 116] width 39 height 18
type input "5"
type input "650"
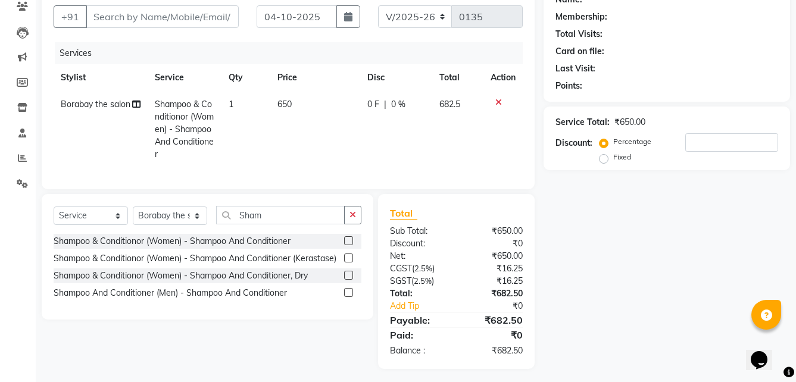
click at [258, 135] on td "1" at bounding box center [246, 129] width 49 height 77
select select "88593"
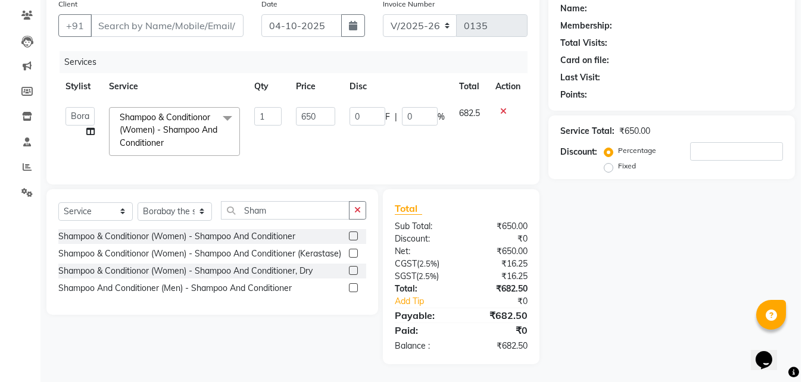
scroll to position [0, 0]
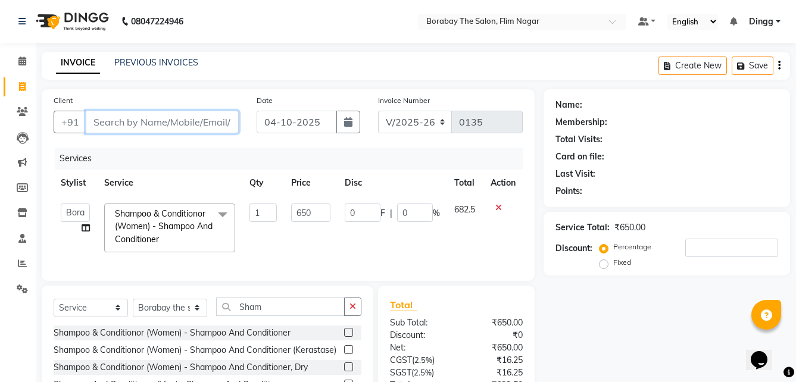
click at [162, 119] on input "Client" at bounding box center [162, 122] width 153 height 23
type input "9"
type input "0"
type input "9701266669"
click at [228, 124] on span "Add Client" at bounding box center [208, 122] width 47 height 12
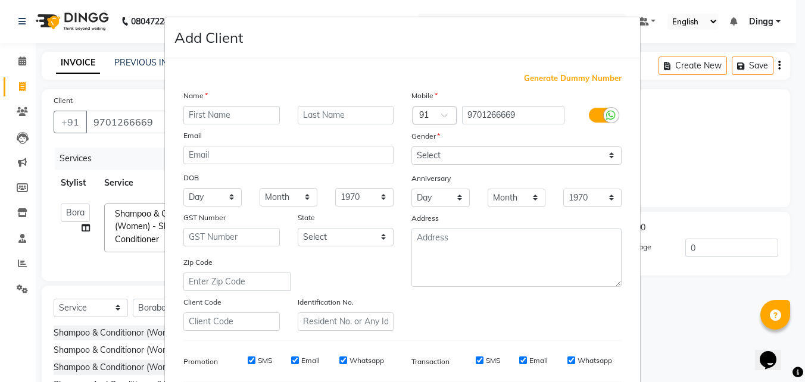
click at [229, 114] on input "text" at bounding box center [231, 115] width 97 height 18
type input "Miss Vani"
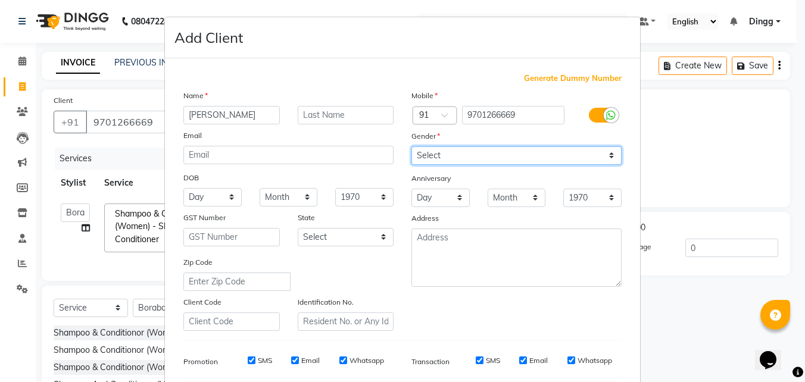
click at [458, 157] on select "Select [DEMOGRAPHIC_DATA] [DEMOGRAPHIC_DATA] Other Prefer Not To Say" at bounding box center [517, 156] width 210 height 18
select select "[DEMOGRAPHIC_DATA]"
click at [412, 147] on select "Select [DEMOGRAPHIC_DATA] [DEMOGRAPHIC_DATA] Other Prefer Not To Say" at bounding box center [517, 156] width 210 height 18
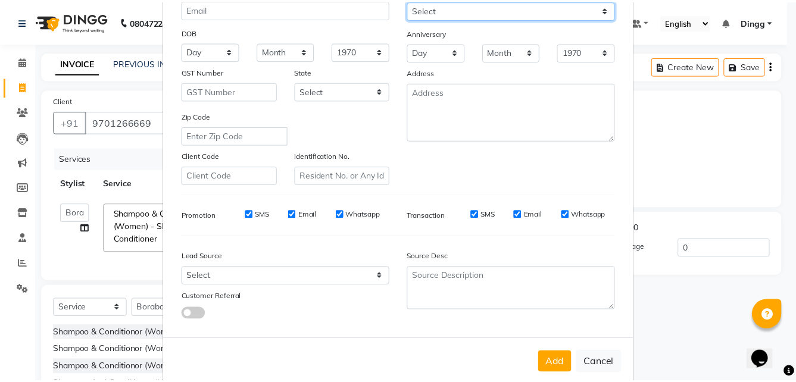
scroll to position [167, 0]
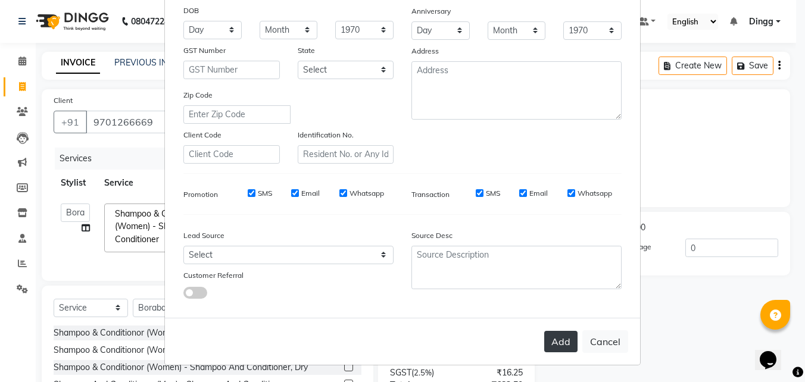
click at [563, 341] on button "Add" at bounding box center [560, 341] width 33 height 21
select select
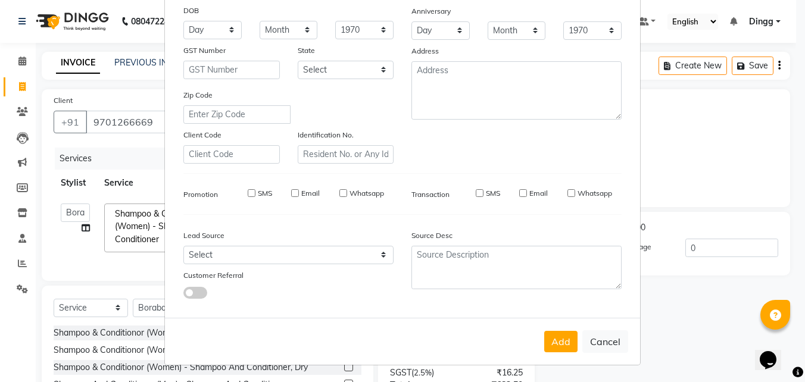
select select
checkbox input "false"
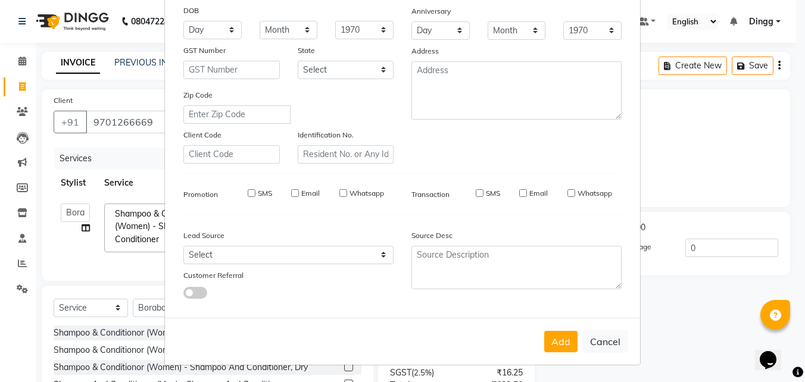
checkbox input "false"
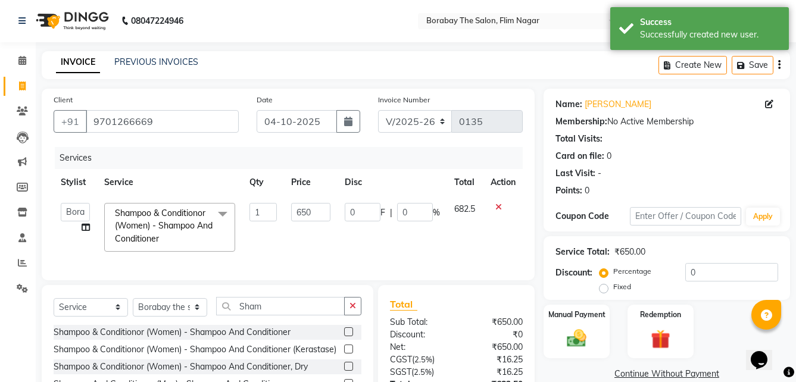
scroll to position [105, 0]
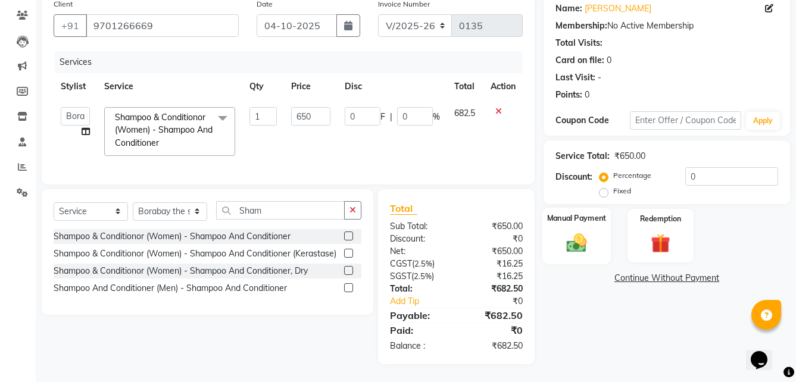
click at [577, 231] on img at bounding box center [577, 242] width 33 height 23
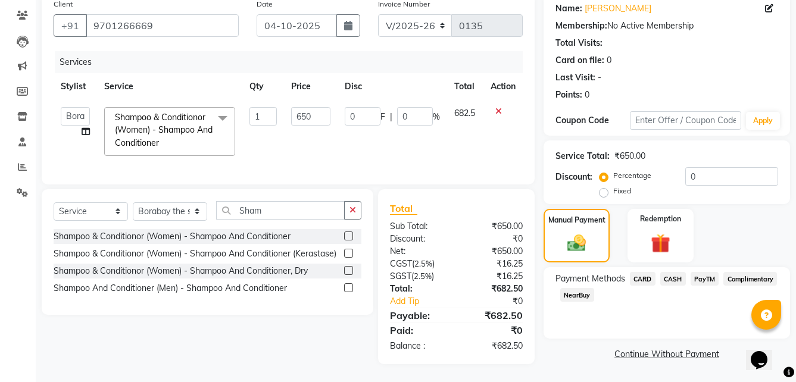
click at [676, 272] on span "CASH" at bounding box center [674, 279] width 26 height 14
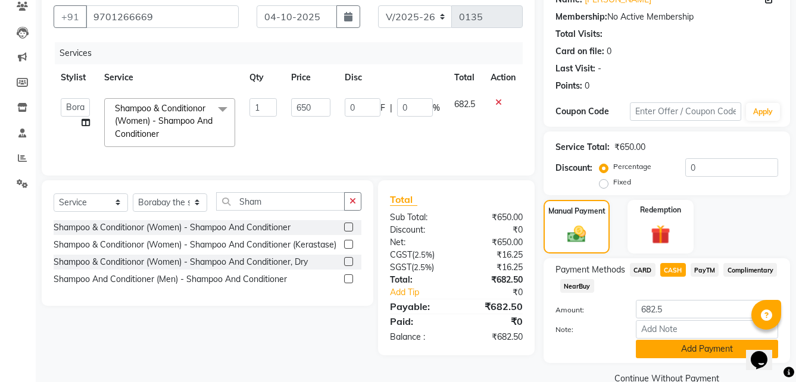
click at [677, 351] on button "Add Payment" at bounding box center [707, 349] width 142 height 18
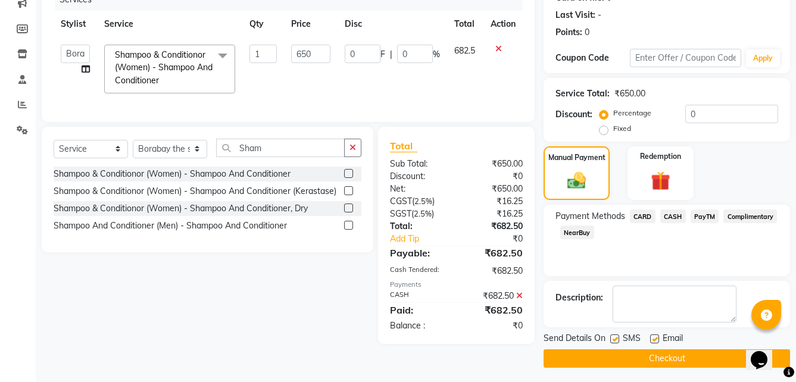
scroll to position [163, 0]
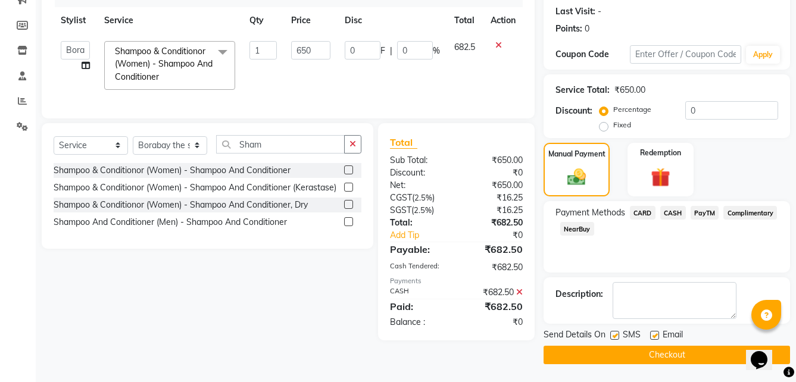
click at [640, 351] on button "Checkout" at bounding box center [667, 355] width 247 height 18
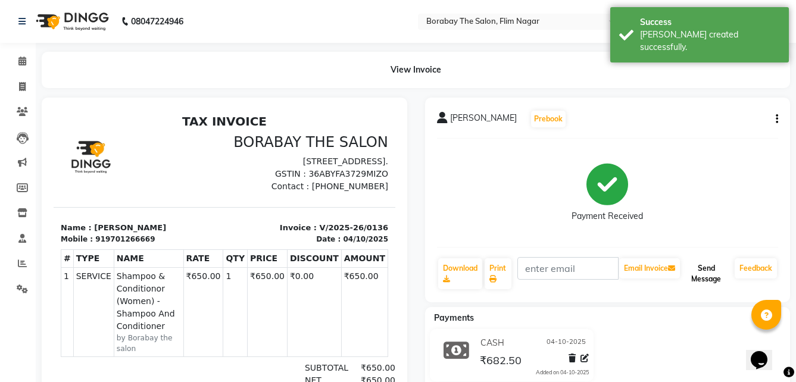
click at [702, 277] on button "Send Message" at bounding box center [707, 274] width 48 height 31
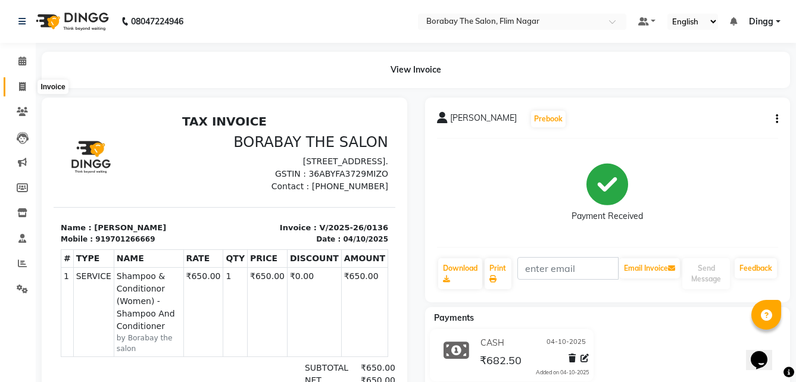
click at [24, 88] on icon at bounding box center [22, 86] width 7 height 9
select select "service"
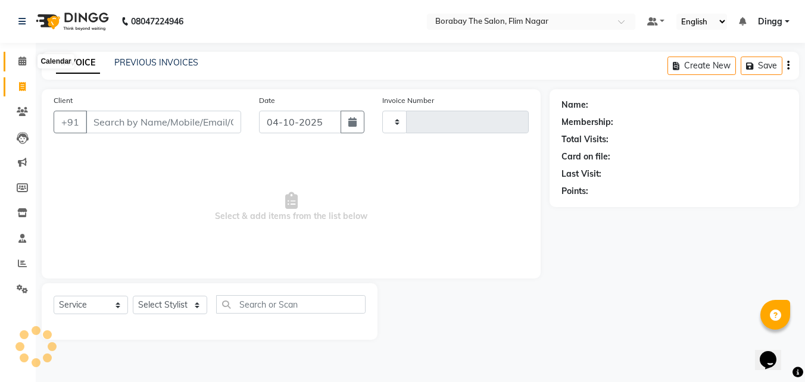
type input "0137"
click at [24, 64] on icon at bounding box center [22, 61] width 8 height 9
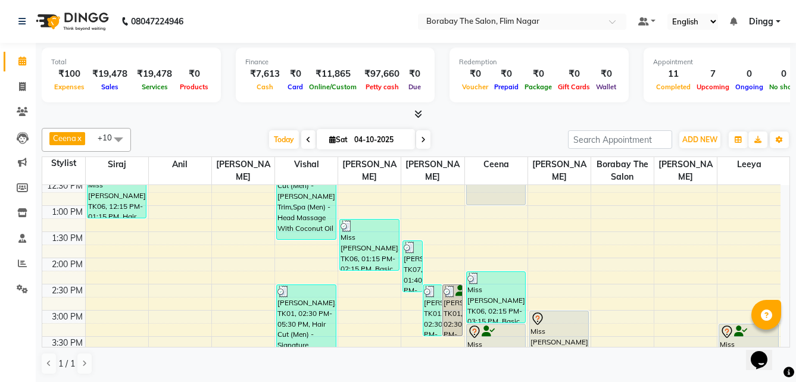
scroll to position [122, 0]
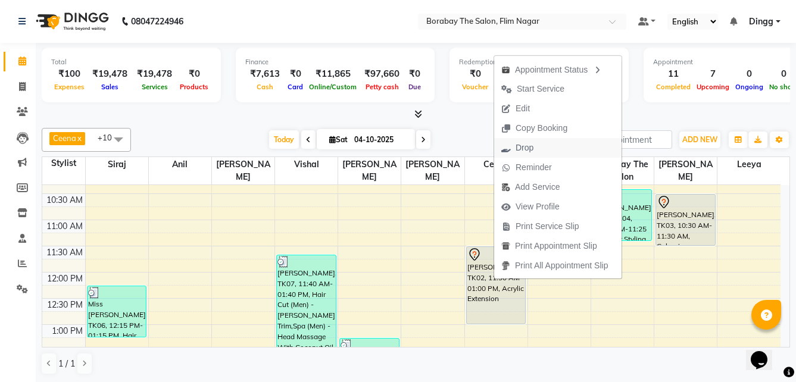
click at [521, 148] on span "Drop" at bounding box center [525, 148] width 18 height 13
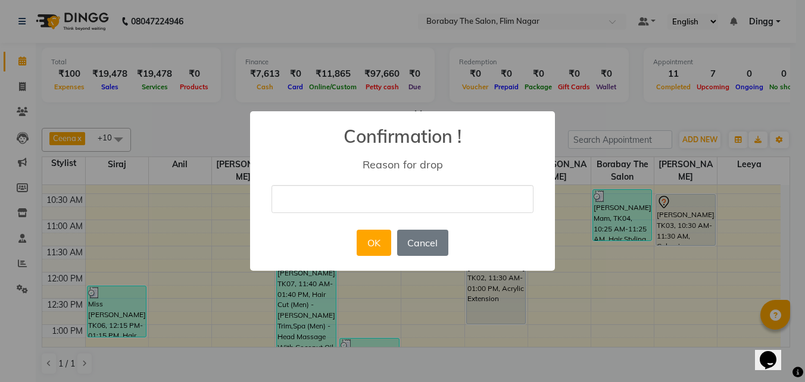
click at [412, 195] on input "text" at bounding box center [403, 199] width 262 height 28
drag, startPoint x: 373, startPoint y: 254, endPoint x: 375, endPoint y: 245, distance: 9.2
click at [374, 251] on button "OK" at bounding box center [374, 243] width 34 height 26
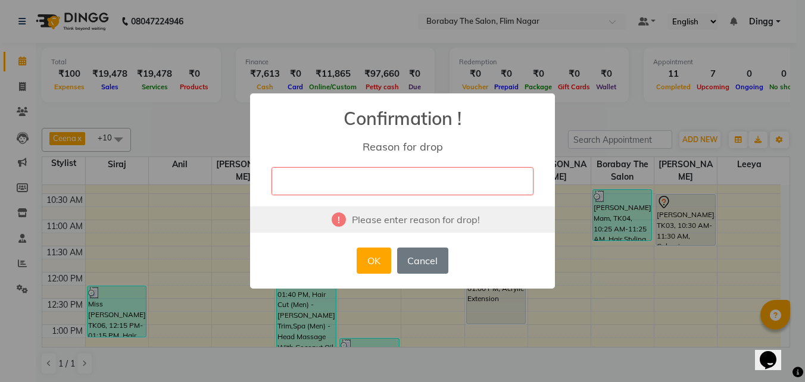
click at [370, 189] on input "text" at bounding box center [403, 181] width 262 height 28
click at [425, 267] on button "Cancel" at bounding box center [422, 261] width 51 height 26
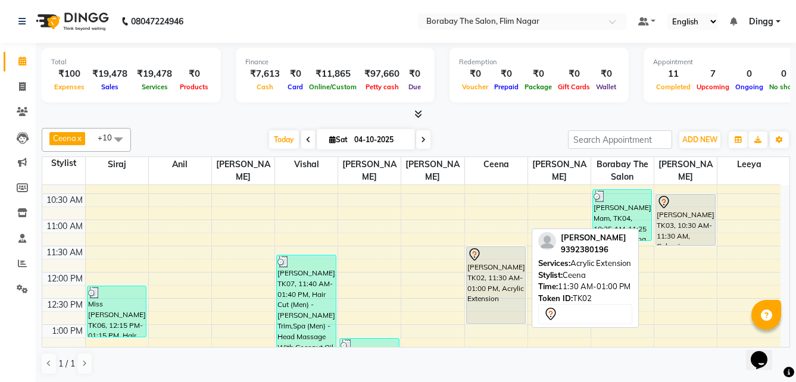
click at [475, 278] on div "[PERSON_NAME], TK02, 11:30 AM-01:00 PM, Acrylic Extension" at bounding box center [496, 285] width 59 height 77
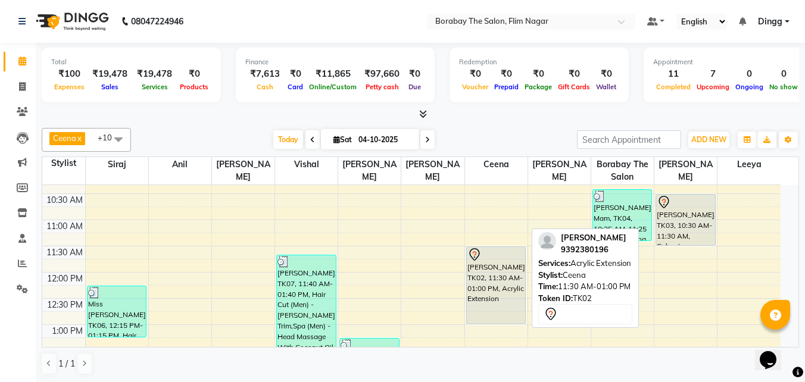
select select "7"
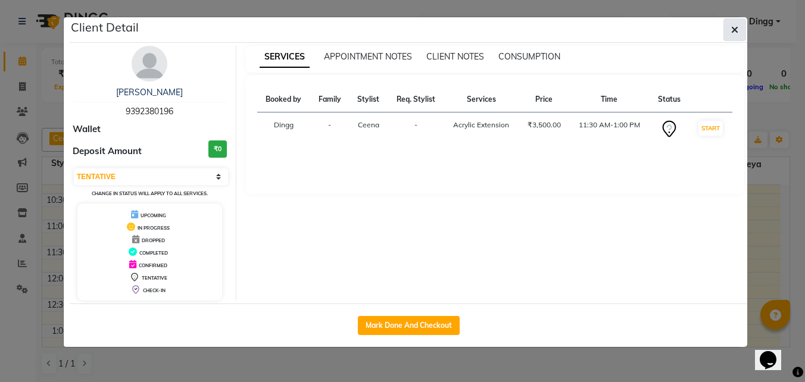
click at [738, 33] on icon "button" at bounding box center [735, 30] width 7 height 10
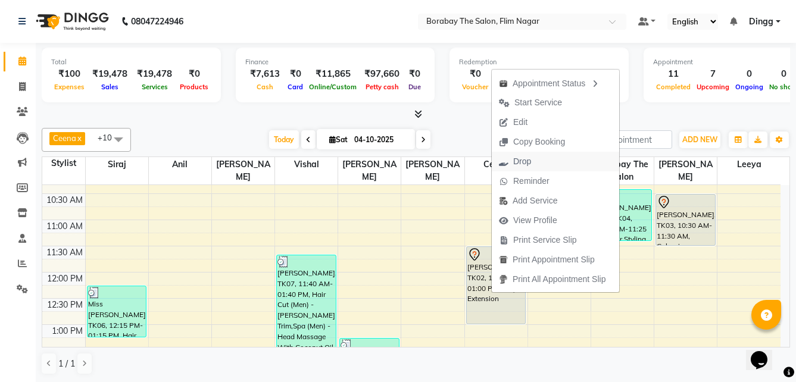
click at [518, 158] on span "Drop" at bounding box center [523, 161] width 18 height 13
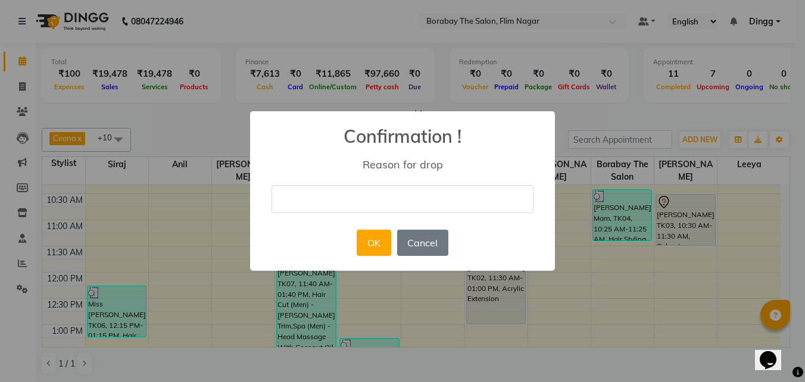
click at [413, 199] on input "text" at bounding box center [403, 199] width 262 height 28
type input "d"
type input "w"
type input "a"
type input "c"
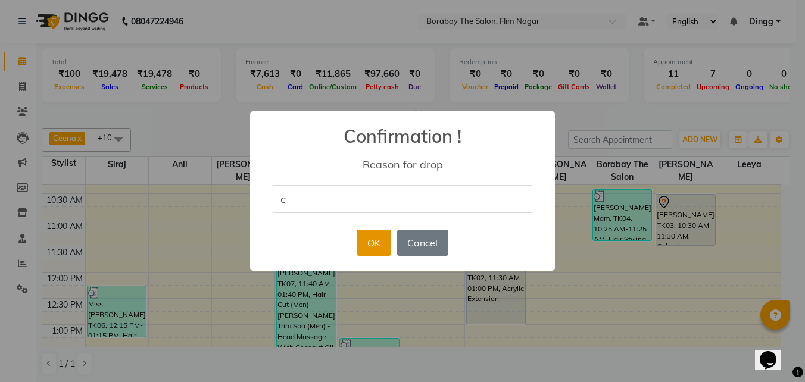
click at [378, 243] on button "OK" at bounding box center [374, 243] width 34 height 26
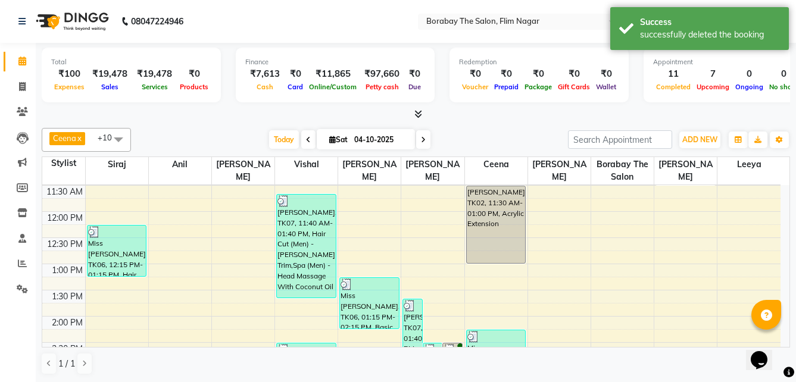
scroll to position [182, 0]
click at [432, 237] on div "8:00 AM 8:30 AM 9:00 AM 9:30 AM 10:00 AM 10:30 AM 11:00 AM 11:30 AM 12:00 PM 12…" at bounding box center [411, 344] width 739 height 681
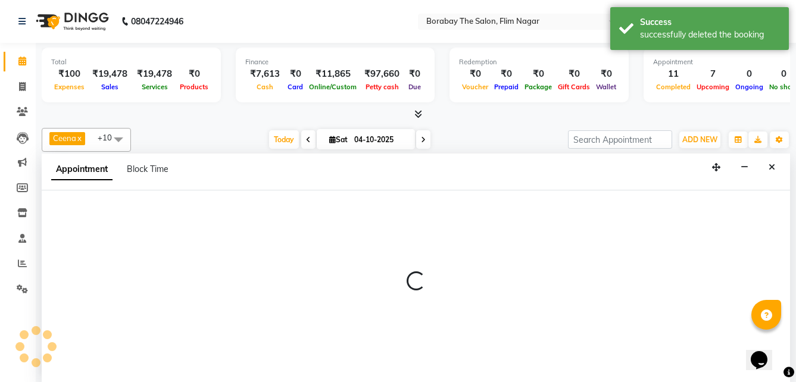
scroll to position [1, 0]
select select "88475"
select select "735"
select select "tentative"
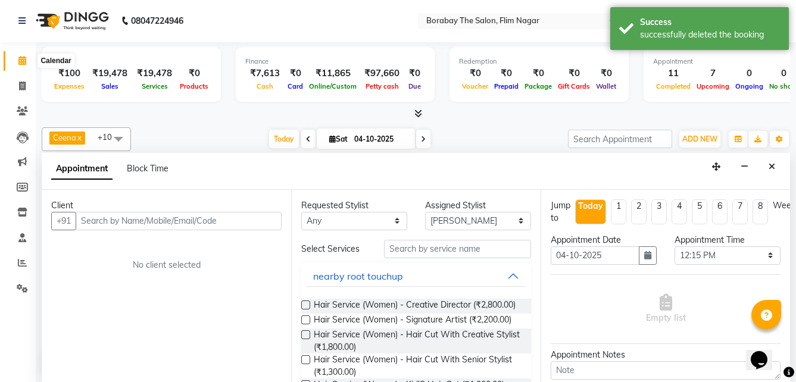
click at [30, 62] on span at bounding box center [22, 61] width 21 height 14
click at [21, 58] on icon at bounding box center [22, 60] width 8 height 9
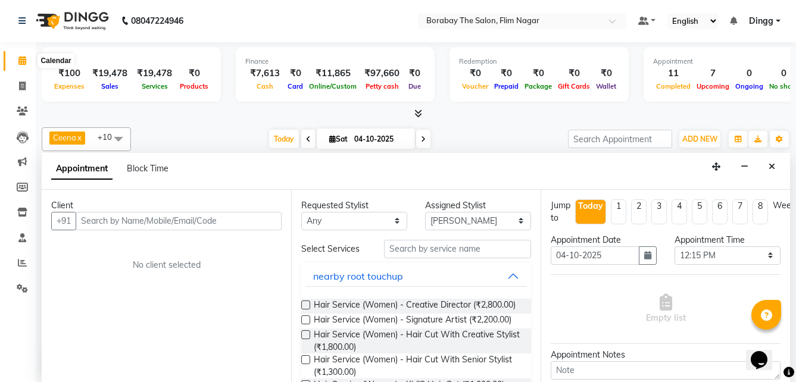
click at [23, 60] on icon at bounding box center [22, 60] width 8 height 9
click at [19, 82] on icon at bounding box center [22, 86] width 7 height 9
select select "service"
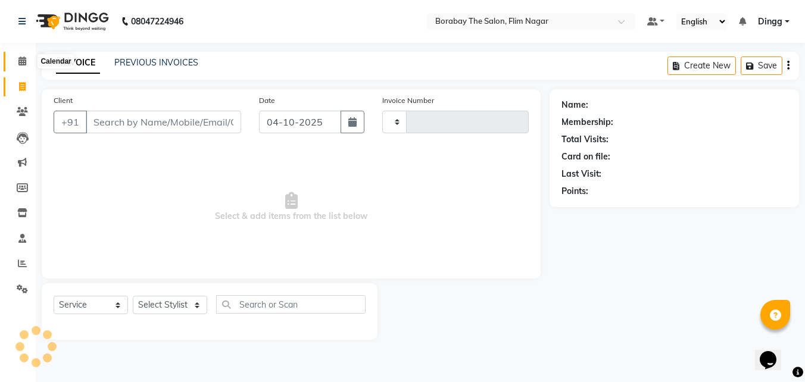
type input "0137"
click at [18, 66] on span at bounding box center [22, 62] width 21 height 14
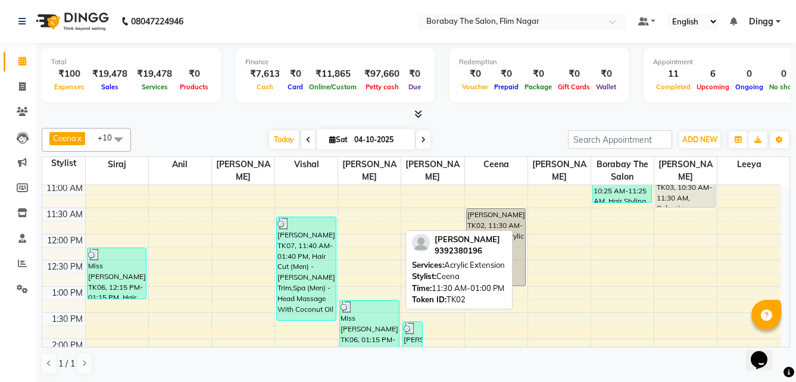
scroll to position [175, 0]
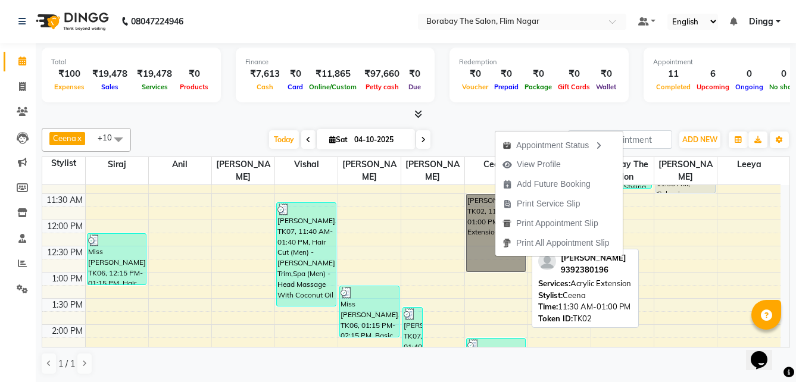
click at [472, 269] on link "[PERSON_NAME], TK02, 11:30 AM-01:00 PM, Acrylic Extension" at bounding box center [496, 233] width 60 height 78
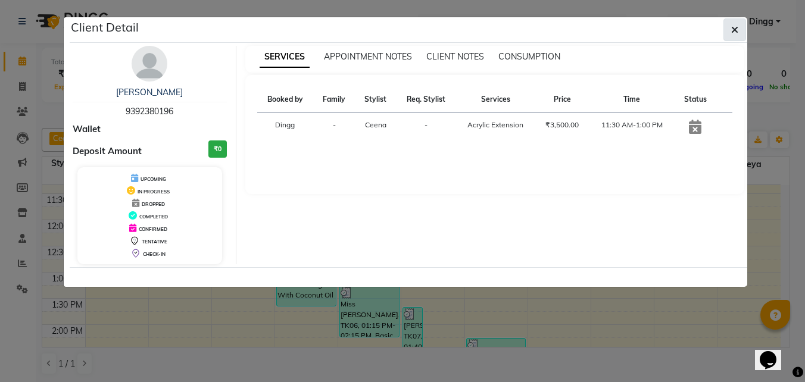
click at [736, 32] on icon "button" at bounding box center [735, 30] width 7 height 10
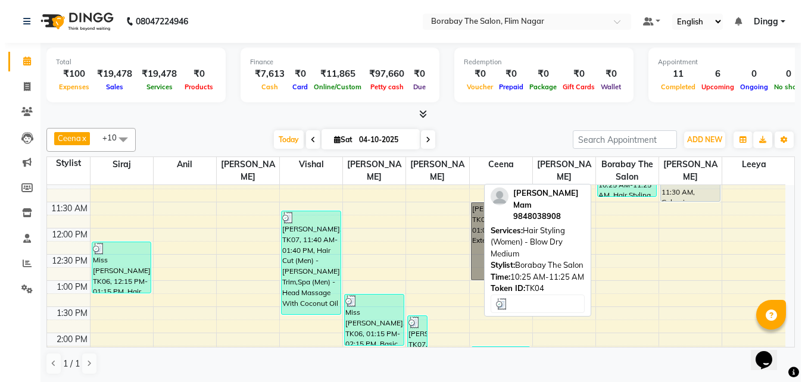
scroll to position [179, 0]
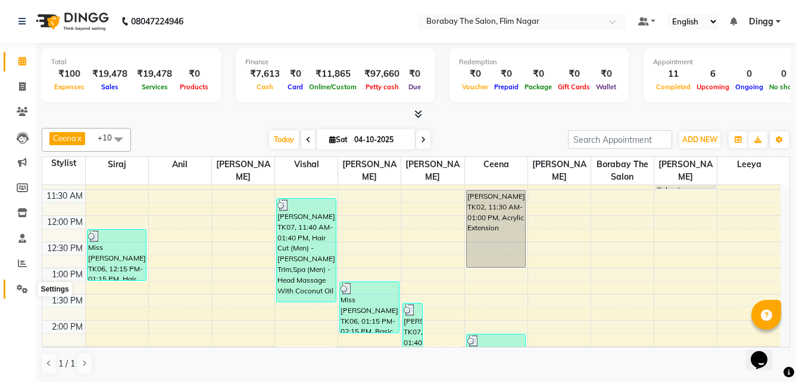
click at [18, 287] on icon at bounding box center [22, 289] width 11 height 9
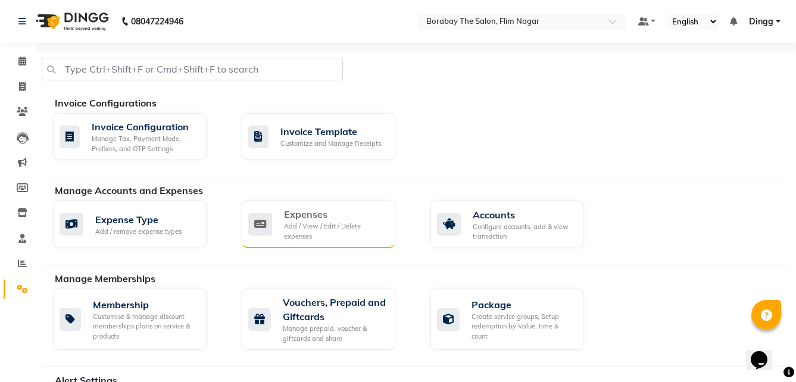
click at [312, 238] on div "Add / View / Edit / Delete expenses" at bounding box center [335, 232] width 102 height 20
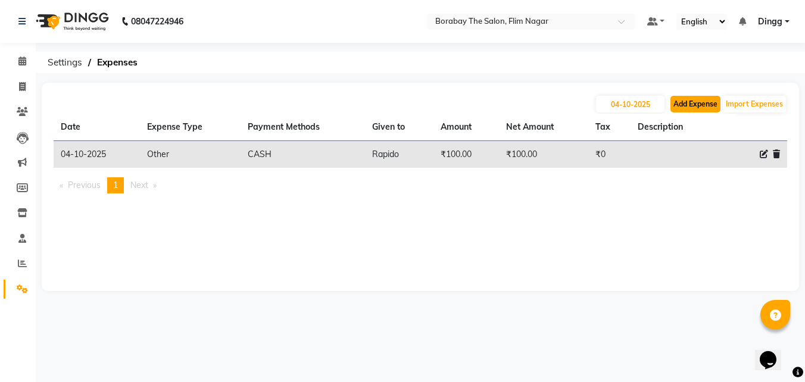
click at [677, 106] on button "Add Expense" at bounding box center [696, 104] width 50 height 17
select select "1"
select select "8008"
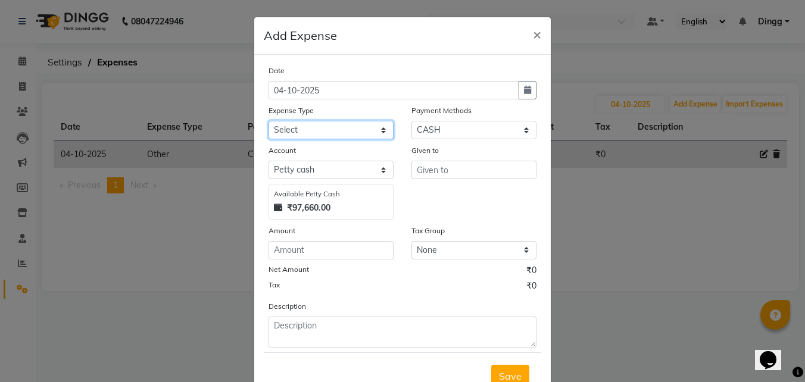
click at [324, 136] on select "Select Advance Salary Bank charges Cash transfer to bank Cash transfer to hub C…" at bounding box center [331, 130] width 125 height 18
select select "8462"
click at [269, 121] on select "Select Advance Salary Bank charges Cash transfer to bank Cash transfer to hub C…" at bounding box center [331, 130] width 125 height 18
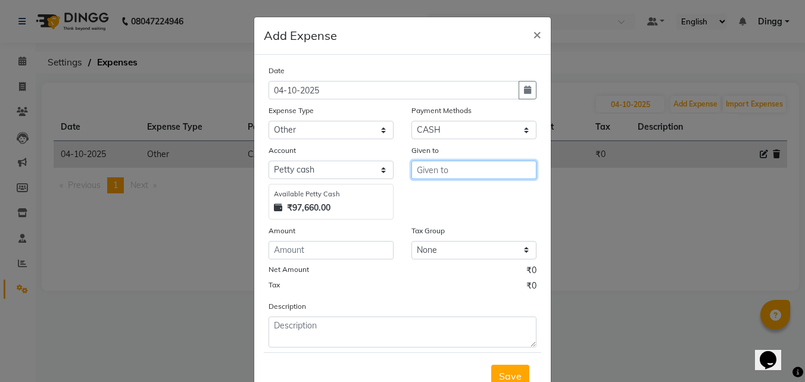
click at [441, 170] on input "text" at bounding box center [474, 170] width 125 height 18
type input "Water Bottles"
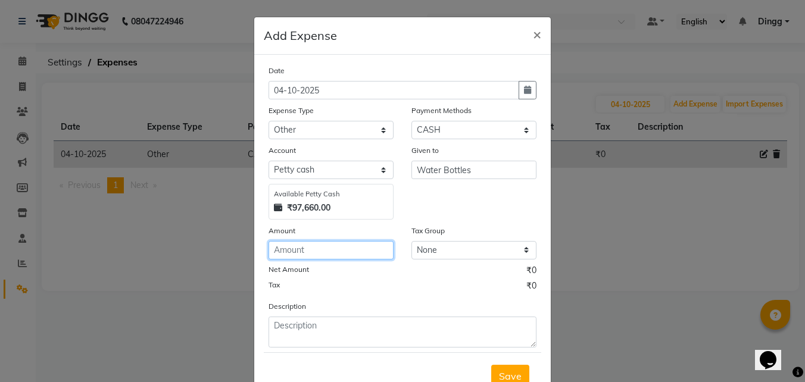
click at [309, 250] on input "number" at bounding box center [331, 250] width 125 height 18
click at [310, 249] on input "number" at bounding box center [331, 250] width 125 height 18
type input "600"
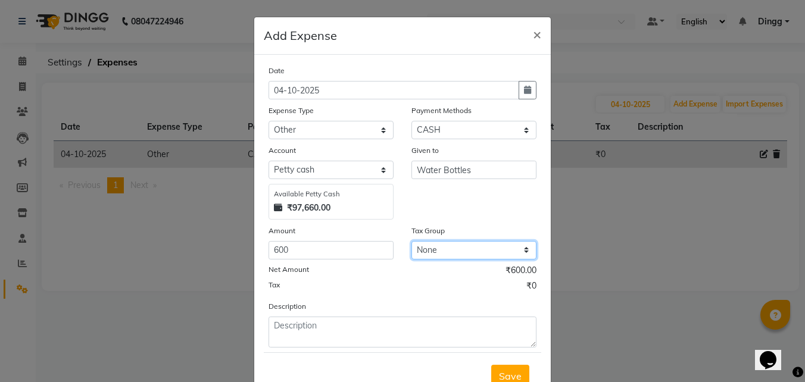
click at [438, 250] on select "None GST 5% GST" at bounding box center [474, 250] width 125 height 18
click at [359, 304] on div "Description" at bounding box center [403, 324] width 286 height 48
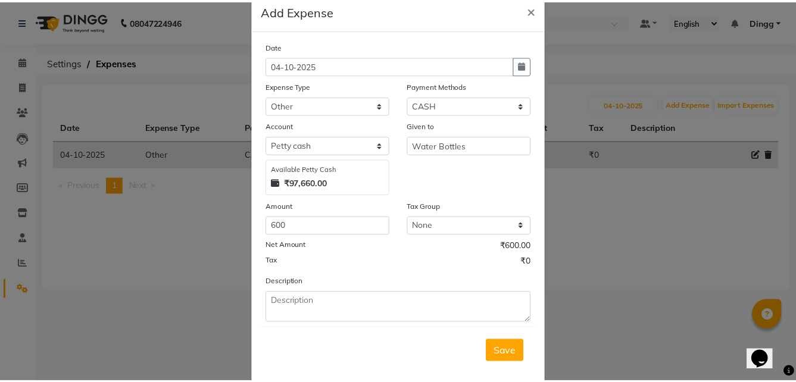
scroll to position [44, 0]
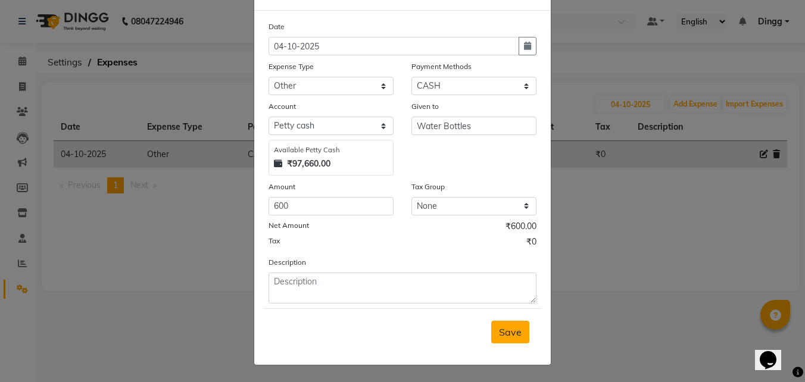
click at [505, 327] on span "Save" at bounding box center [510, 332] width 23 height 12
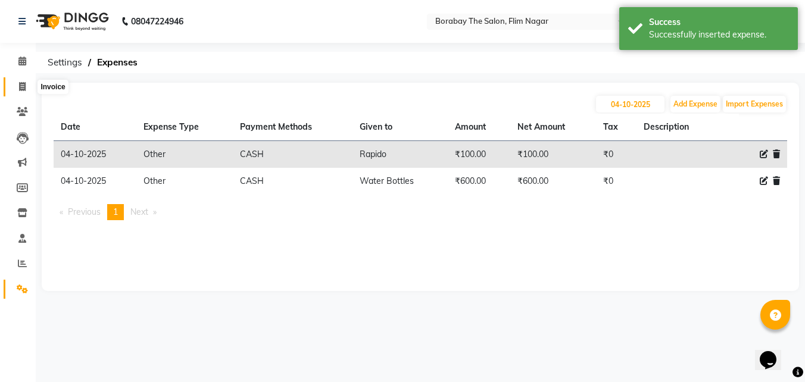
click at [28, 81] on span at bounding box center [22, 87] width 21 height 14
select select "8731"
select select "service"
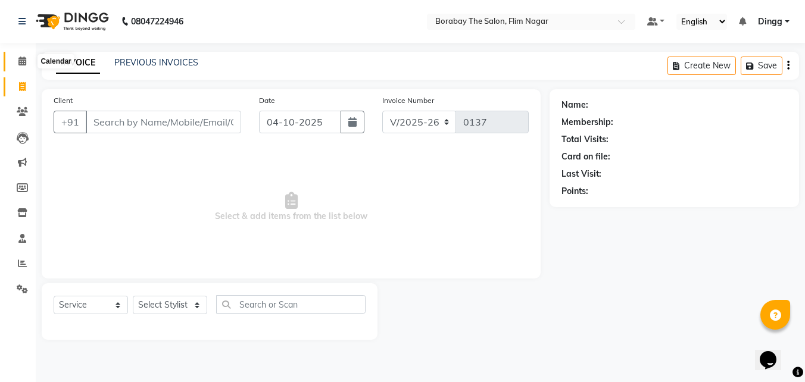
click at [21, 67] on span at bounding box center [22, 62] width 21 height 14
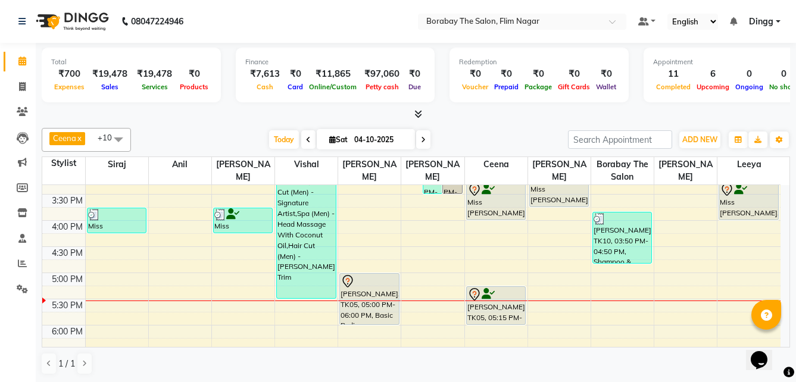
scroll to position [477, 0]
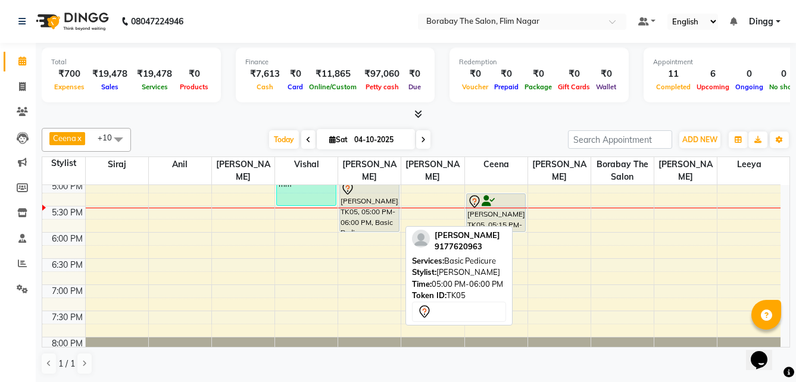
click at [366, 217] on div "[PERSON_NAME], TK05, 05:00 PM-06:00 PM, Basic Pedicure" at bounding box center [369, 206] width 59 height 51
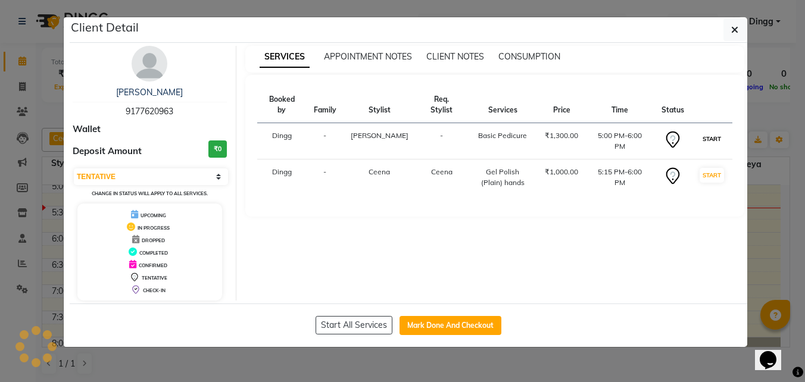
click at [714, 132] on button "START" at bounding box center [712, 139] width 24 height 15
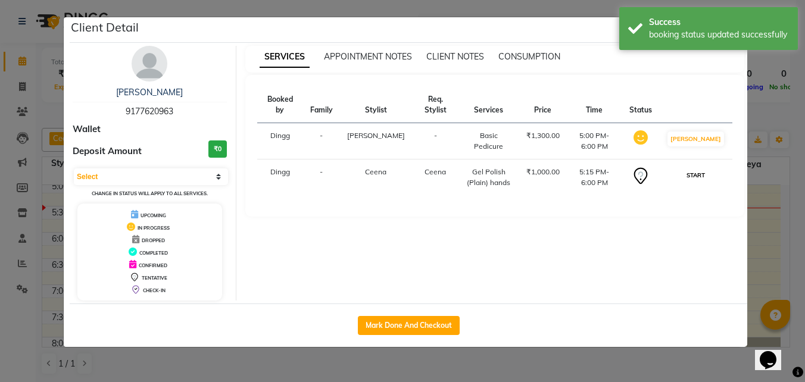
click at [700, 168] on button "START" at bounding box center [696, 175] width 24 height 15
select select "1"
click at [755, 223] on ngb-modal-window "Client Detail Miss Monu 9177620963 Wallet Deposit Amount ₹0 Select IN SERVICE C…" at bounding box center [402, 191] width 805 height 382
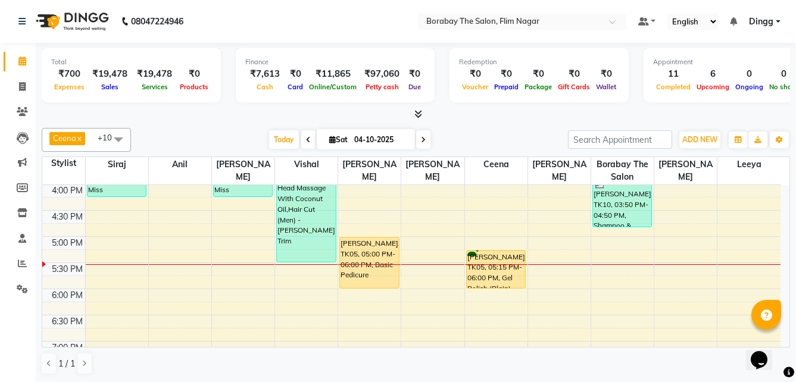
scroll to position [400, 0]
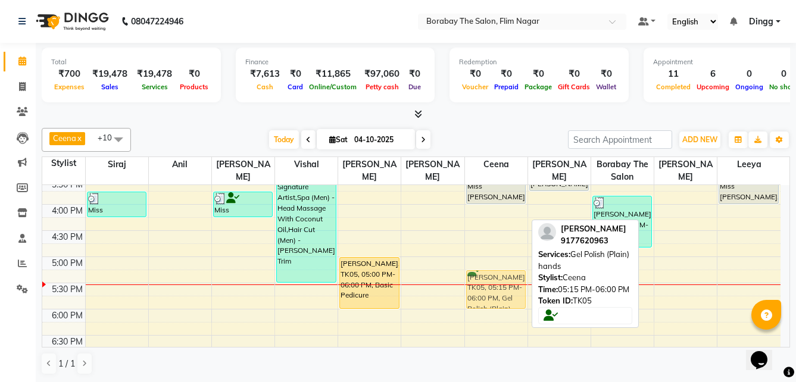
click at [495, 290] on div "Miss Zareen, TK02, 11:30 AM-01:00 PM, Acrylic Extension Miss Sneha, TK06, 02:15…" at bounding box center [496, 126] width 63 height 681
drag, startPoint x: 493, startPoint y: 294, endPoint x: 558, endPoint y: 298, distance: 65.1
click at [558, 298] on div "Ceena x Eunice x Leeya x Siraj x Ali x Aravind x Vishal x Anil x Borabay the sa…" at bounding box center [416, 251] width 749 height 257
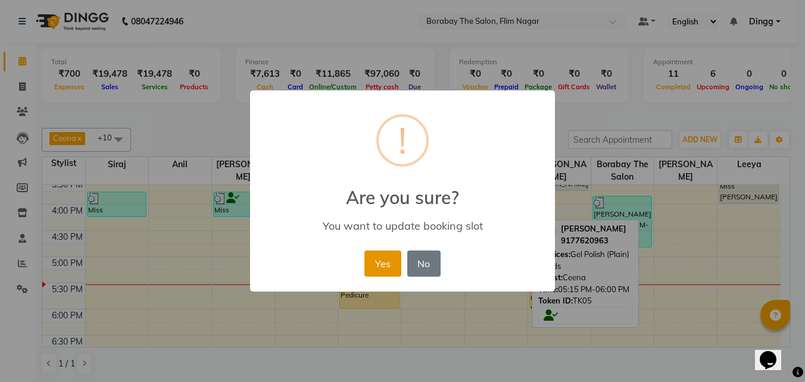
click at [372, 261] on button "Yes" at bounding box center [383, 264] width 36 height 26
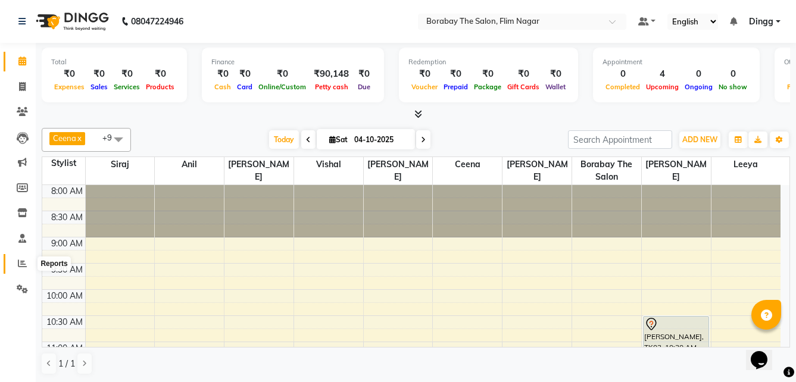
click at [15, 261] on span at bounding box center [22, 264] width 21 height 14
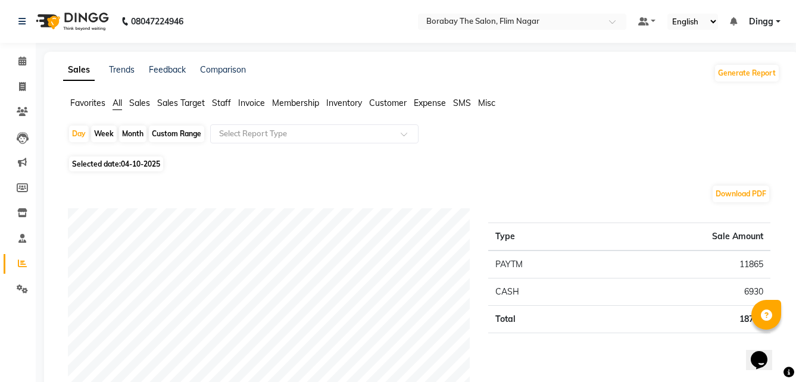
click at [225, 102] on span "Staff" at bounding box center [221, 103] width 19 height 11
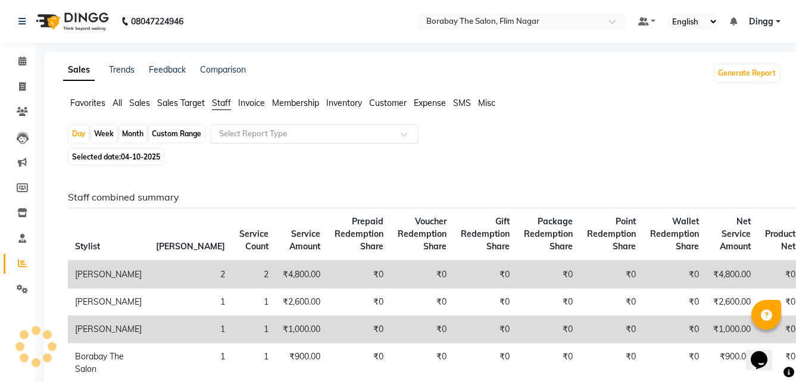
click at [284, 136] on input "text" at bounding box center [303, 134] width 172 height 12
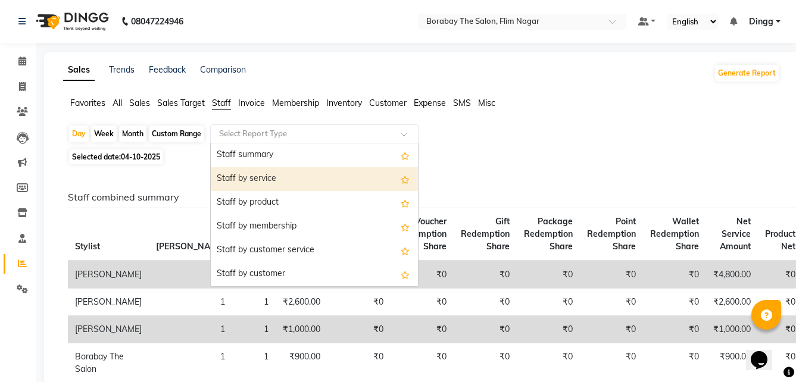
click at [260, 181] on div "Staff by service" at bounding box center [314, 179] width 207 height 24
select select "full_report"
select select "csv"
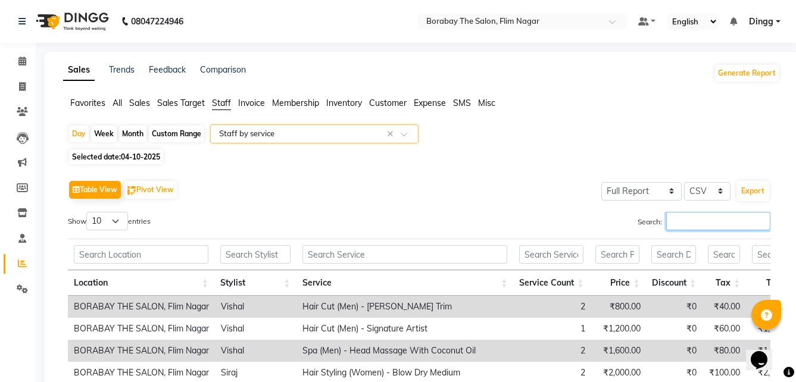
click at [691, 217] on input "Search:" at bounding box center [719, 221] width 104 height 18
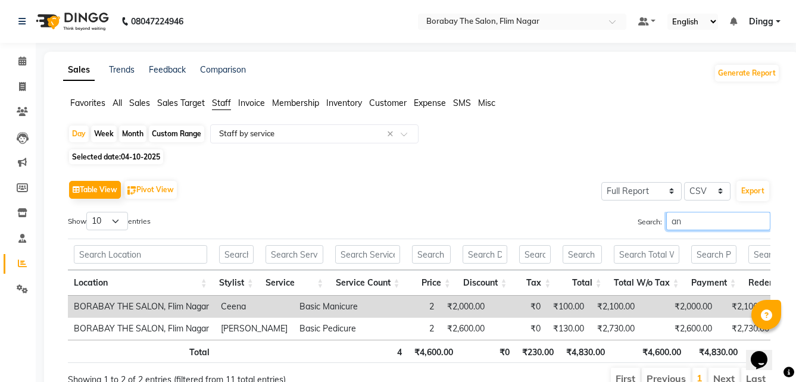
type input "a"
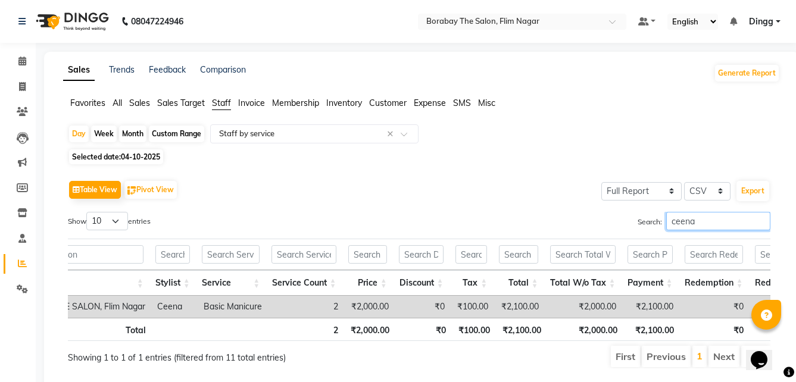
scroll to position [0, 73]
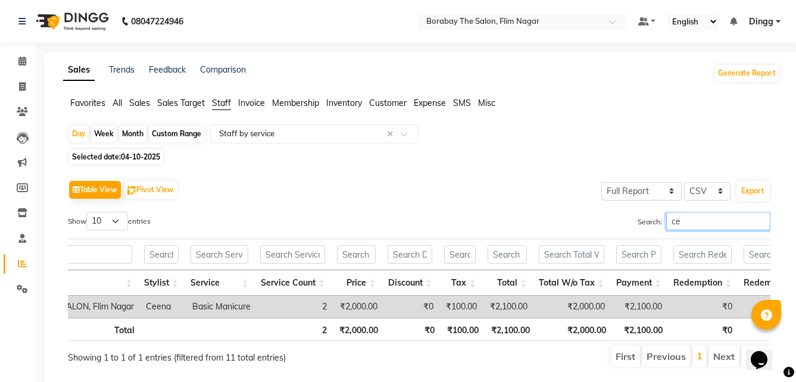
type input "c"
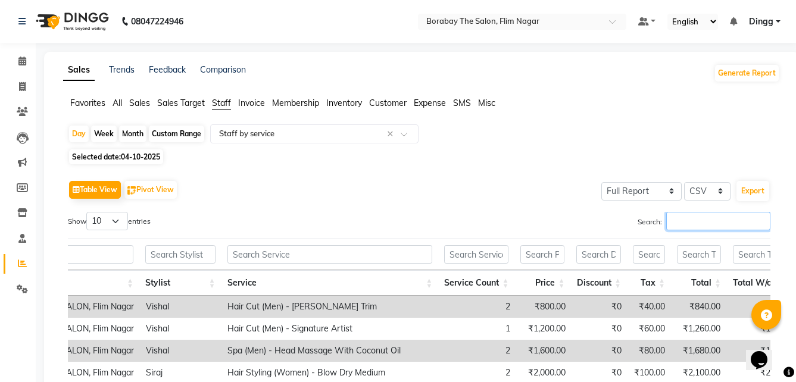
type input "e"
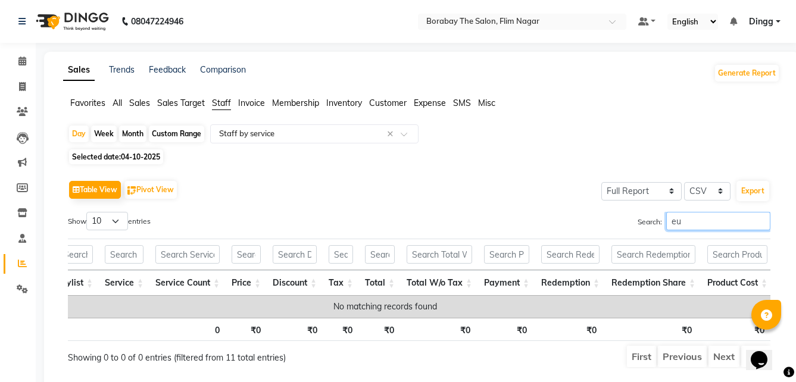
type input "e"
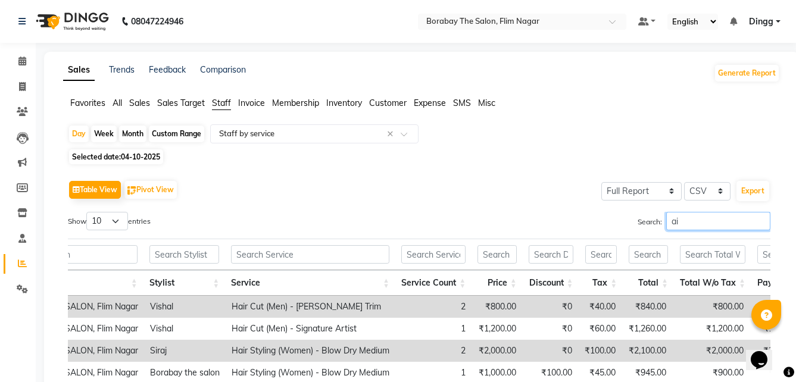
type input "a"
